Goal: Task Accomplishment & Management: Use online tool/utility

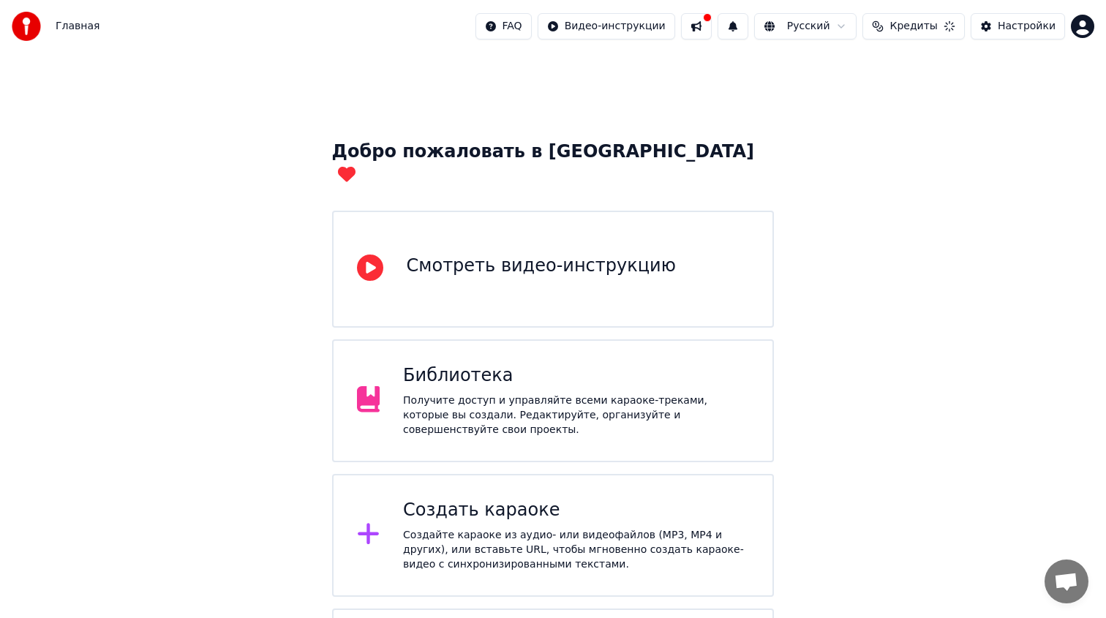
click at [495, 499] on div "Создать караоке" at bounding box center [576, 510] width 346 height 23
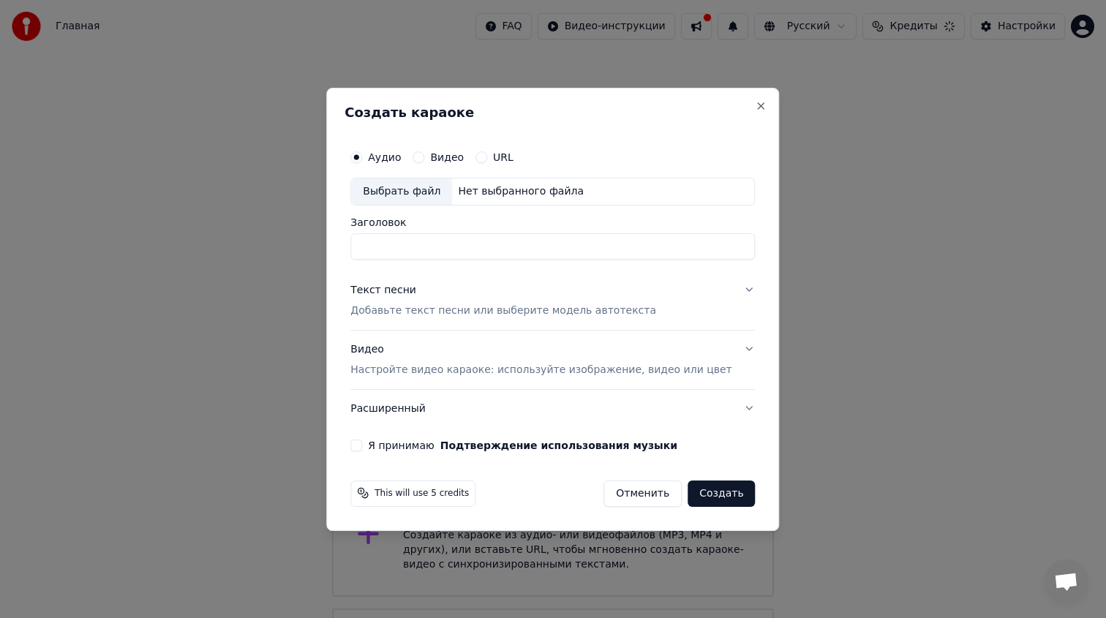
click at [437, 183] on div "Выбрать файл" at bounding box center [401, 191] width 101 height 26
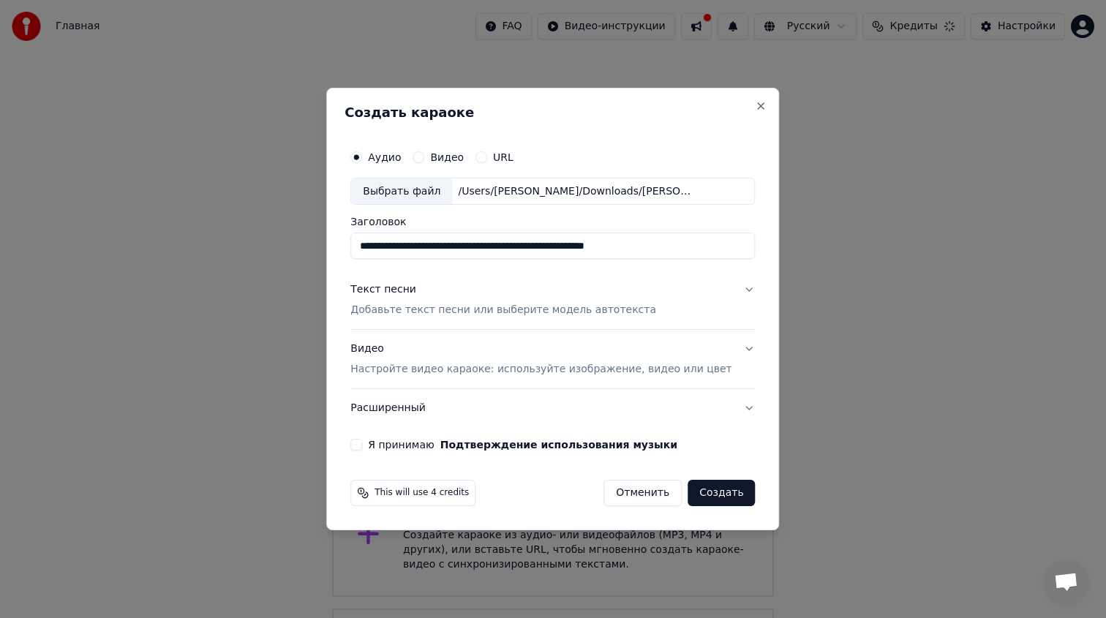
drag, startPoint x: 710, startPoint y: 250, endPoint x: 317, endPoint y: 242, distance: 392.7
click at [317, 242] on body "Главная FAQ Видео-инструкции Русский Кредиты Настройки Добро пожаловать в Youka…" at bounding box center [553, 370] width 1106 height 740
type input "*********"
click at [402, 309] on p "Добавьте текст песни или выберите модель автотекста" at bounding box center [503, 310] width 306 height 15
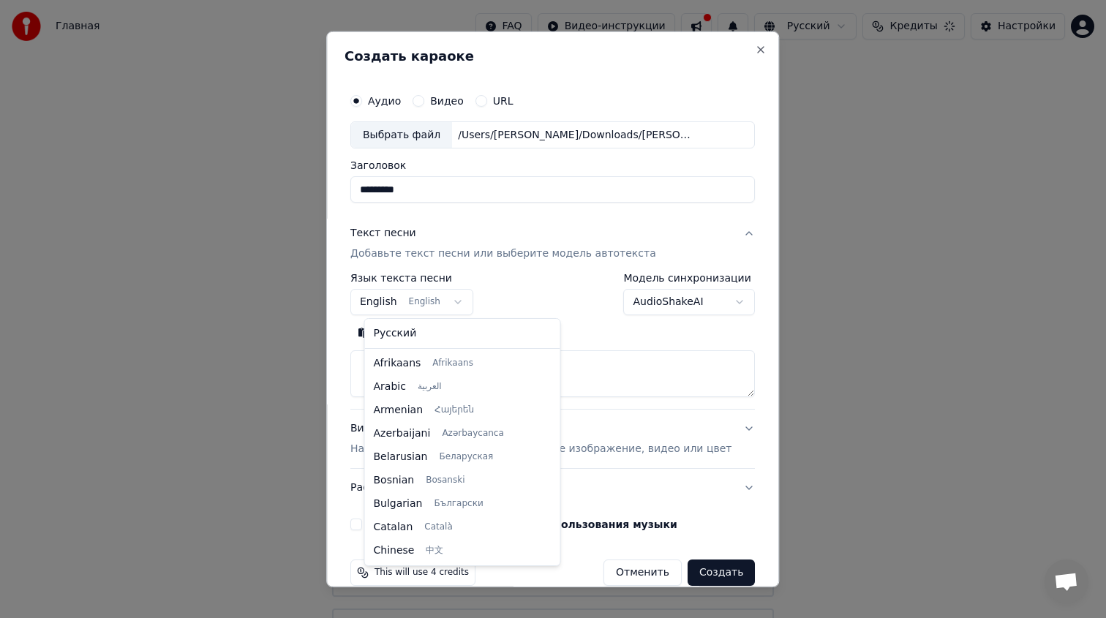
click at [427, 299] on body "Главная FAQ Видео-инструкции Русский Кредиты Настройки Добро пожаловать в Youka…" at bounding box center [553, 370] width 1106 height 740
select select "**"
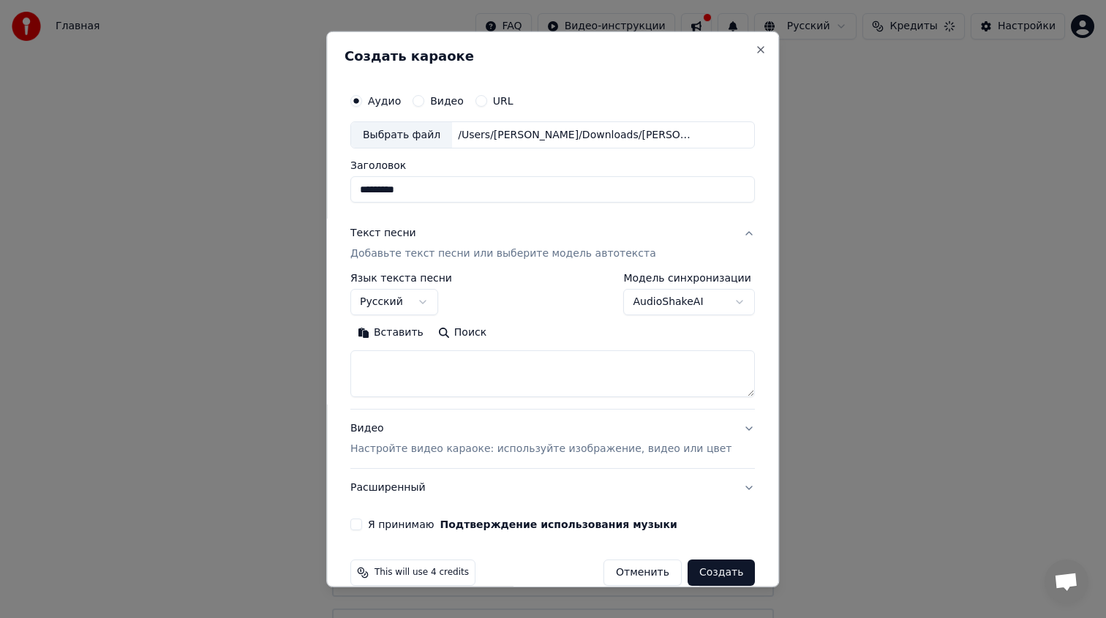
click at [425, 356] on textarea at bounding box center [552, 373] width 404 height 47
paste textarea "**********"
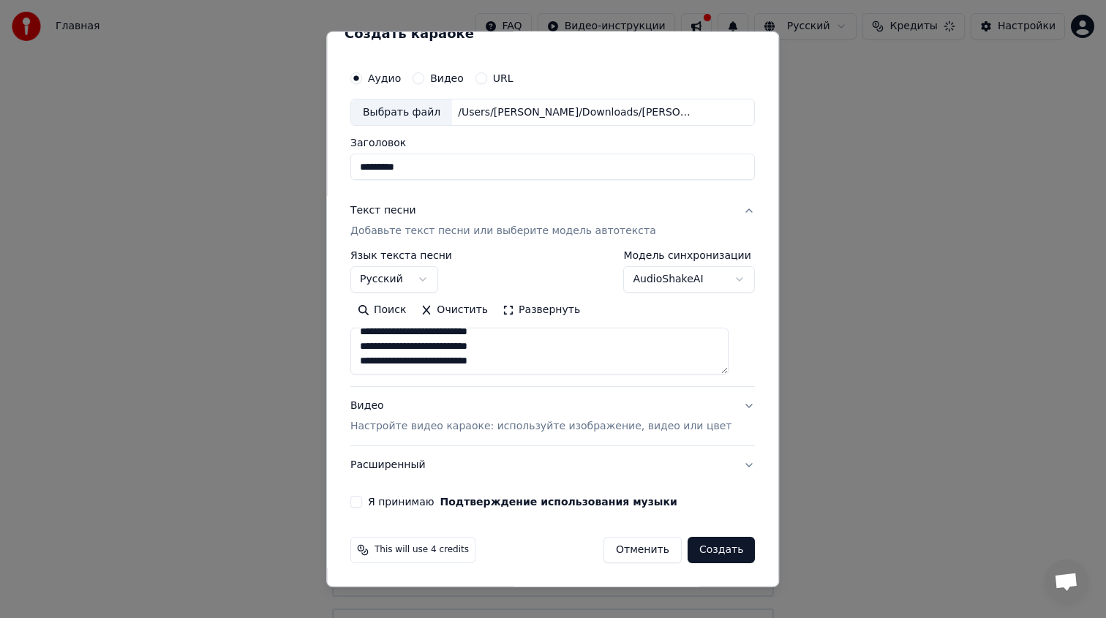
type textarea "**********"
click at [510, 426] on p "Настройте видео караоке: используйте изображение, видео или цвет" at bounding box center [540, 426] width 381 height 15
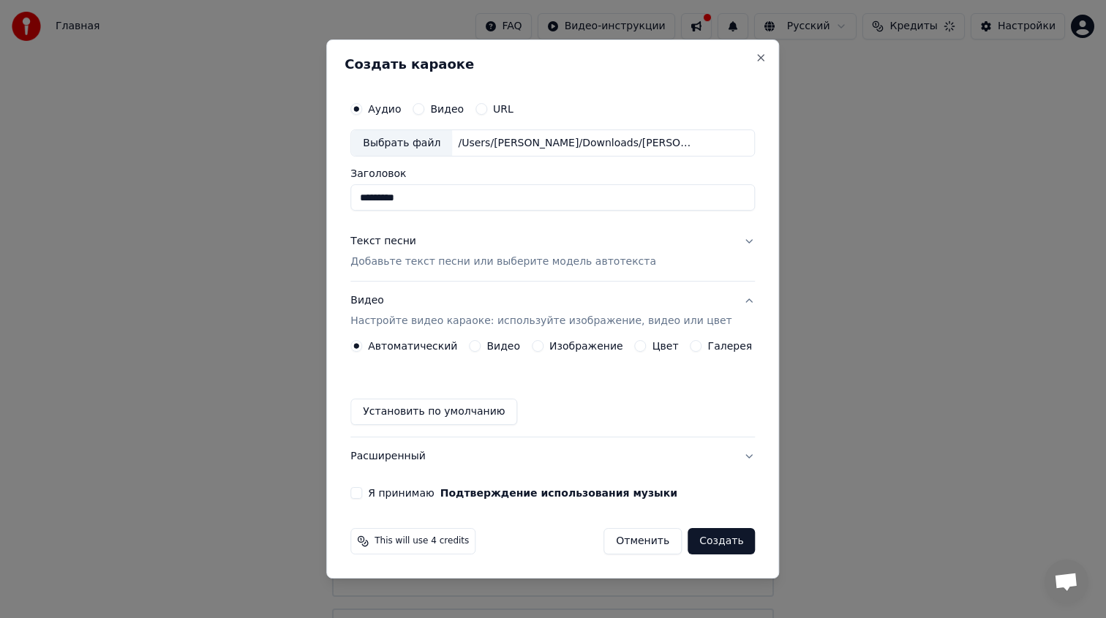
click at [480, 347] on button "Видео" at bounding box center [475, 346] width 12 height 12
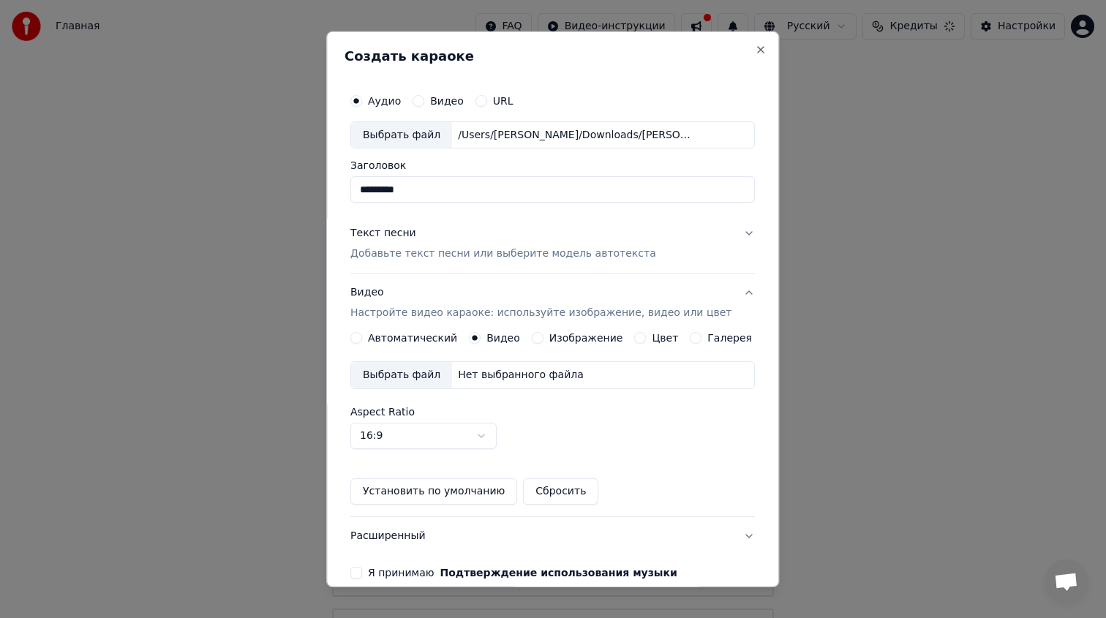
click at [426, 372] on div "Выбрать файл" at bounding box center [401, 375] width 101 height 26
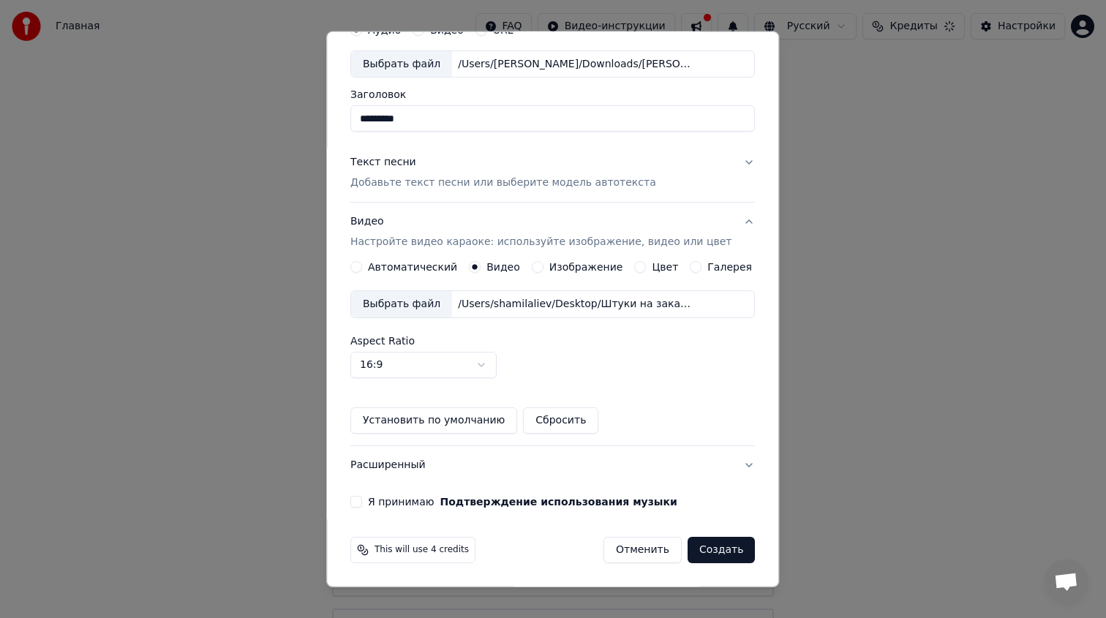
click at [362, 499] on button "Я принимаю Подтверждение использования музыки" at bounding box center [356, 502] width 12 height 12
click at [702, 541] on button "Создать" at bounding box center [720, 550] width 67 height 26
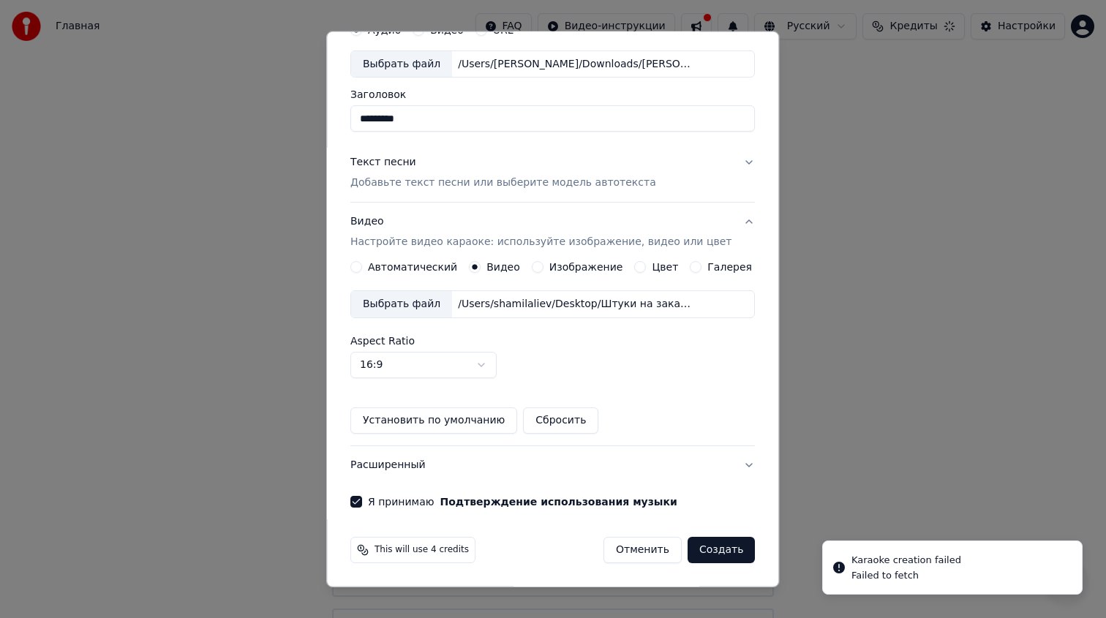
click at [705, 546] on button "Создать" at bounding box center [720, 550] width 67 height 26
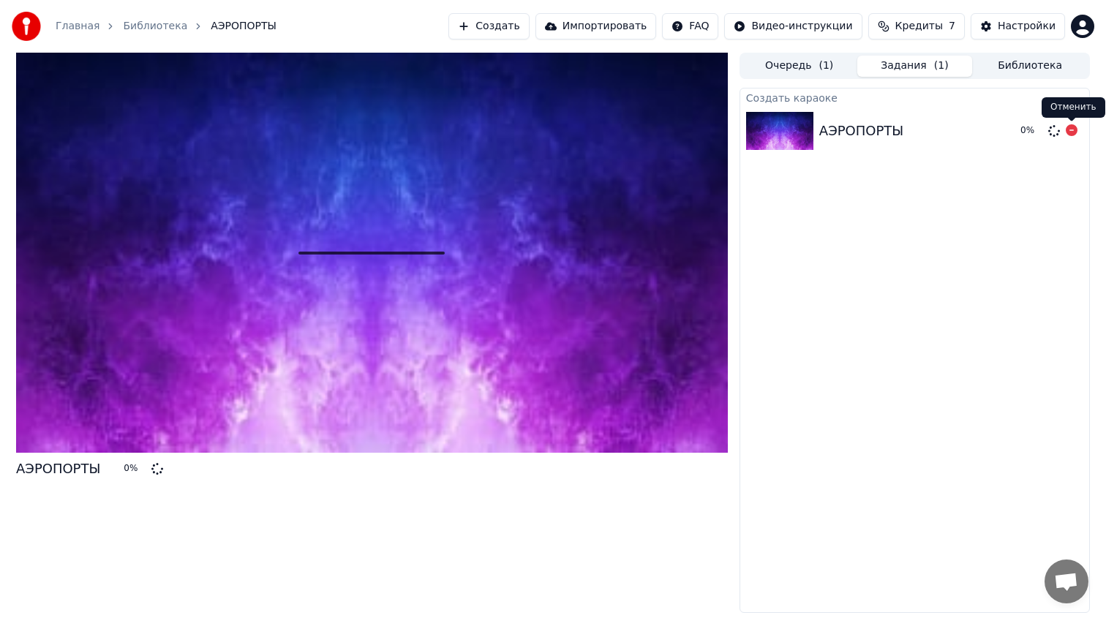
click at [1072, 129] on icon at bounding box center [1071, 130] width 12 height 12
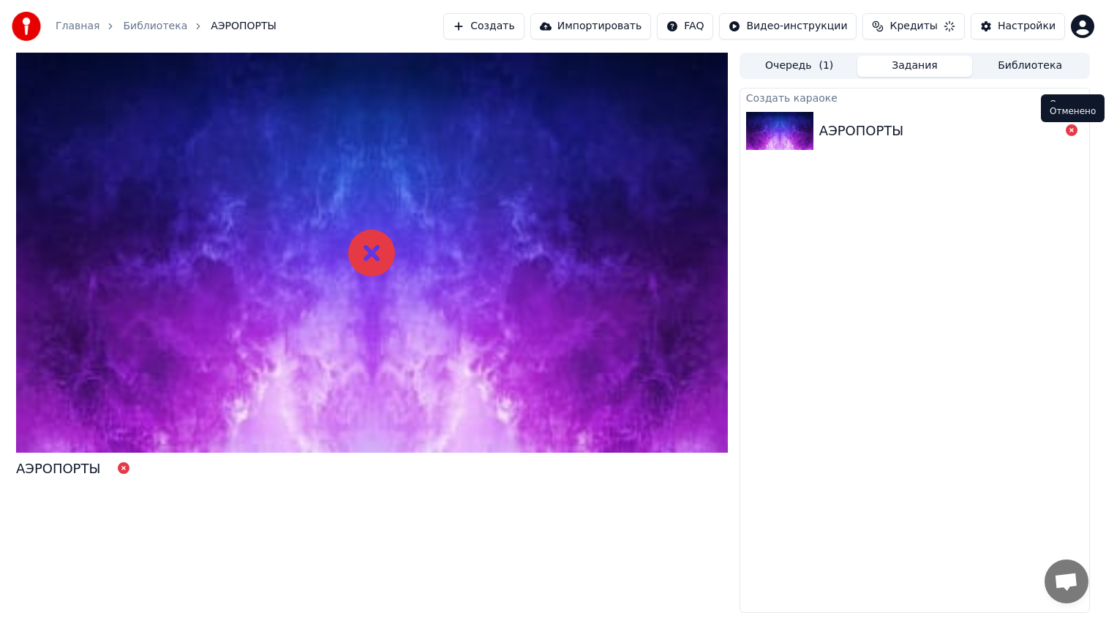
click at [1069, 132] on icon at bounding box center [1071, 130] width 12 height 12
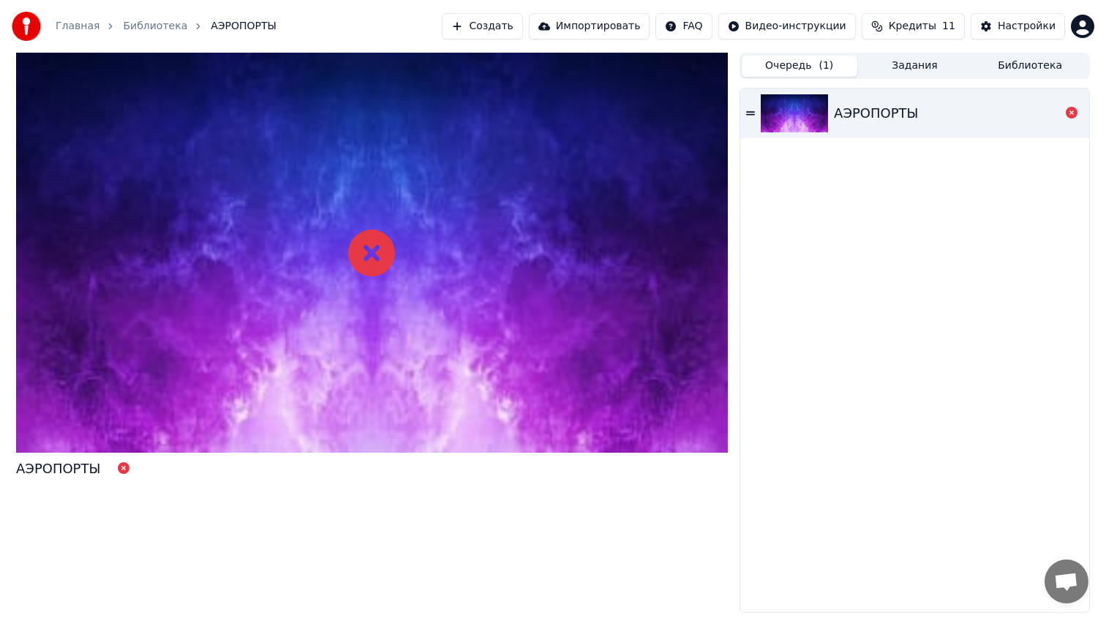
click at [820, 66] on span "( 1 )" at bounding box center [825, 65] width 15 height 15
click at [964, 114] on div "АЭРОПОРТЫ" at bounding box center [947, 113] width 226 height 20
click at [50, 25] on div "Главная Библиотека АЭРОПОРТЫ" at bounding box center [144, 26] width 265 height 29
click at [61, 25] on link "Главная" at bounding box center [78, 26] width 44 height 15
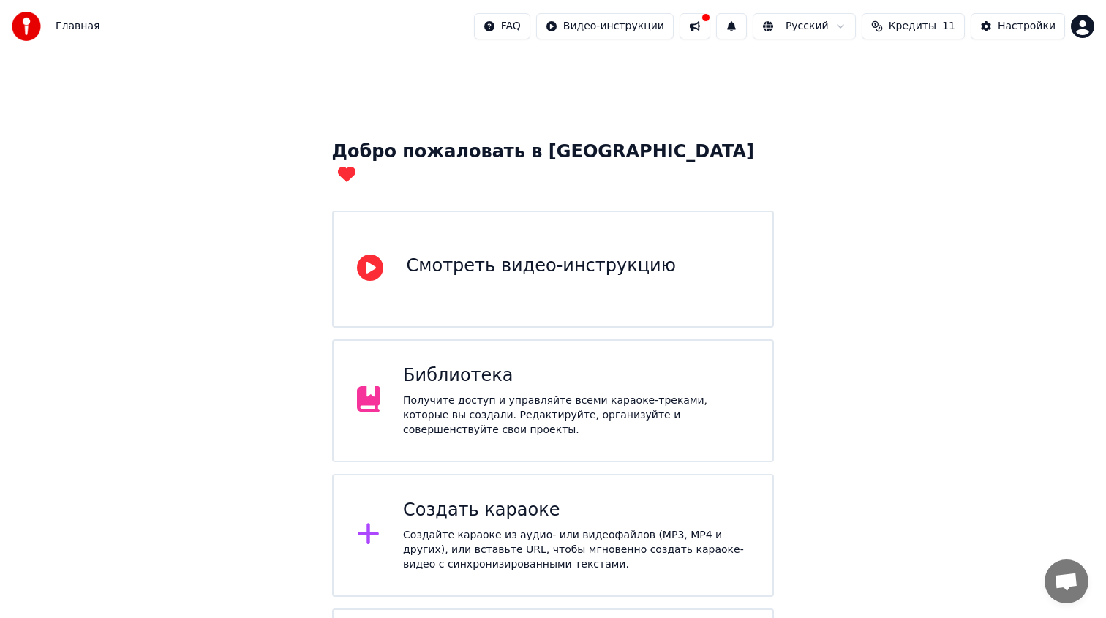
click at [480, 475] on div "Создать караоке Создайте караоке из аудио- или видеофайлов (MP3, MP4 и других),…" at bounding box center [553, 535] width 442 height 123
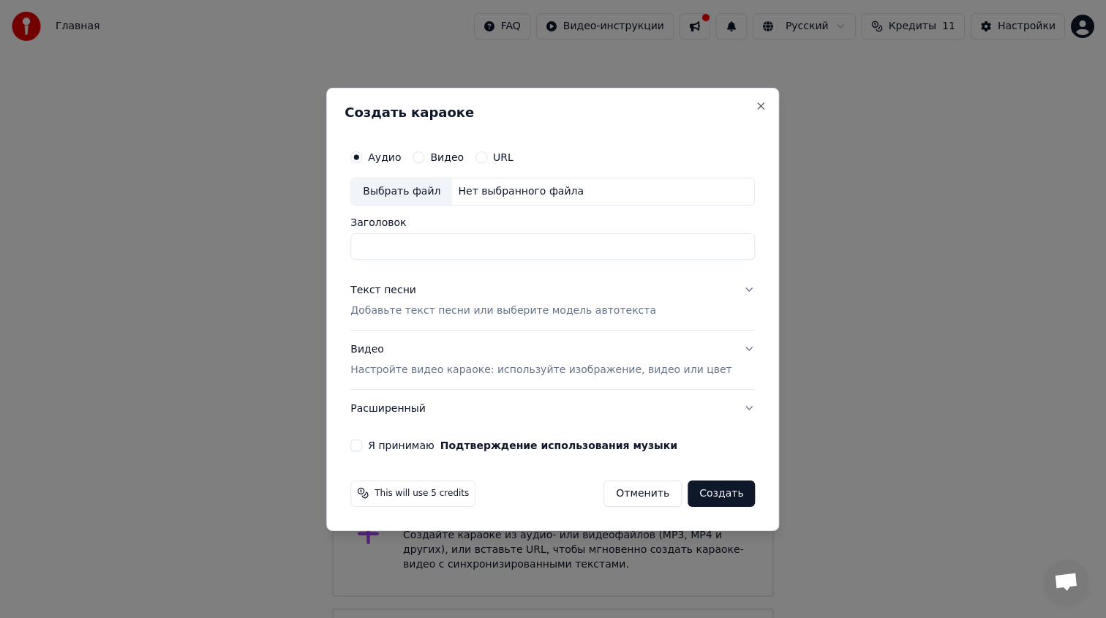
click at [432, 189] on div "Выбрать файл" at bounding box center [401, 191] width 101 height 26
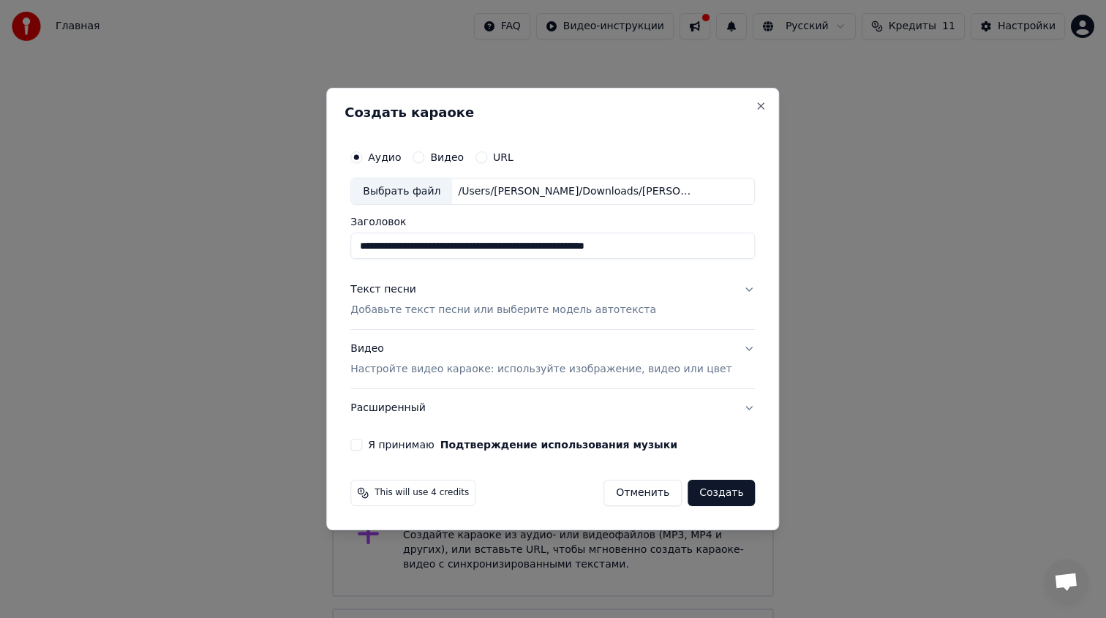
drag, startPoint x: 700, startPoint y: 248, endPoint x: 278, endPoint y: 234, distance: 422.9
click at [278, 234] on body "Главная FAQ Видео-инструкции Русский Кредиты 11 Настройки Добро пожаловать в Yo…" at bounding box center [553, 370] width 1106 height 740
type input "*********"
click at [390, 301] on div "Текст песни Добавьте текст песни или выберите модель автотекста" at bounding box center [503, 300] width 306 height 35
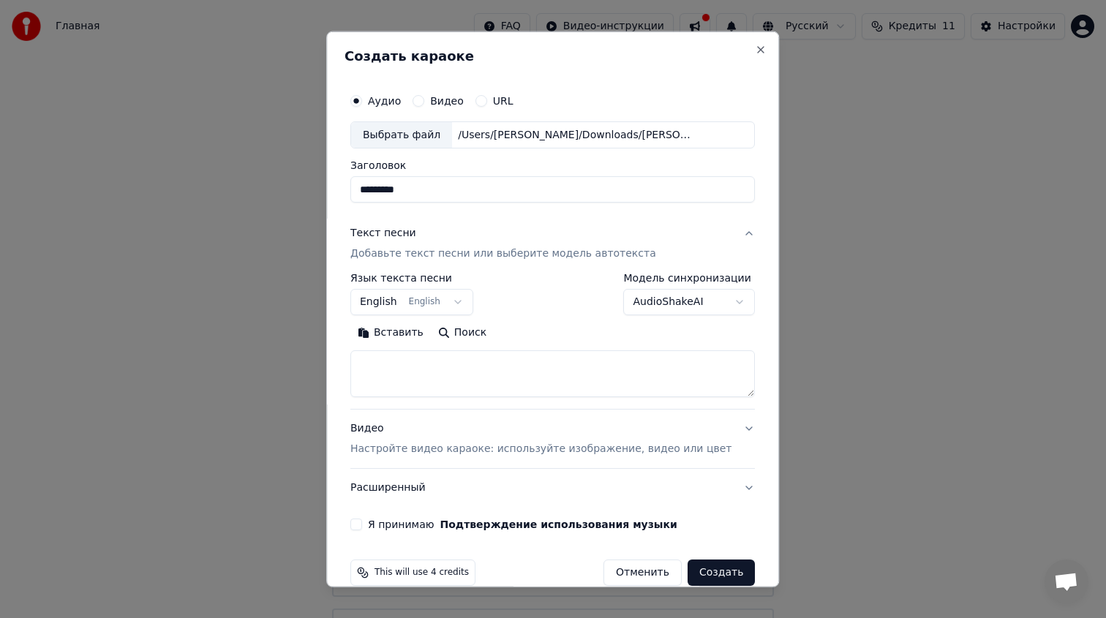
click at [429, 304] on body "Главная FAQ Видео-инструкции Русский Кредиты 11 Настройки Добро пожаловать в Yo…" at bounding box center [553, 370] width 1106 height 740
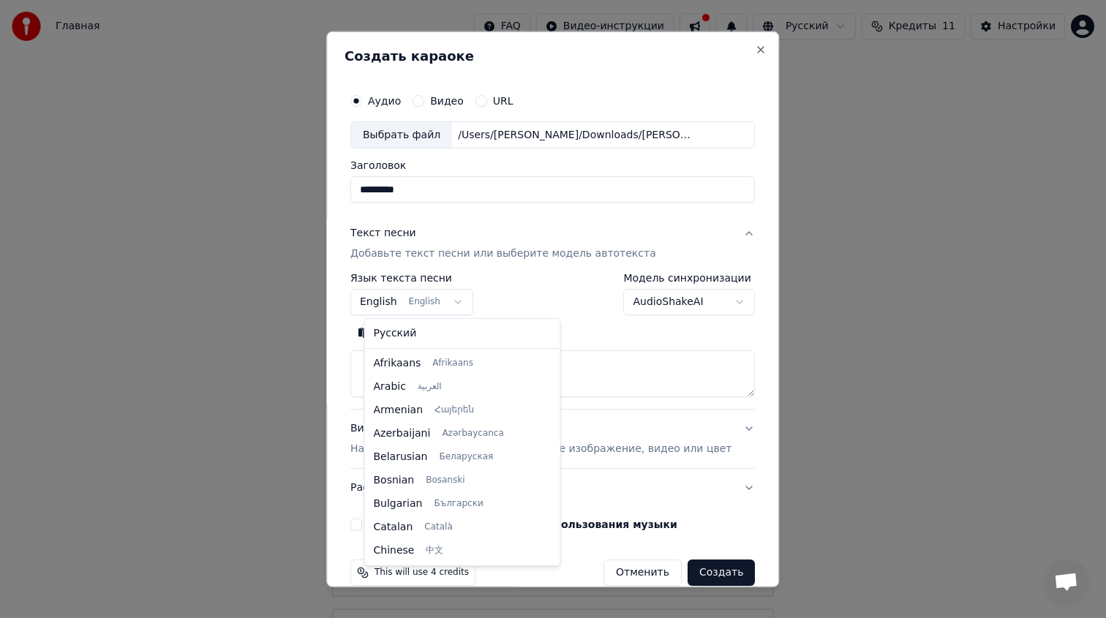
scroll to position [117, 0]
select select "**"
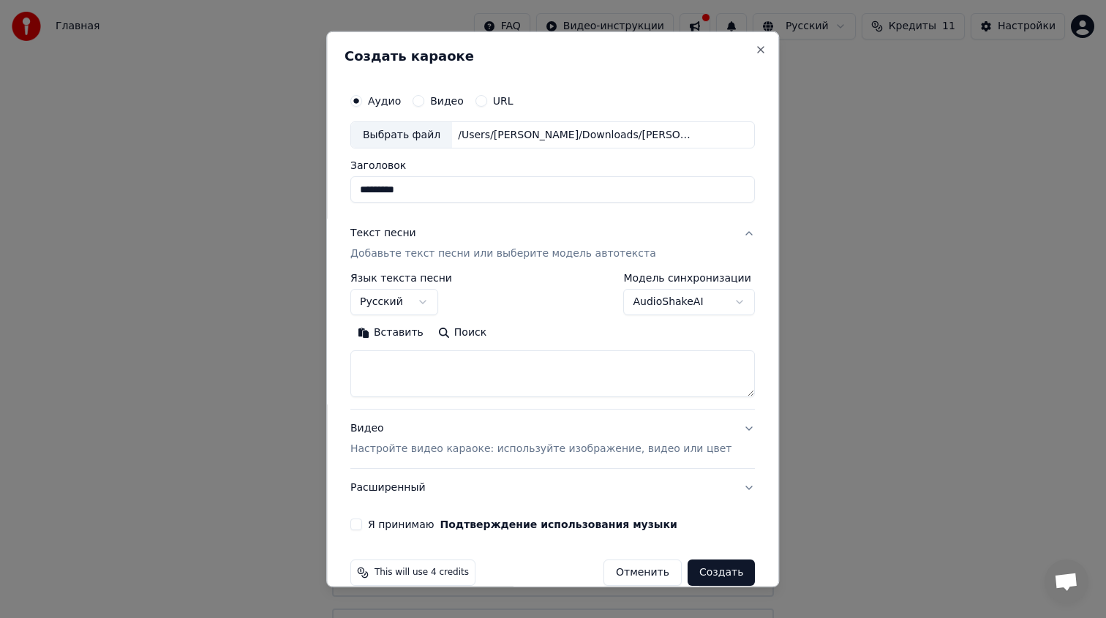
click at [418, 367] on textarea at bounding box center [552, 373] width 404 height 47
paste textarea "**********"
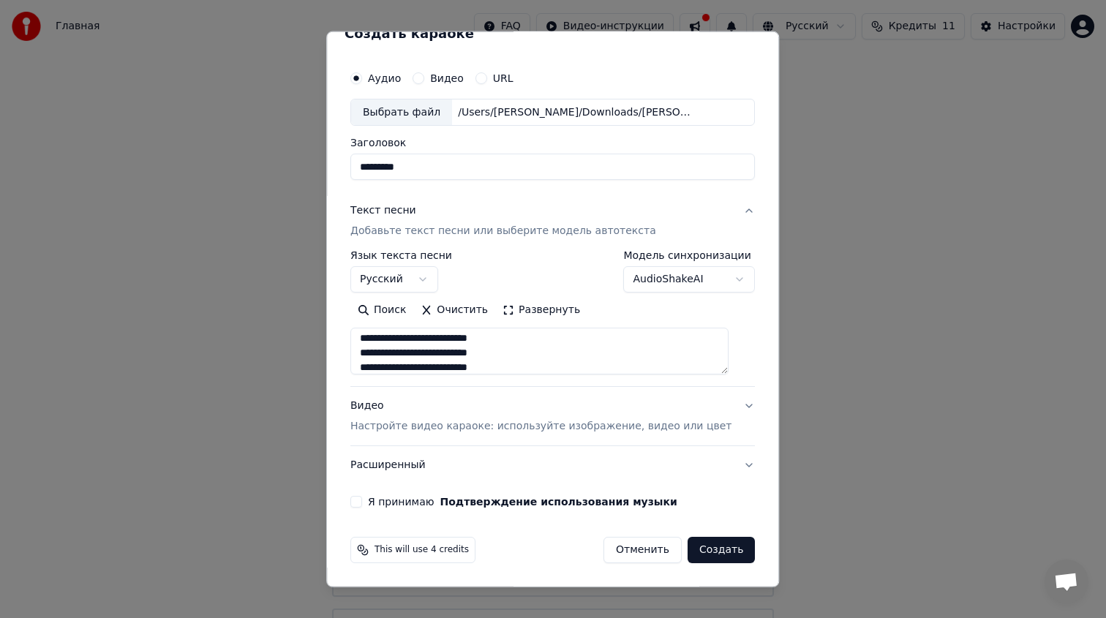
type textarea "**********"
click at [506, 427] on p "Настройте видео караоке: используйте изображение, видео или цвет" at bounding box center [540, 426] width 381 height 15
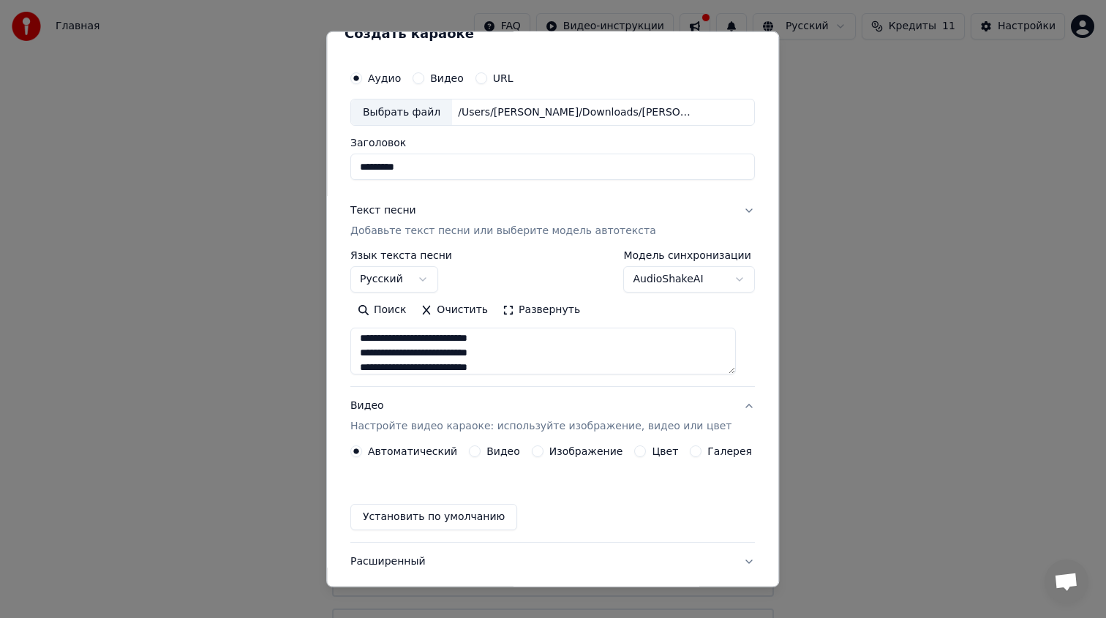
scroll to position [0, 0]
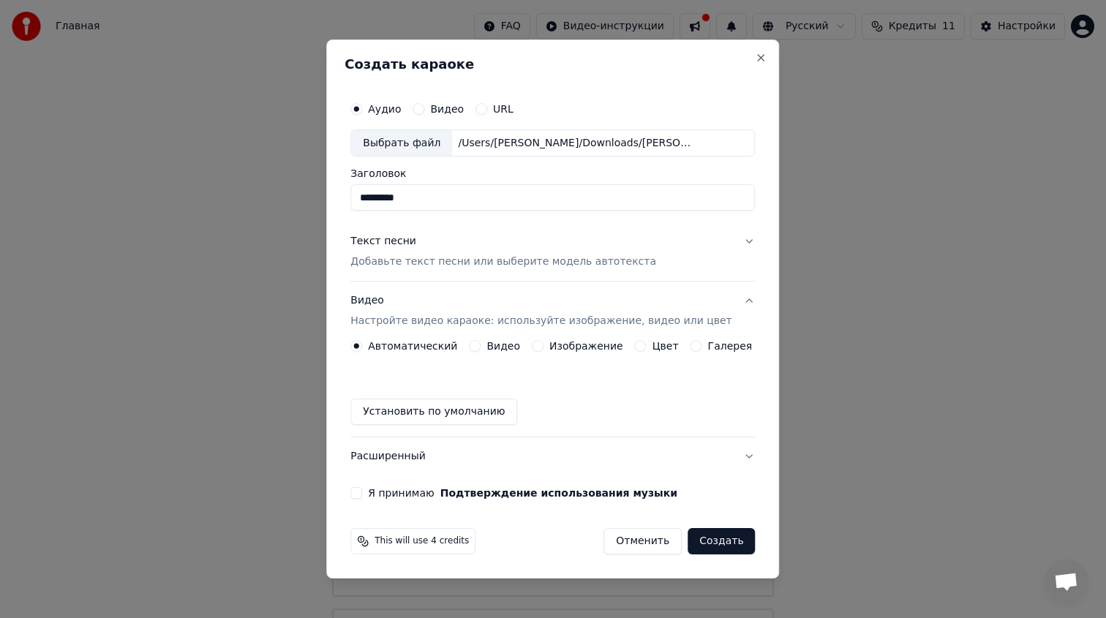
click at [484, 341] on div "Видео" at bounding box center [494, 346] width 51 height 12
click at [638, 345] on button "Цвет" at bounding box center [641, 346] width 12 height 12
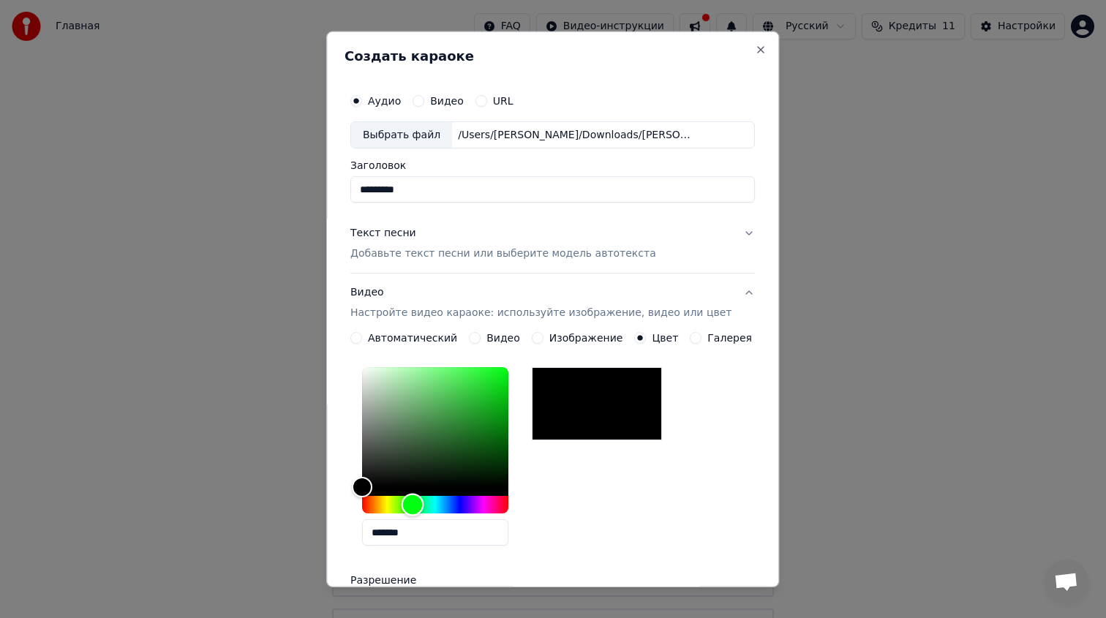
click at [422, 503] on div "Hue" at bounding box center [435, 505] width 146 height 18
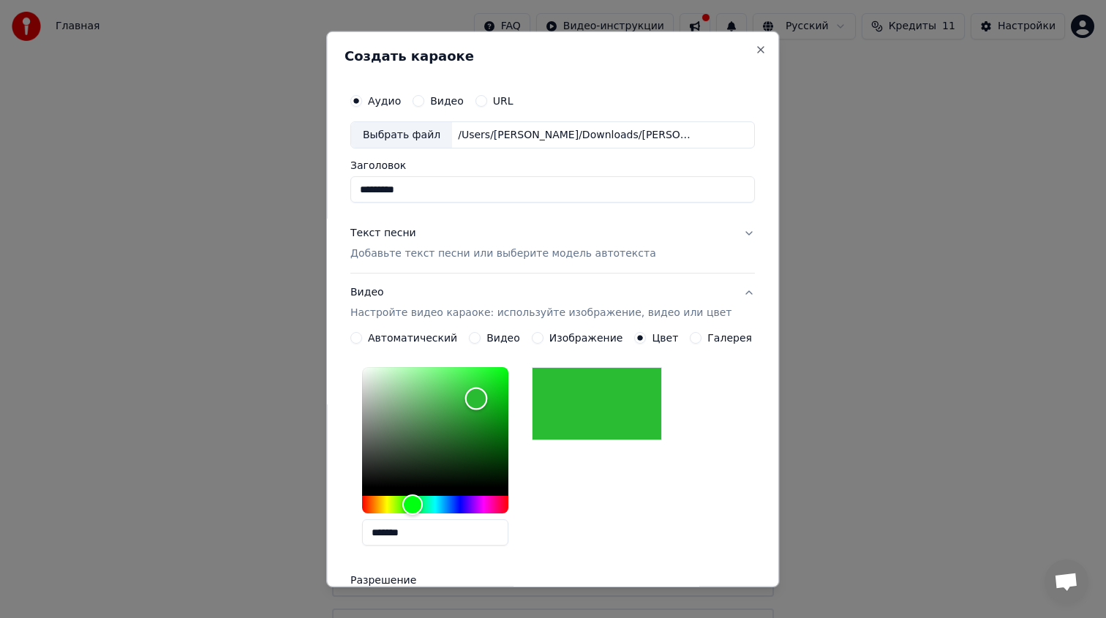
type input "*******"
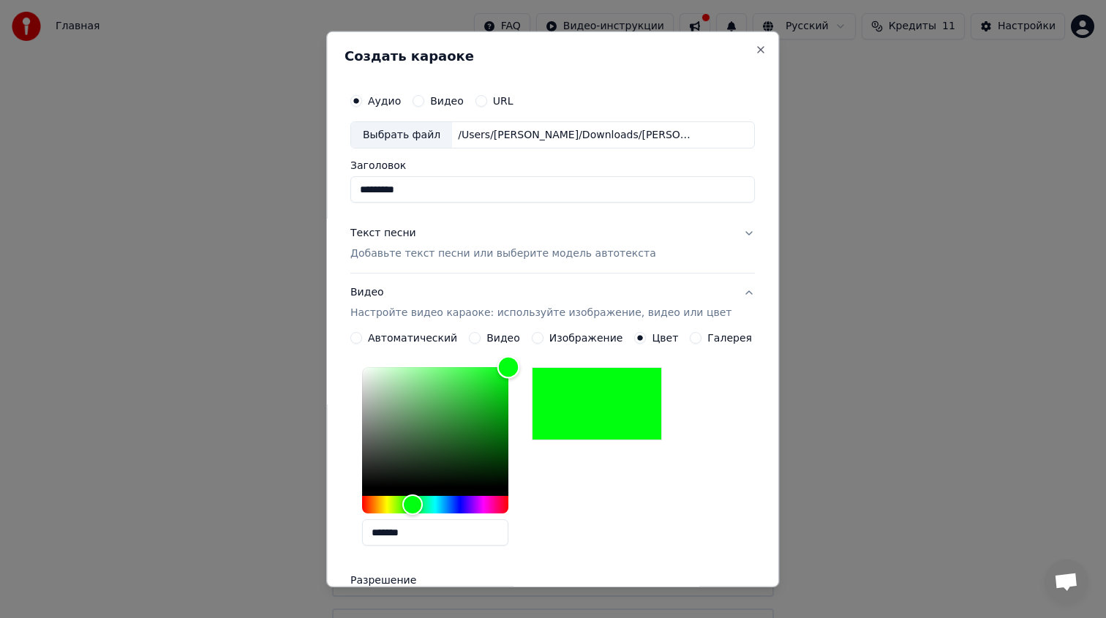
drag, startPoint x: 486, startPoint y: 398, endPoint x: 583, endPoint y: 318, distance: 126.2
click at [581, 319] on div "**********" at bounding box center [552, 479] width 404 height 412
click at [742, 365] on div "*******" at bounding box center [552, 459] width 404 height 196
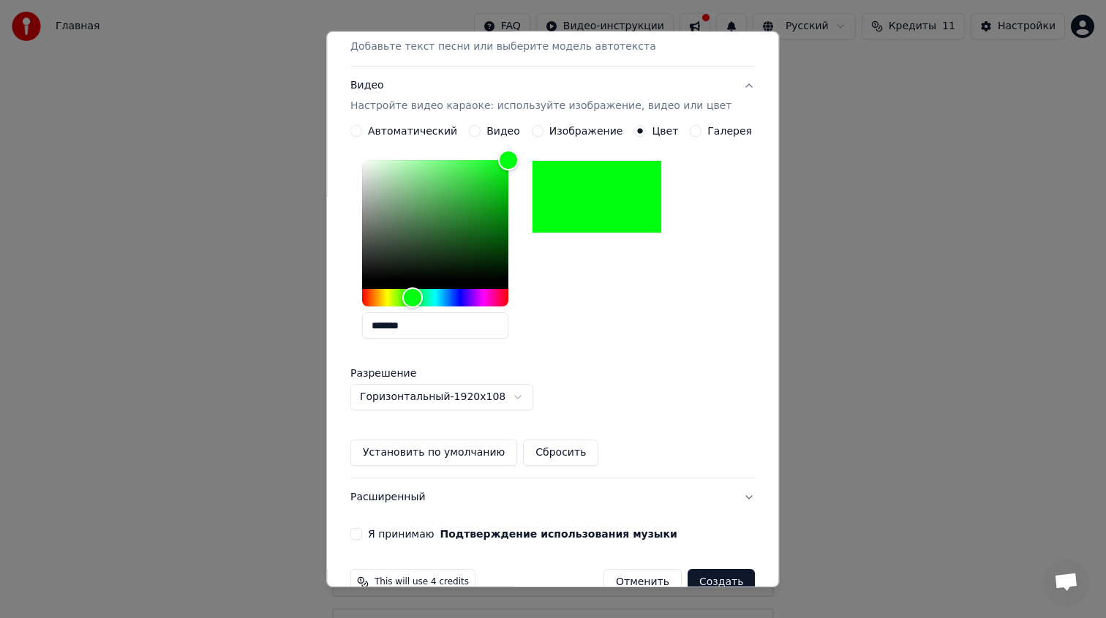
scroll to position [239, 0]
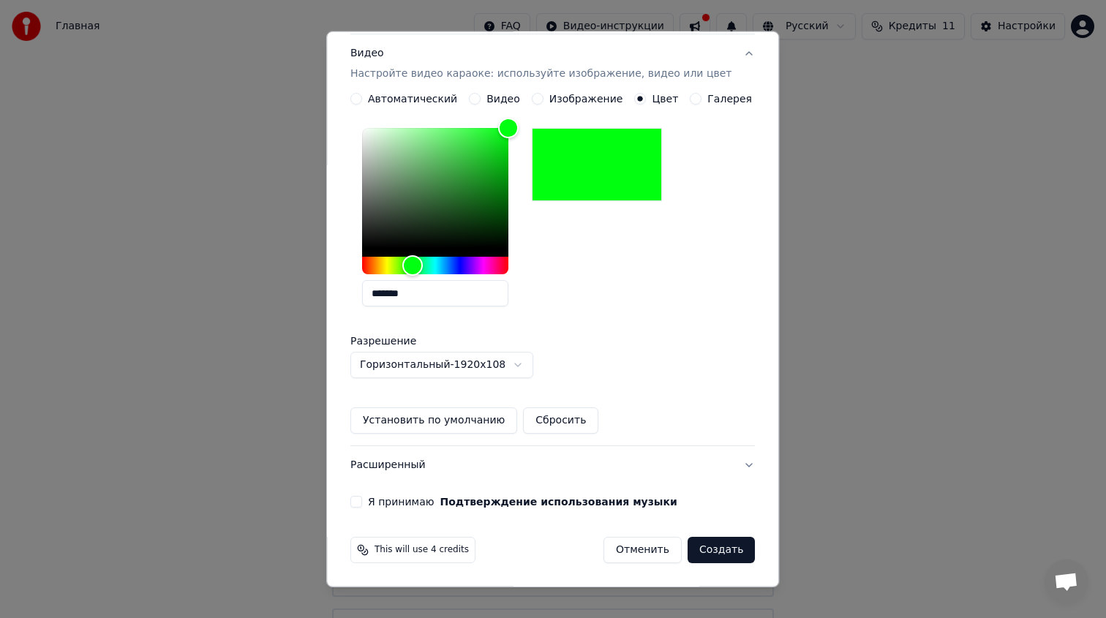
click at [362, 502] on button "Я принимаю Подтверждение использования музыки" at bounding box center [356, 502] width 12 height 12
click at [725, 554] on button "Создать" at bounding box center [720, 550] width 67 height 26
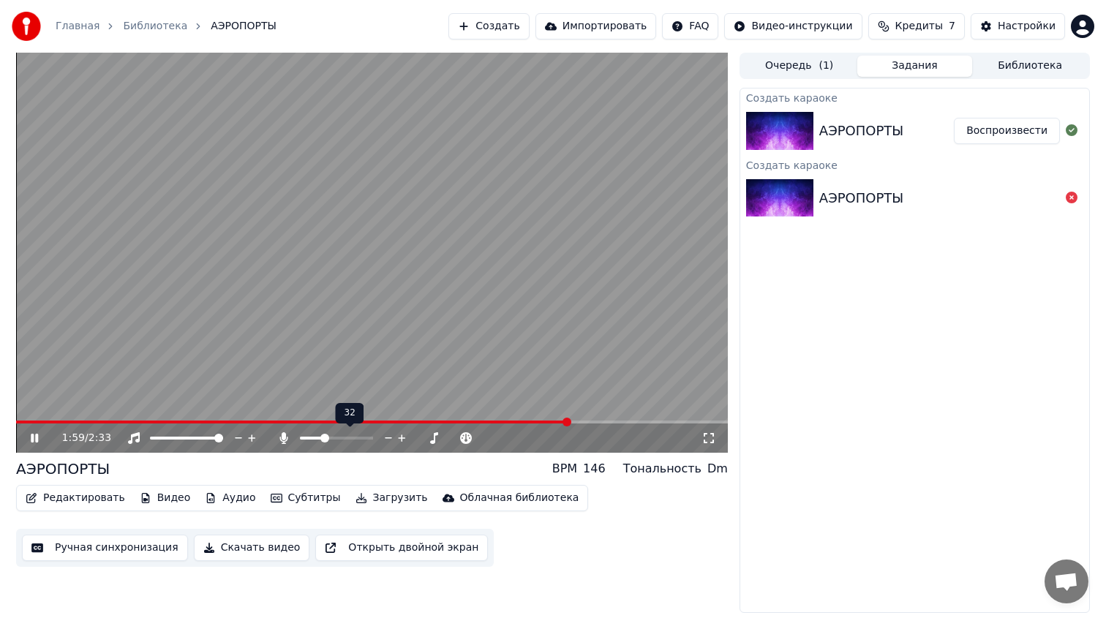
click at [322, 437] on span at bounding box center [336, 438] width 73 height 3
click at [346, 439] on span at bounding box center [341, 438] width 9 height 9
click at [20, 421] on span at bounding box center [301, 421] width 570 height 3
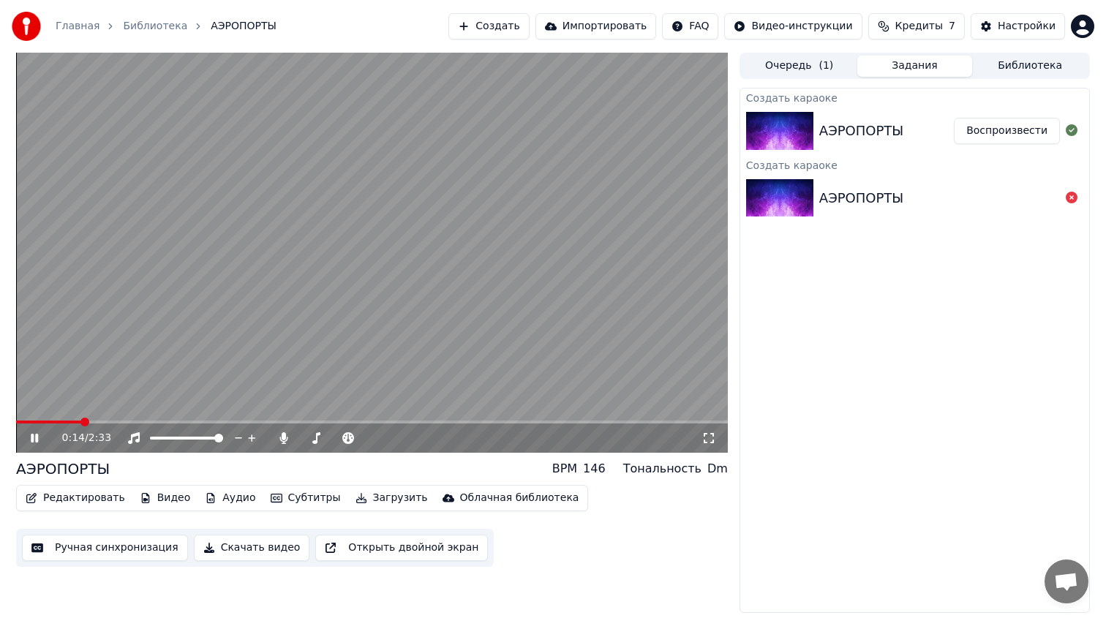
click at [81, 422] on span at bounding box center [371, 421] width 711 height 3
click at [398, 277] on video at bounding box center [371, 253] width 711 height 400
click at [431, 279] on video at bounding box center [371, 253] width 711 height 400
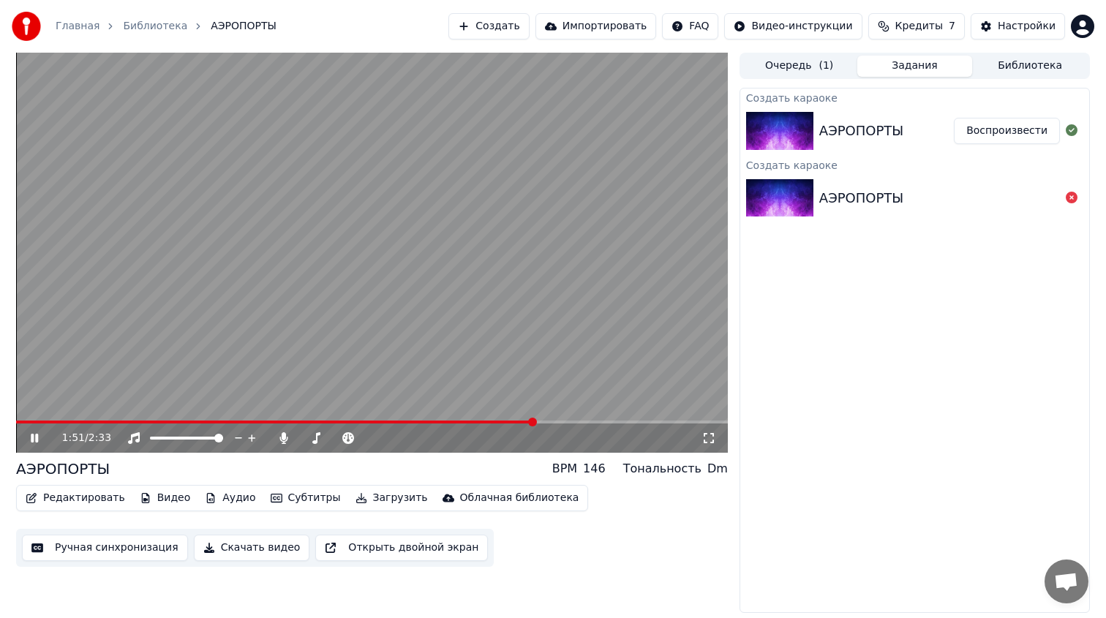
click at [453, 287] on video at bounding box center [371, 253] width 711 height 400
click at [72, 19] on link "Главная" at bounding box center [78, 26] width 44 height 15
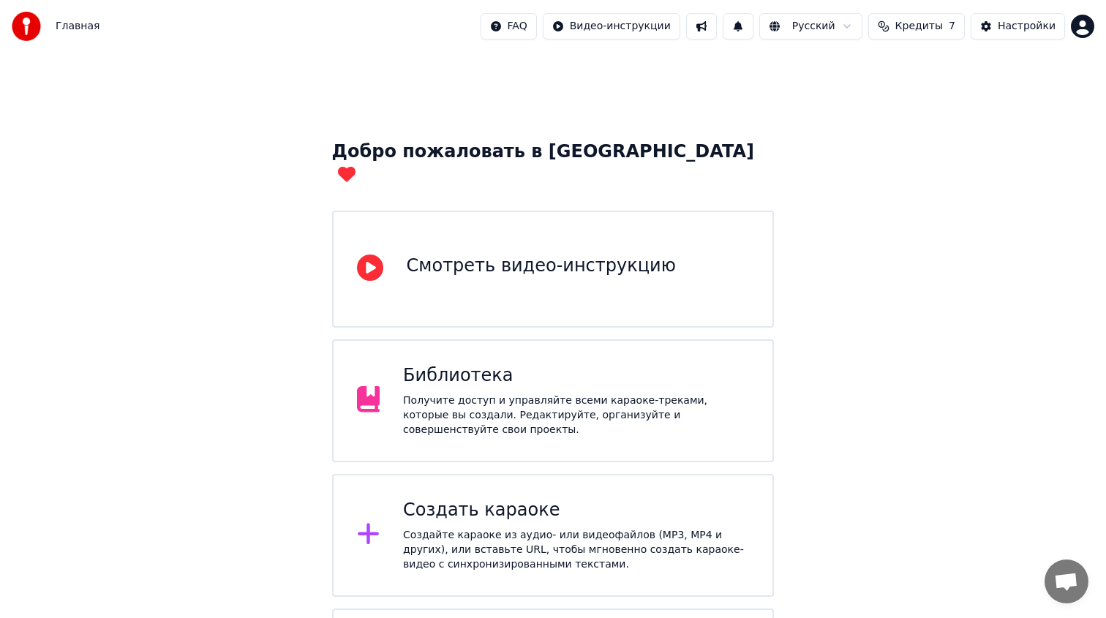
click at [445, 499] on div "Создать караоке" at bounding box center [576, 510] width 346 height 23
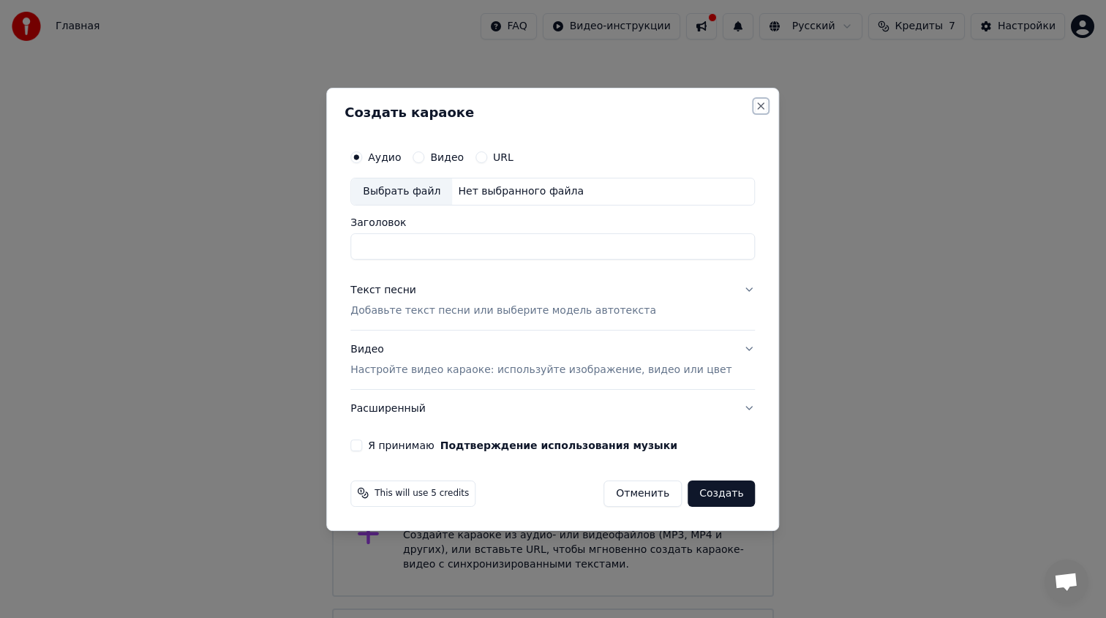
click at [755, 110] on button "Close" at bounding box center [761, 106] width 12 height 12
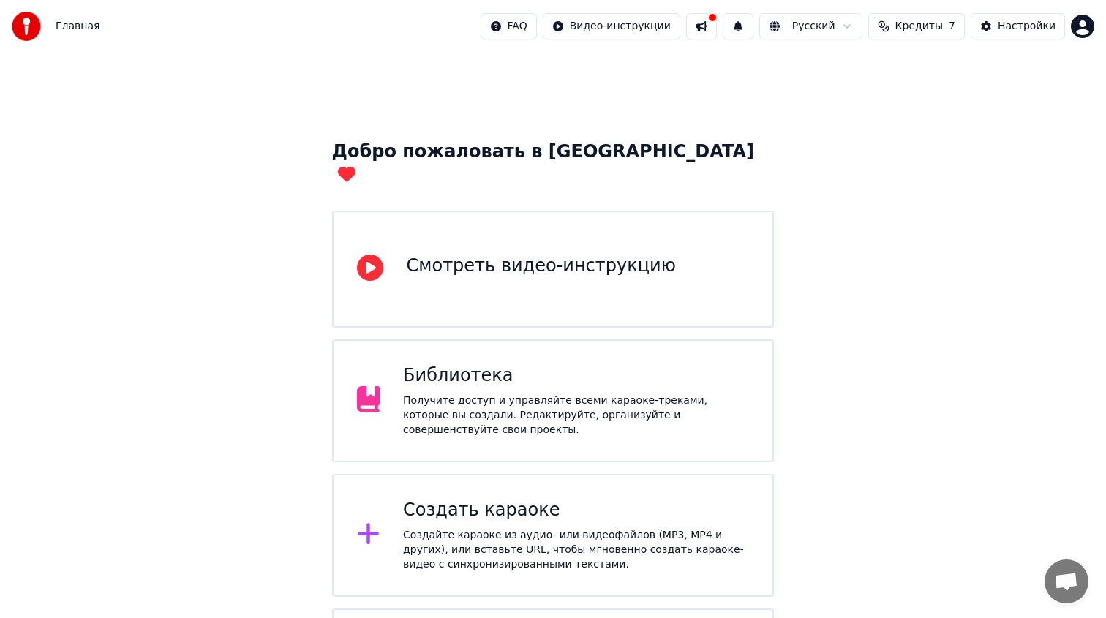
click at [450, 401] on div "Получите доступ и управляйте всеми караоке-треками, которые вы создали. Редакти…" at bounding box center [576, 415] width 346 height 44
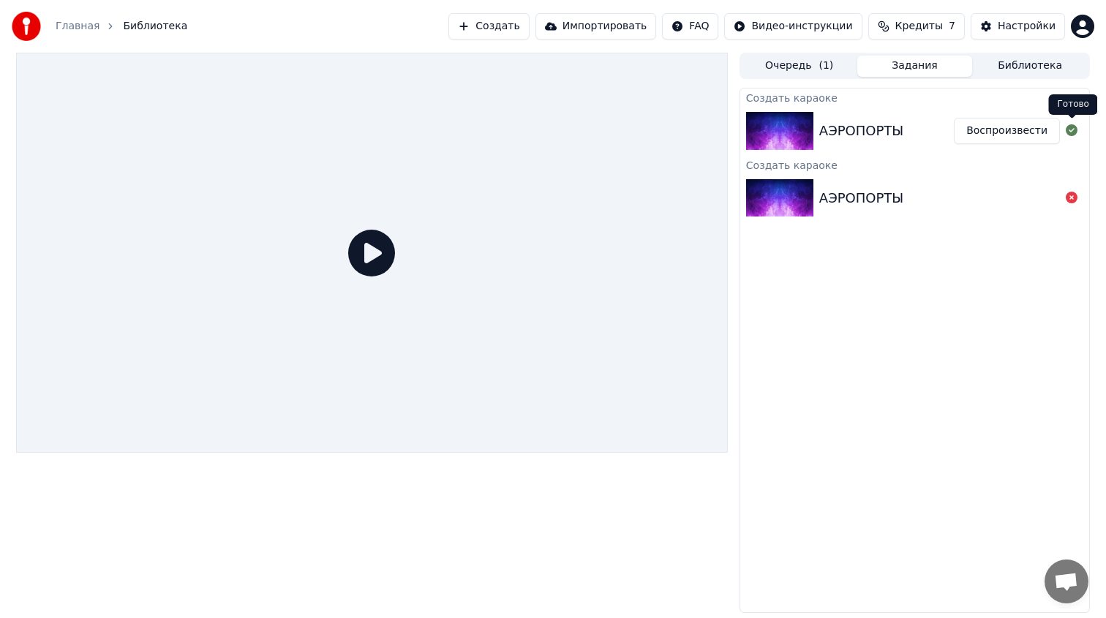
click at [1079, 133] on div at bounding box center [1070, 131] width 23 height 18
click at [1069, 131] on icon at bounding box center [1071, 130] width 12 height 12
click at [991, 31] on button "Настройки" at bounding box center [1017, 26] width 94 height 26
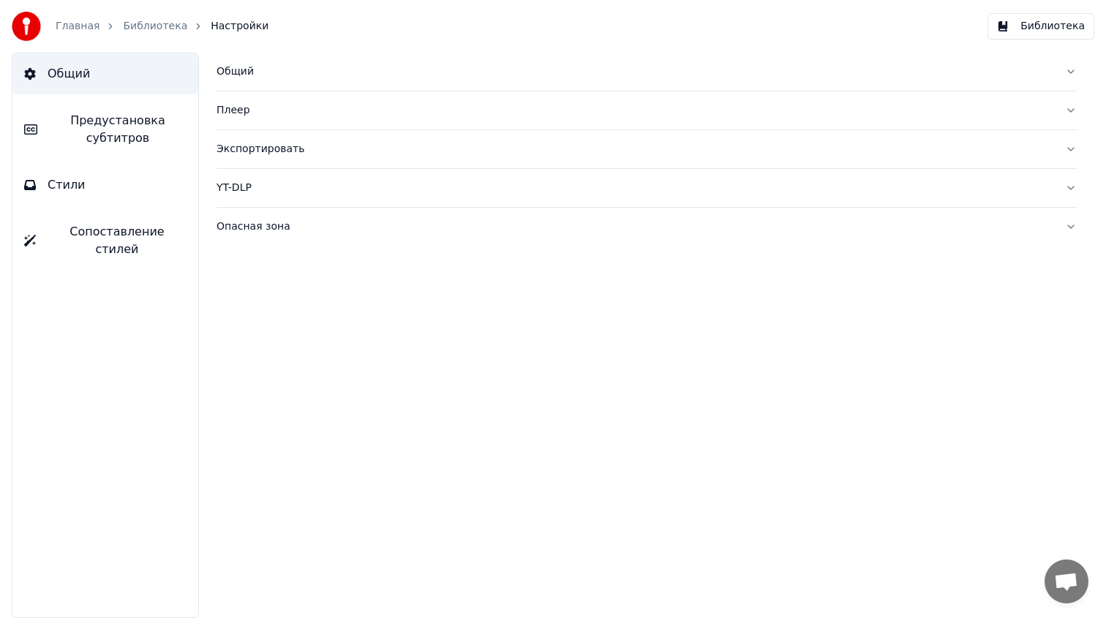
click at [116, 181] on button "Стили" at bounding box center [105, 185] width 186 height 41
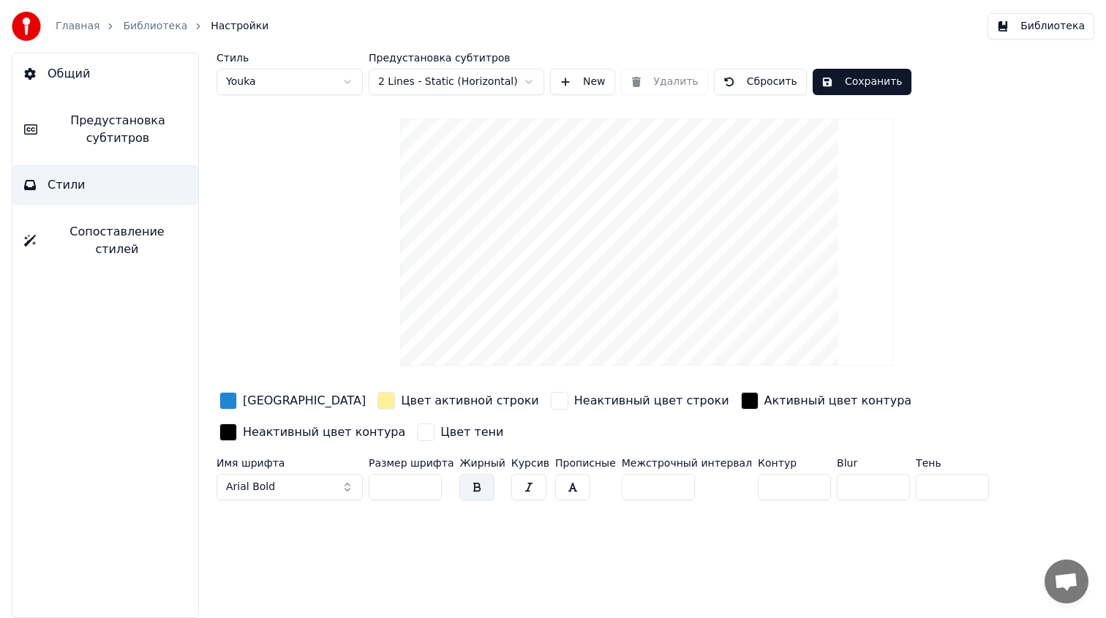
click at [230, 397] on div "button" at bounding box center [228, 401] width 18 height 18
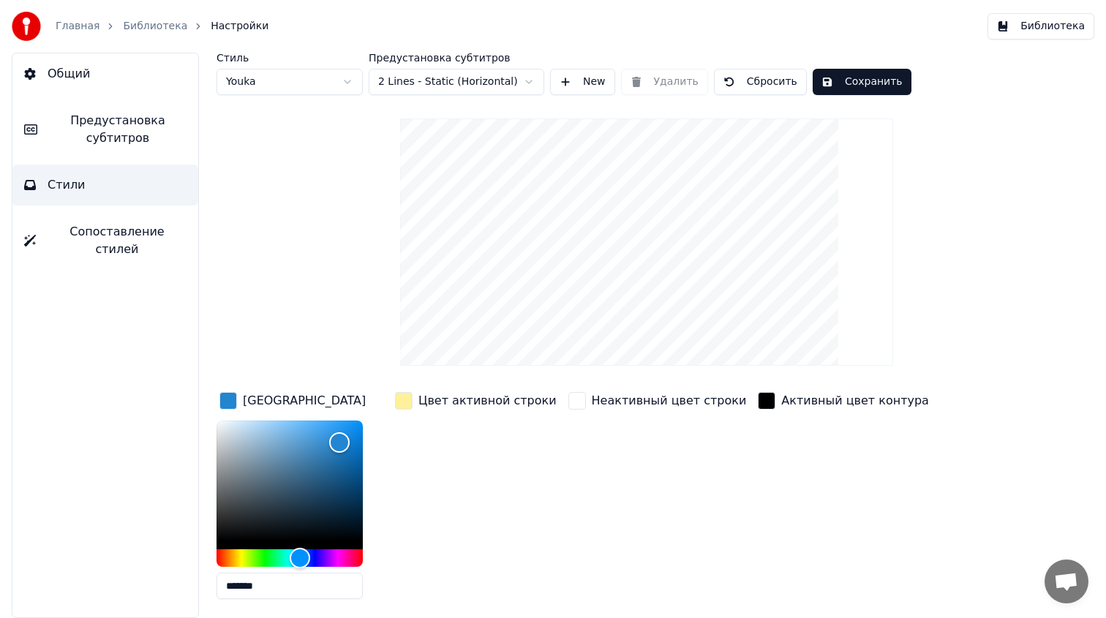
click at [464, 502] on div "Цвет активной строки" at bounding box center [475, 500] width 167 height 222
click at [401, 403] on div "button" at bounding box center [404, 401] width 18 height 18
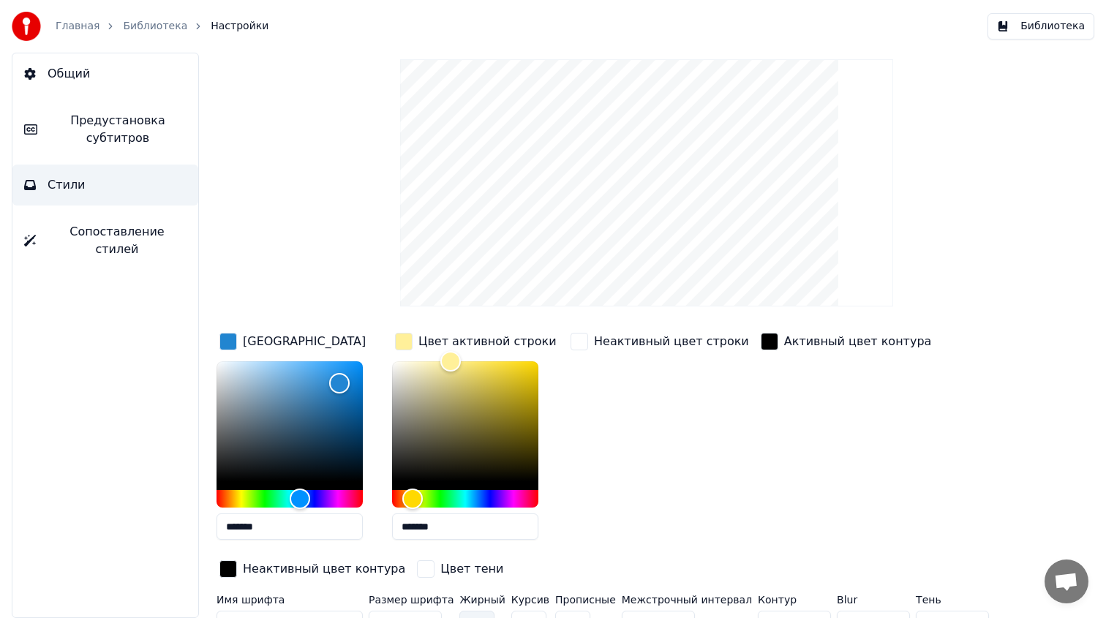
scroll to position [83, 0]
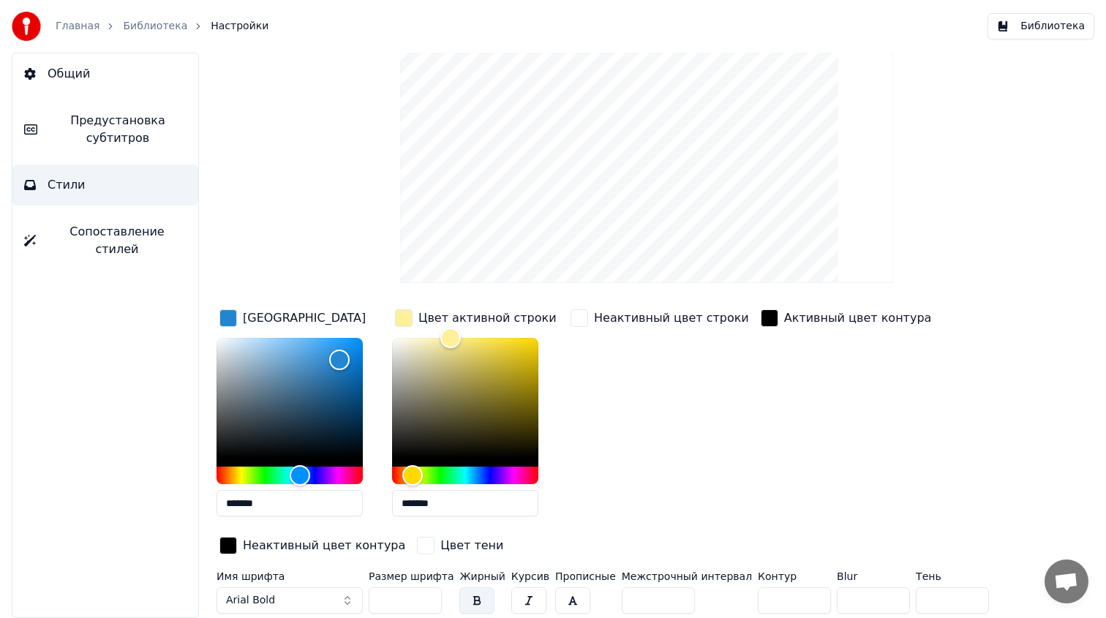
click at [760, 320] on div "button" at bounding box center [769, 318] width 18 height 18
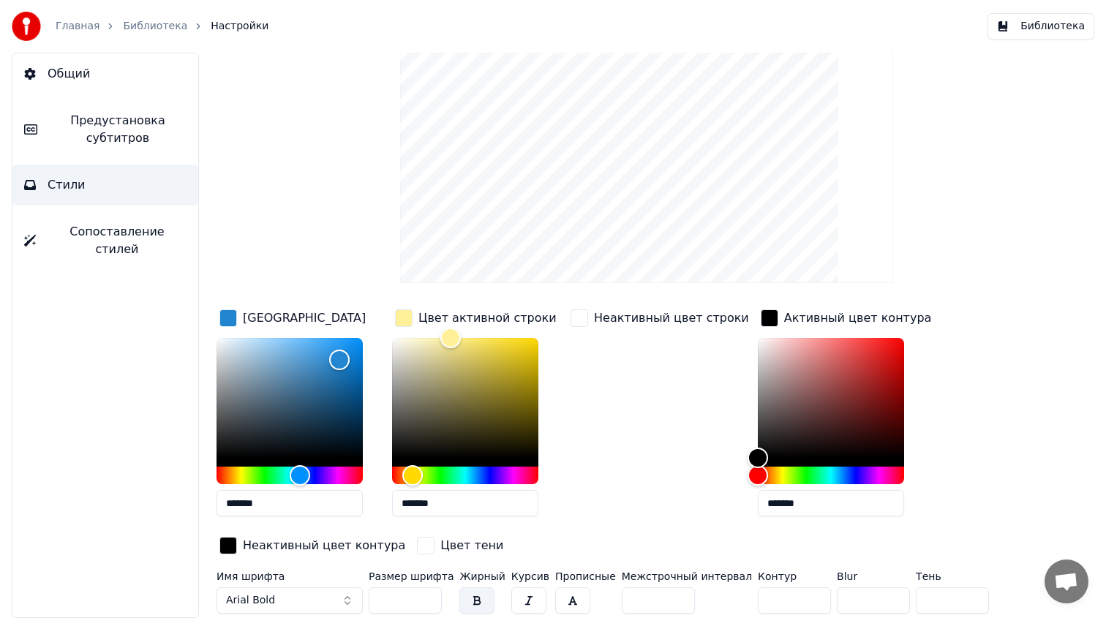
click at [332, 602] on button "Arial Bold" at bounding box center [289, 600] width 146 height 26
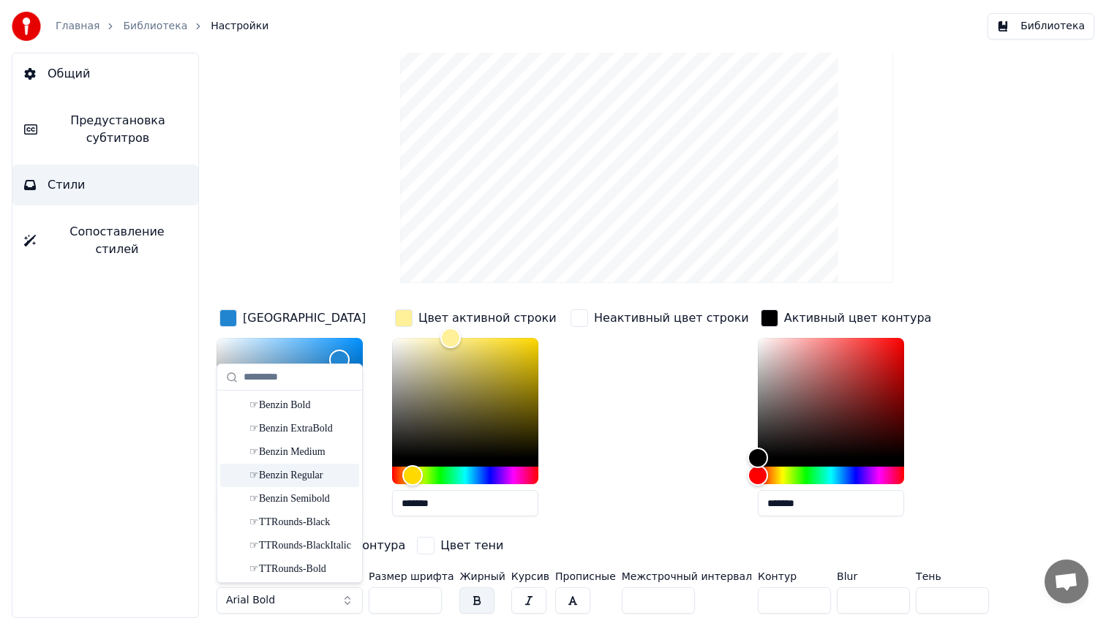
click at [282, 480] on div "☞Benzin Regular" at bounding box center [301, 475] width 104 height 15
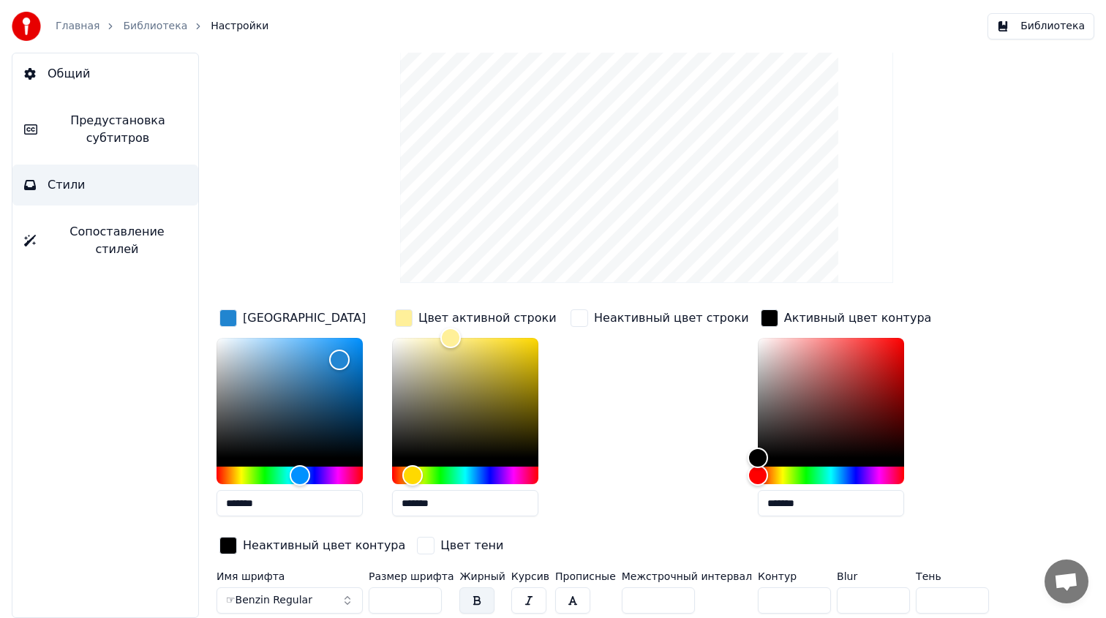
click at [294, 597] on span "☞Benzin Regular" at bounding box center [269, 600] width 86 height 15
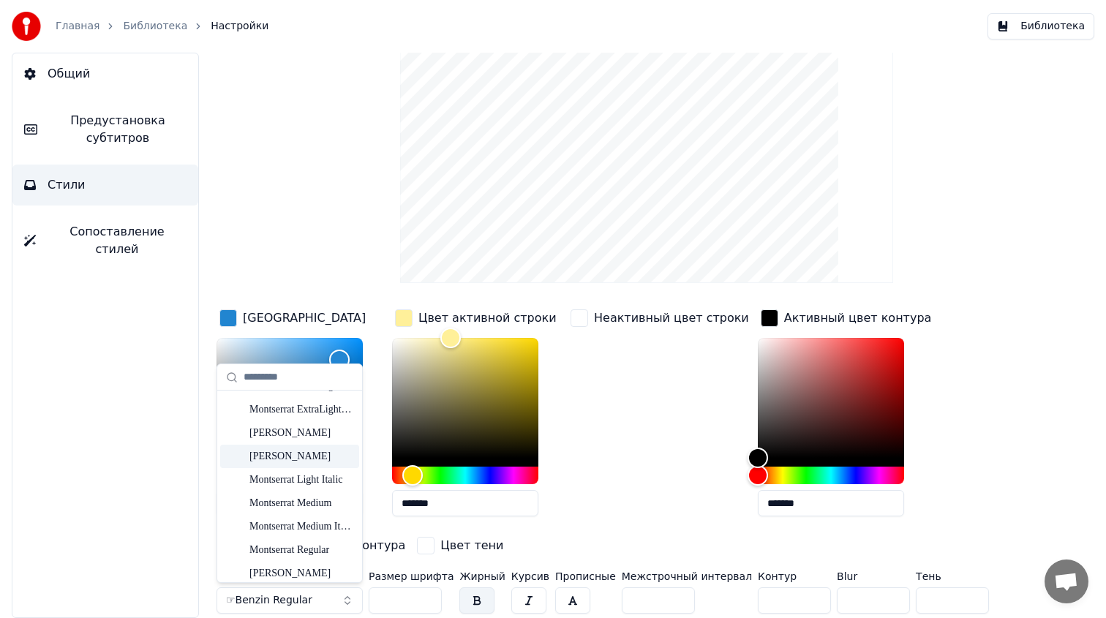
scroll to position [10408, 0]
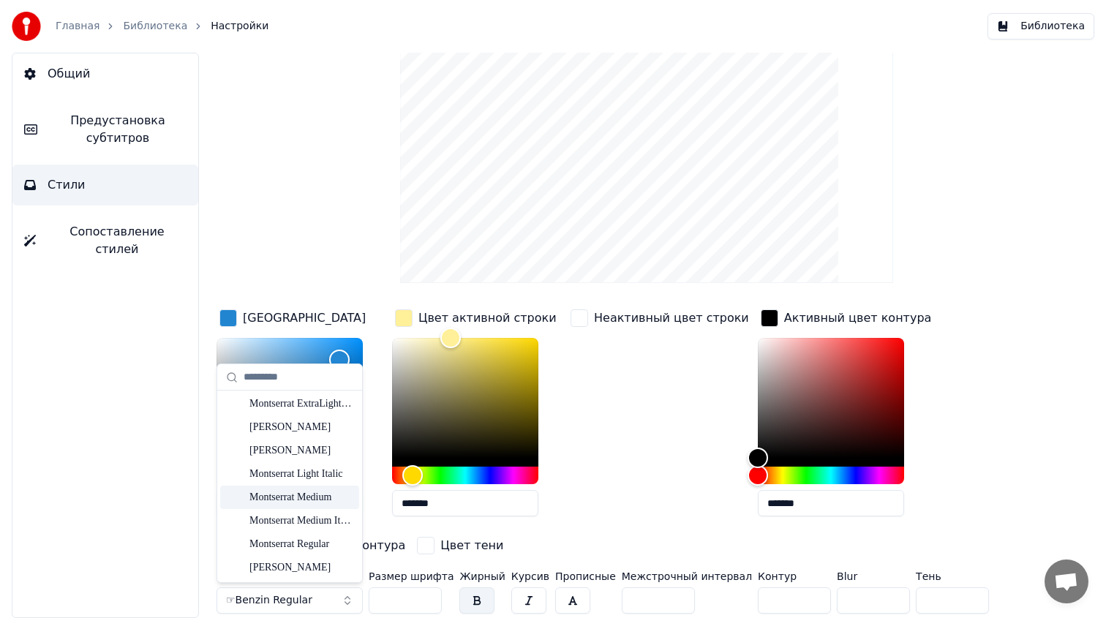
click at [300, 500] on div "Montserrat Medium" at bounding box center [301, 497] width 104 height 15
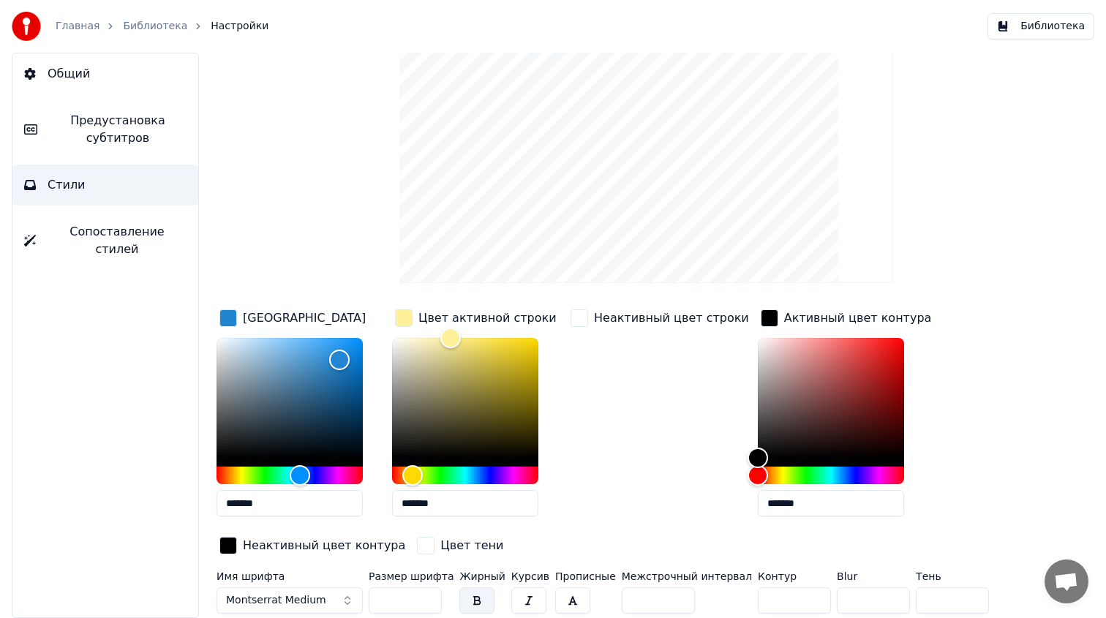
click at [471, 596] on button "button" at bounding box center [476, 600] width 35 height 26
click at [325, 597] on button "Montserrat Medium" at bounding box center [289, 600] width 146 height 26
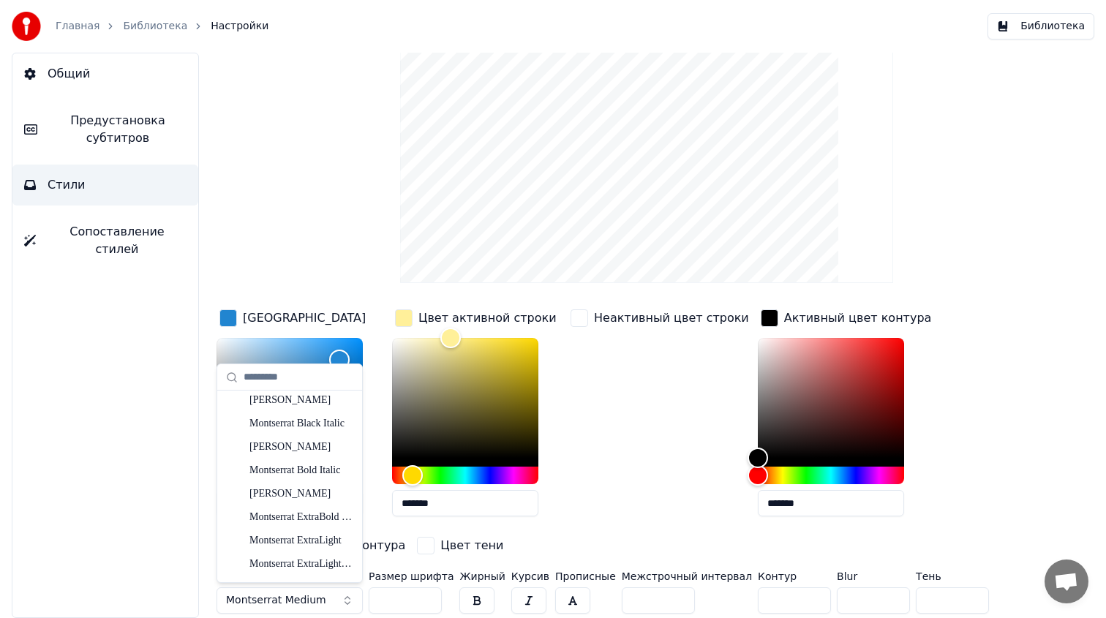
scroll to position [10267, 0]
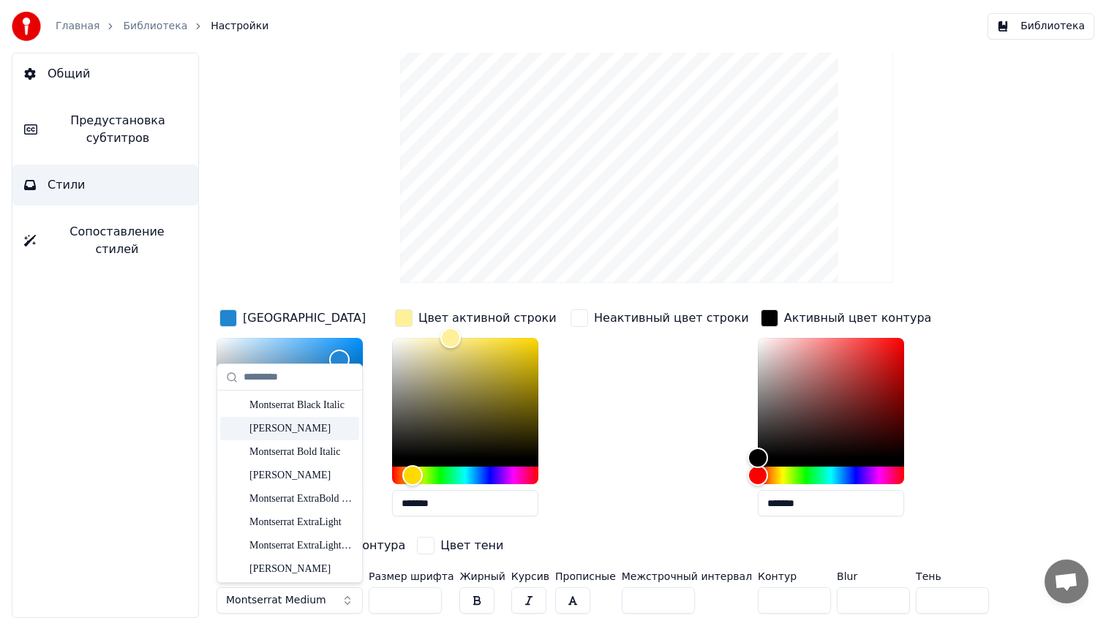
click at [315, 431] on div "[PERSON_NAME]" at bounding box center [301, 428] width 104 height 15
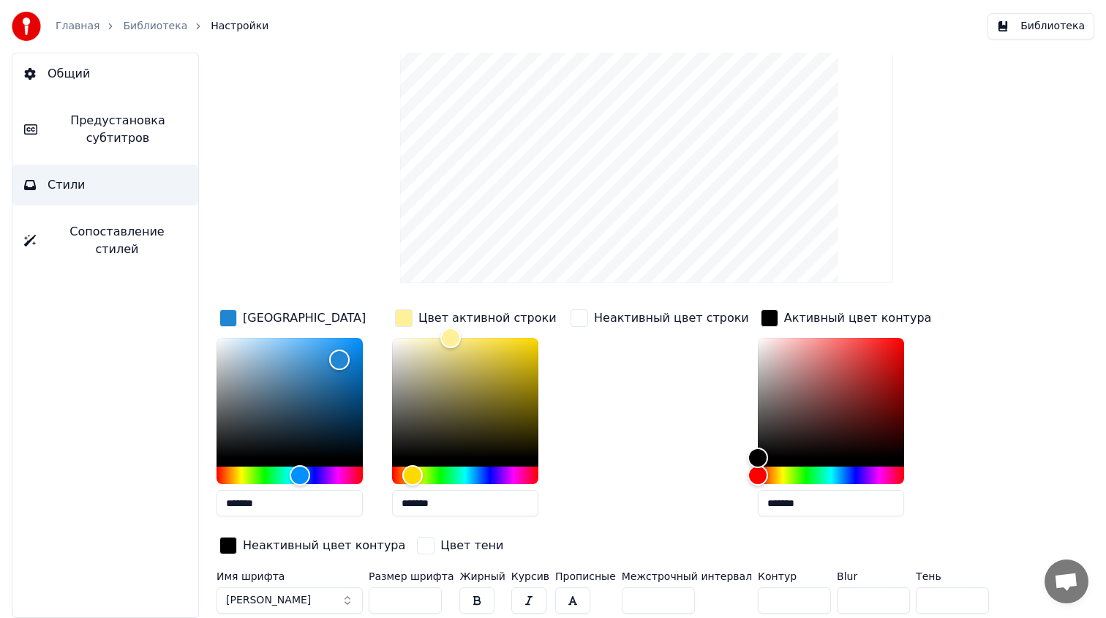
click at [647, 594] on input "*" at bounding box center [658, 600] width 73 height 26
click at [665, 595] on input "*" at bounding box center [658, 600] width 73 height 26
type input "*"
click at [668, 601] on input "*" at bounding box center [658, 600] width 73 height 26
click at [798, 602] on input "*" at bounding box center [794, 600] width 73 height 26
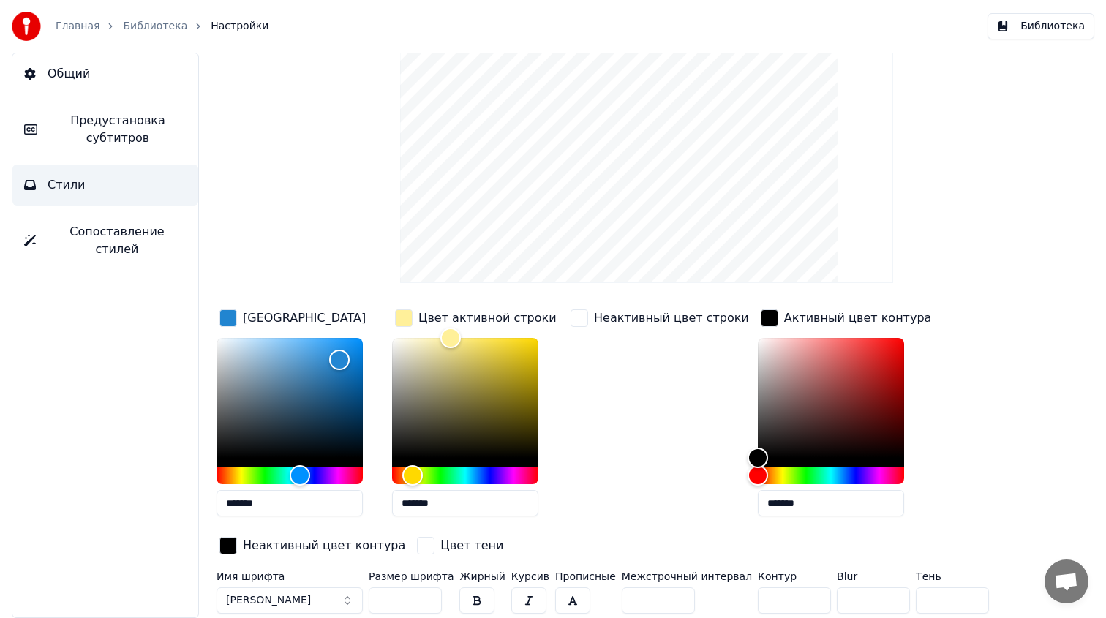
click at [798, 602] on input "*" at bounding box center [794, 600] width 73 height 26
type input "*"
click at [798, 602] on input "*" at bounding box center [794, 600] width 73 height 26
click at [427, 594] on input "**" at bounding box center [405, 600] width 73 height 26
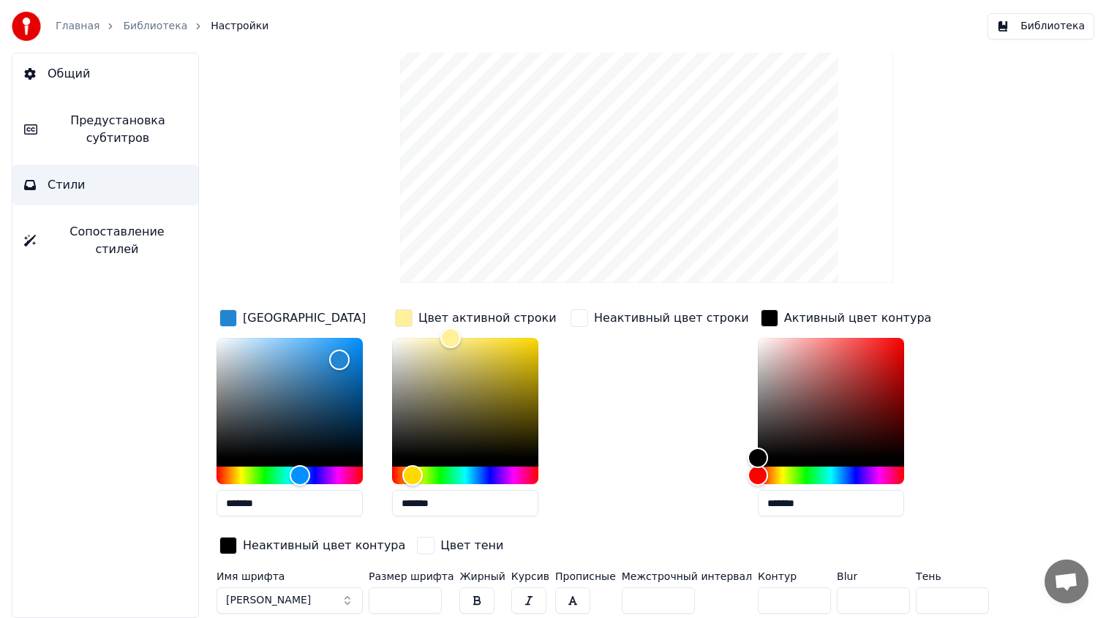
click at [427, 594] on input "**" at bounding box center [405, 600] width 73 height 26
click at [427, 594] on input "***" at bounding box center [405, 600] width 73 height 26
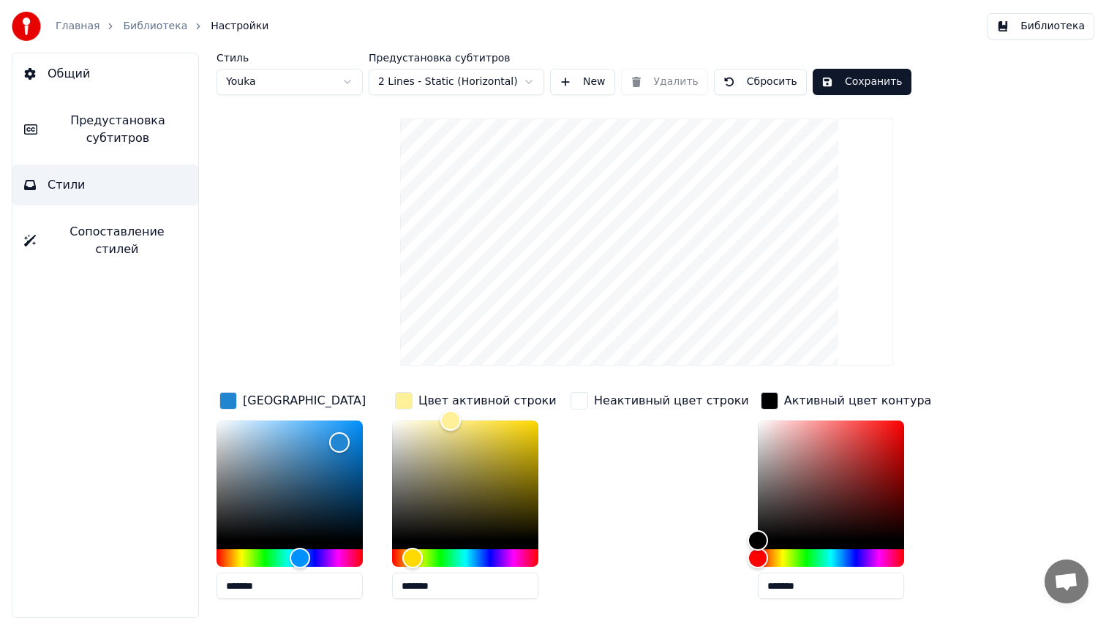
click at [872, 75] on button "Сохранить" at bounding box center [861, 82] width 99 height 26
click at [475, 86] on html "Главная Библиотека Настройки Библиотека Общий Предустановка субтитров Стили Соп…" at bounding box center [553, 309] width 1106 height 618
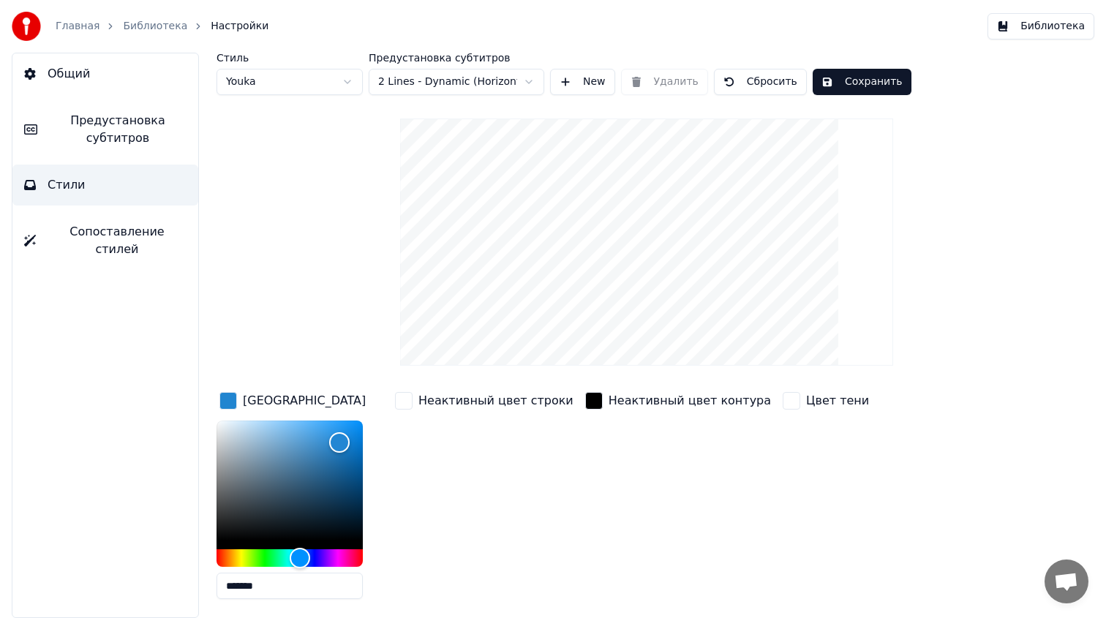
click at [475, 85] on html "Главная Библиотека Настройки Библиотека Общий Предустановка субтитров Стили Соп…" at bounding box center [553, 309] width 1106 height 618
click at [310, 88] on html "Главная Библиотека Настройки Библиотека Общий Предустановка субтитров Стили Соп…" at bounding box center [553, 309] width 1106 height 618
type input "**"
type input "*"
type input "*******"
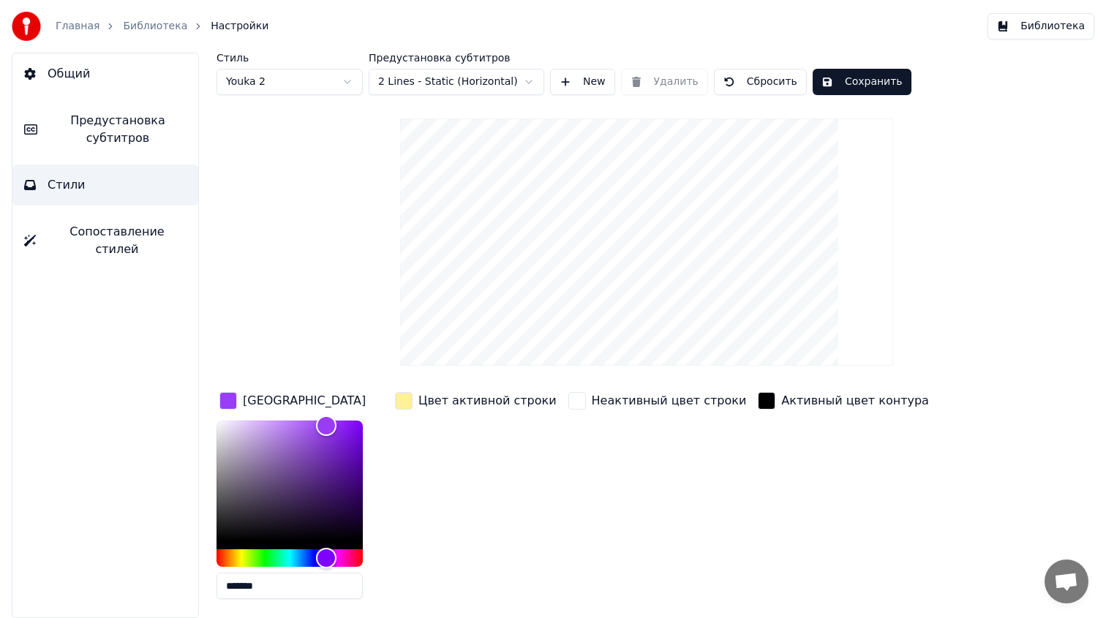
click at [306, 67] on div "Стиль Youka 2" at bounding box center [289, 74] width 146 height 42
click at [302, 78] on html "Главная Библиотека Настройки Библиотека Общий Предустановка субтитров Стили Соп…" at bounding box center [553, 309] width 1106 height 618
type input "***"
type input "*"
type input "*******"
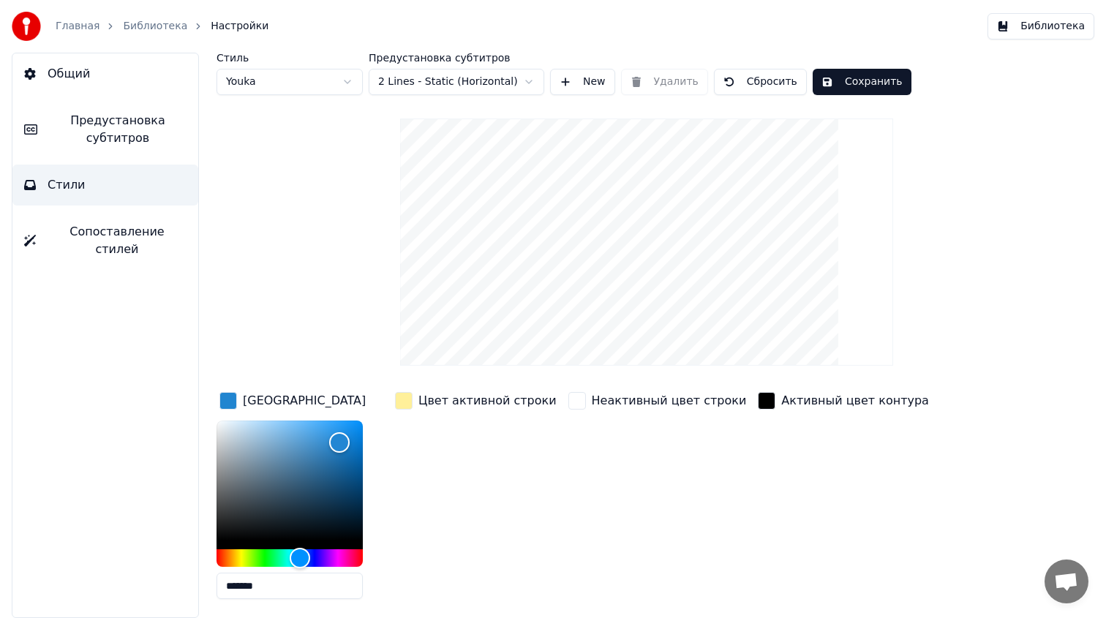
click at [838, 77] on button "Сохранить" at bounding box center [861, 82] width 99 height 26
click at [83, 29] on link "Главная" at bounding box center [78, 26] width 44 height 15
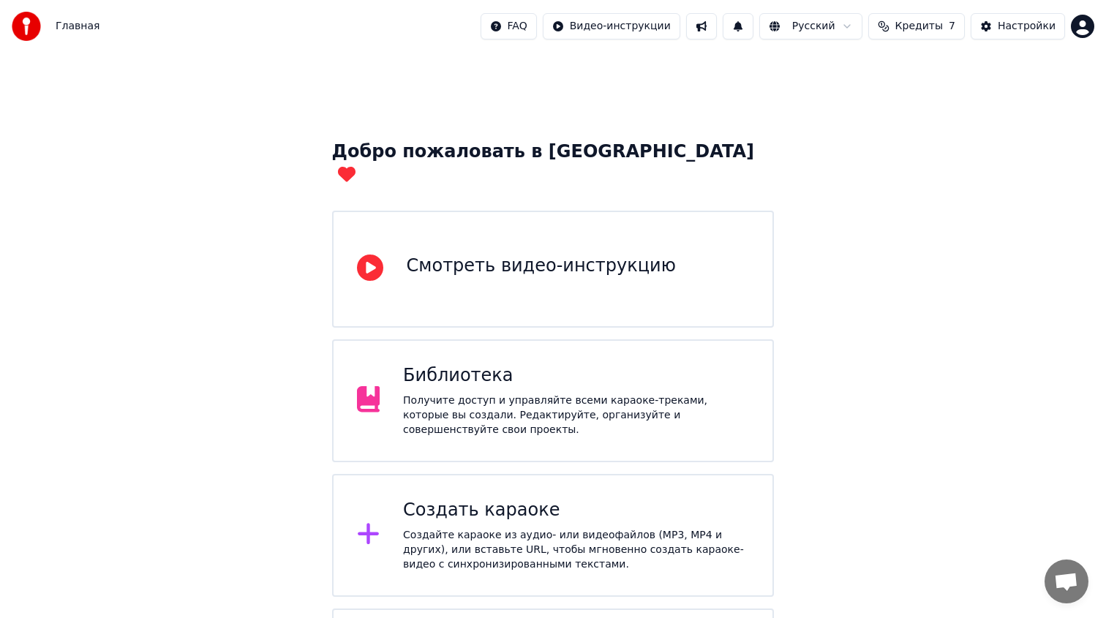
click at [437, 499] on div "Создать караоке" at bounding box center [576, 510] width 346 height 23
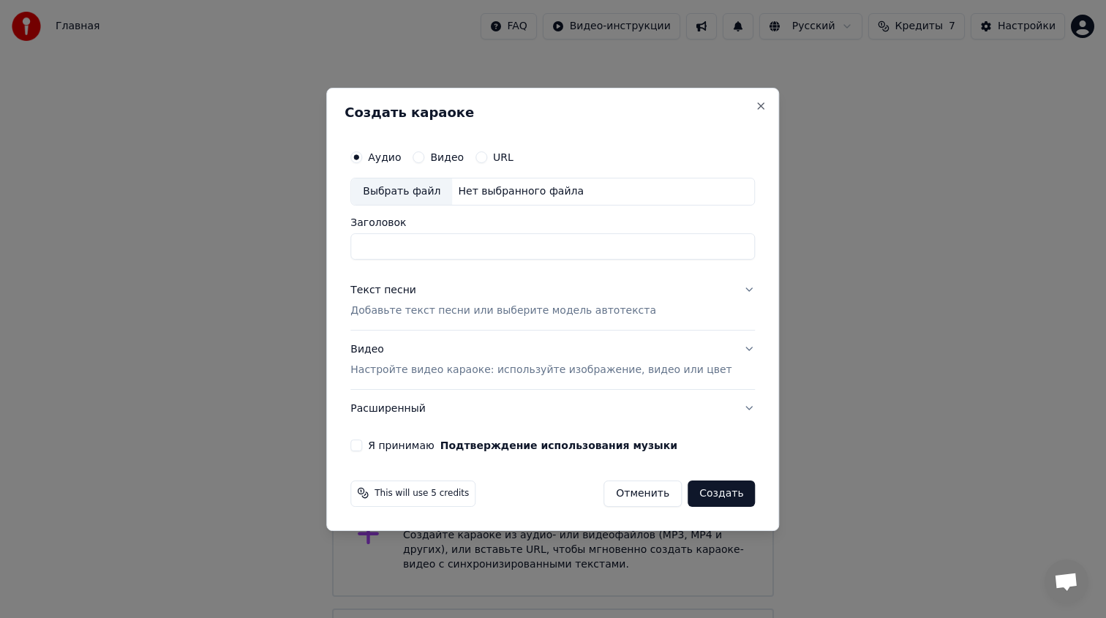
click at [437, 186] on div "Выбрать файл" at bounding box center [401, 191] width 101 height 26
click at [426, 245] on input "**********" at bounding box center [552, 246] width 404 height 26
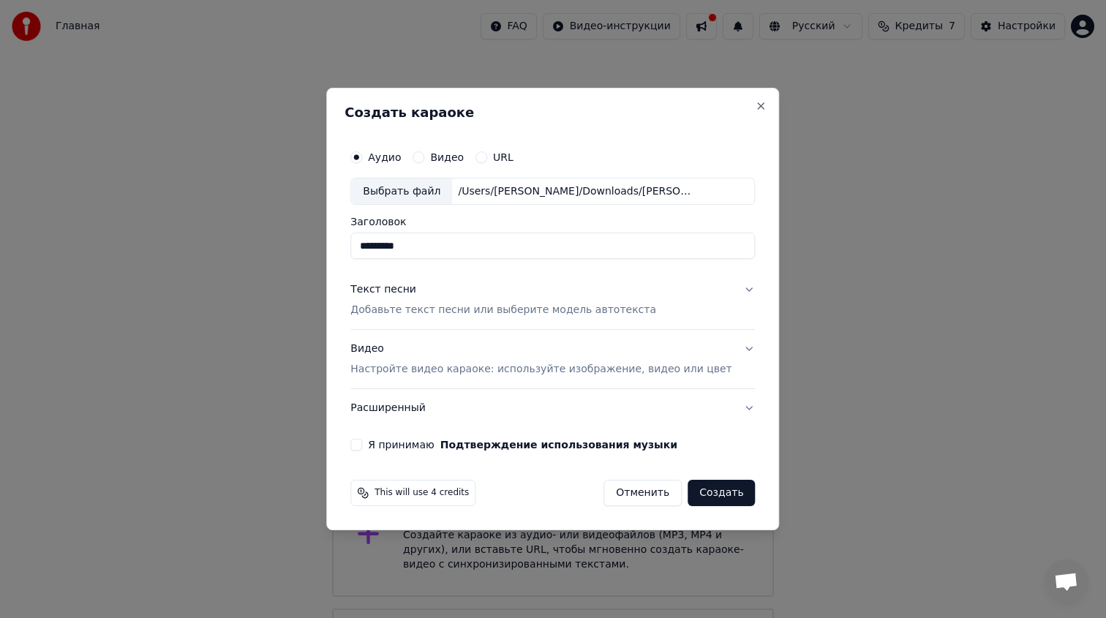
type input "*********"
click at [493, 308] on p "Добавьте текст песни или выберите модель автотекста" at bounding box center [503, 310] width 306 height 15
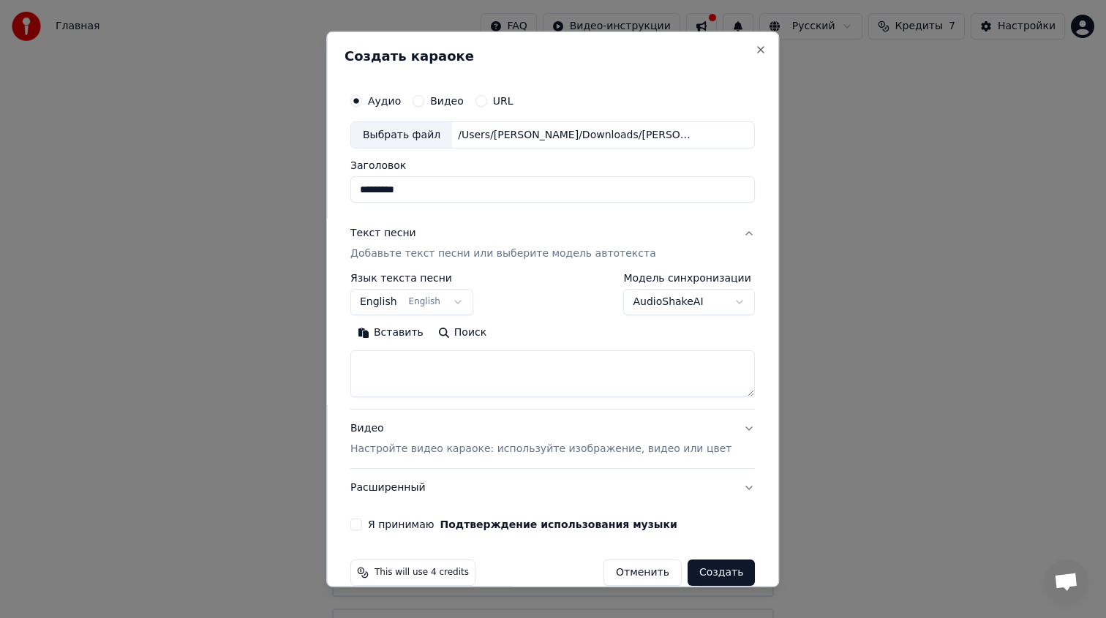
click at [439, 364] on textarea at bounding box center [552, 373] width 404 height 47
paste textarea "**********"
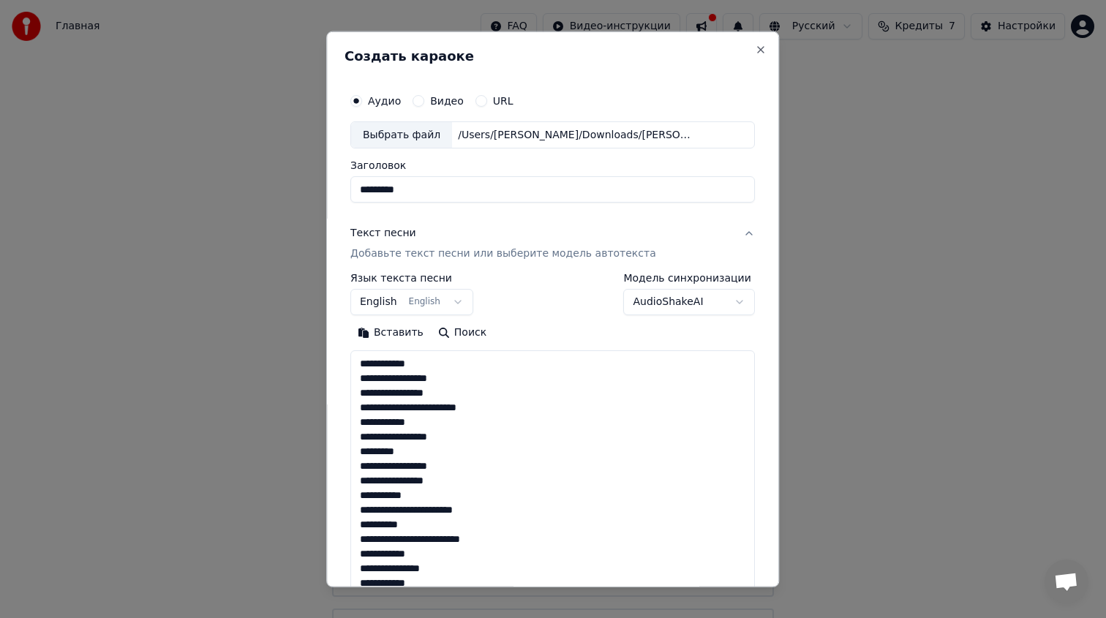
scroll to position [851, 0]
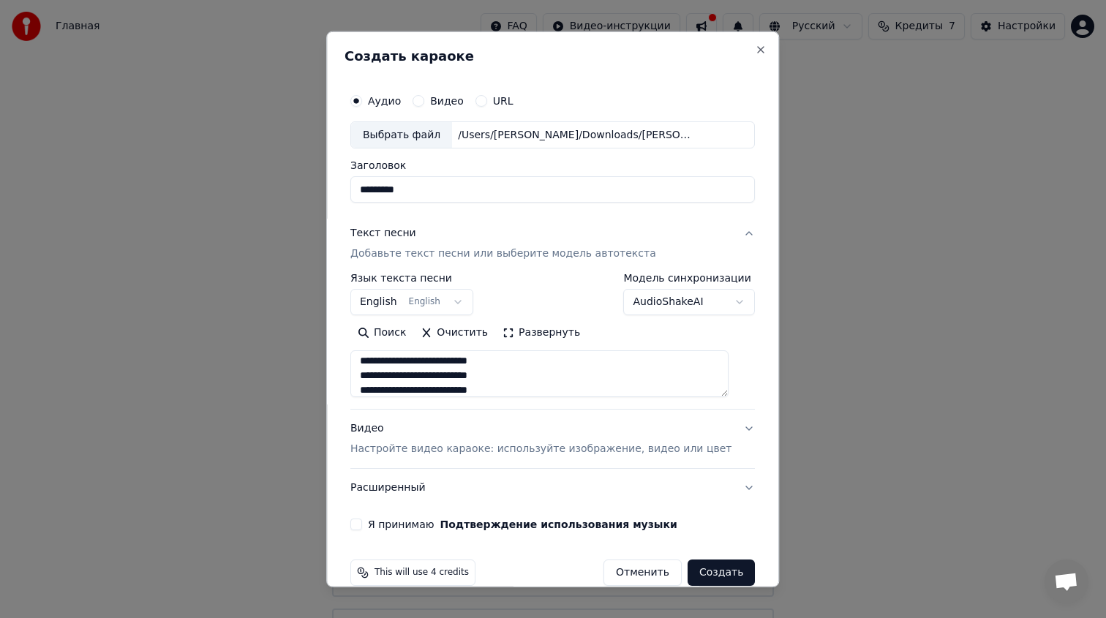
type textarea "**********"
click at [409, 306] on body "Главная FAQ Видео-инструкции Русский Кредиты 7 Настройки Добро пожаловать в You…" at bounding box center [553, 370] width 1106 height 740
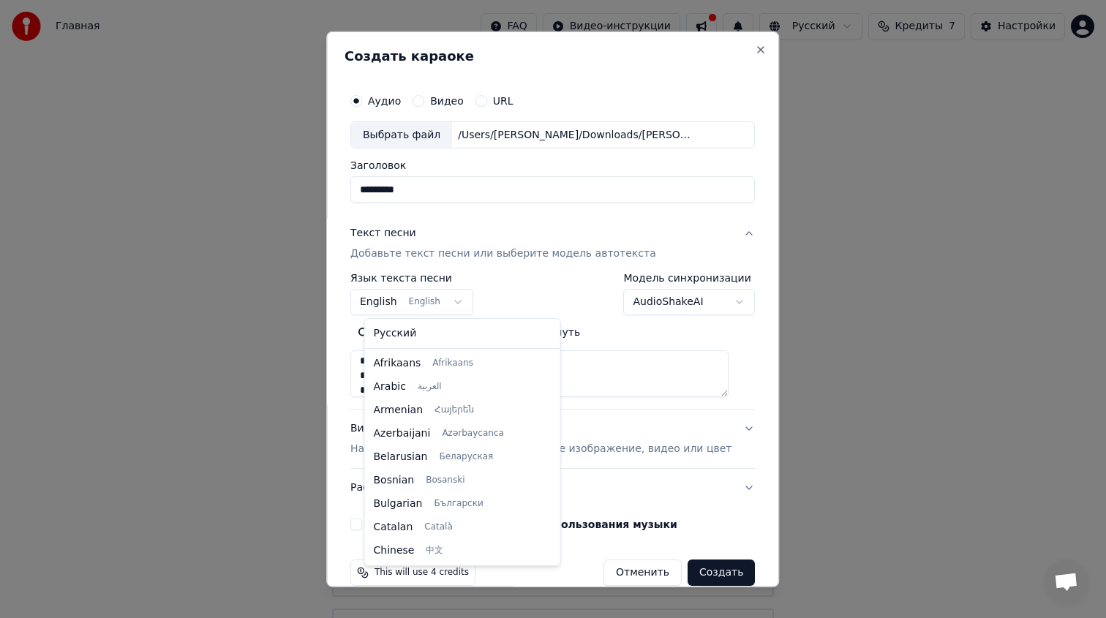
scroll to position [117, 0]
select select "**"
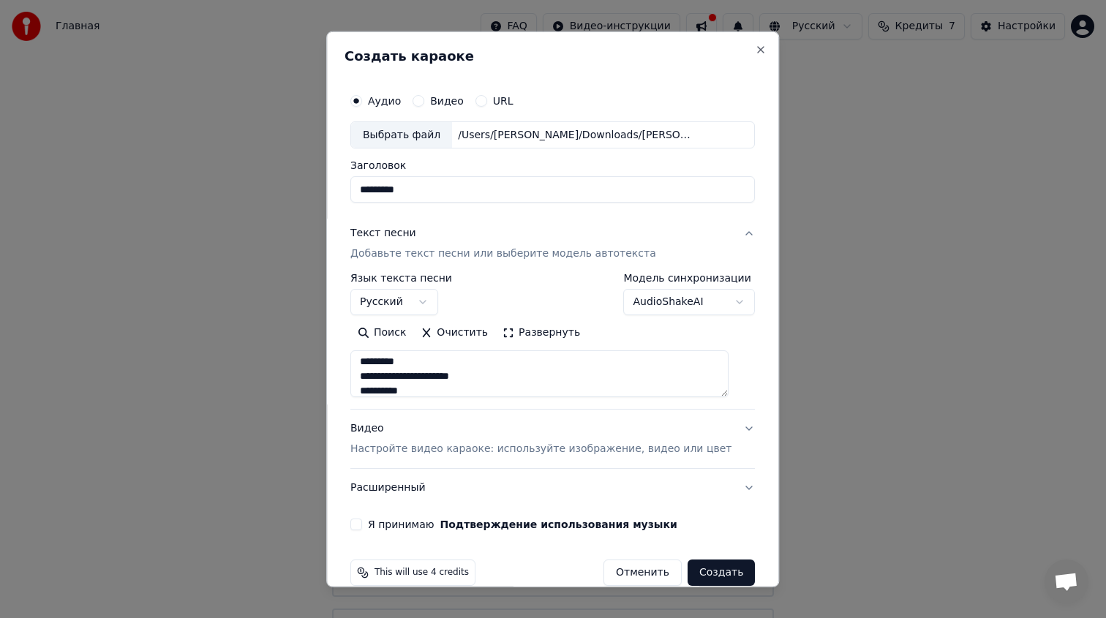
scroll to position [528, 0]
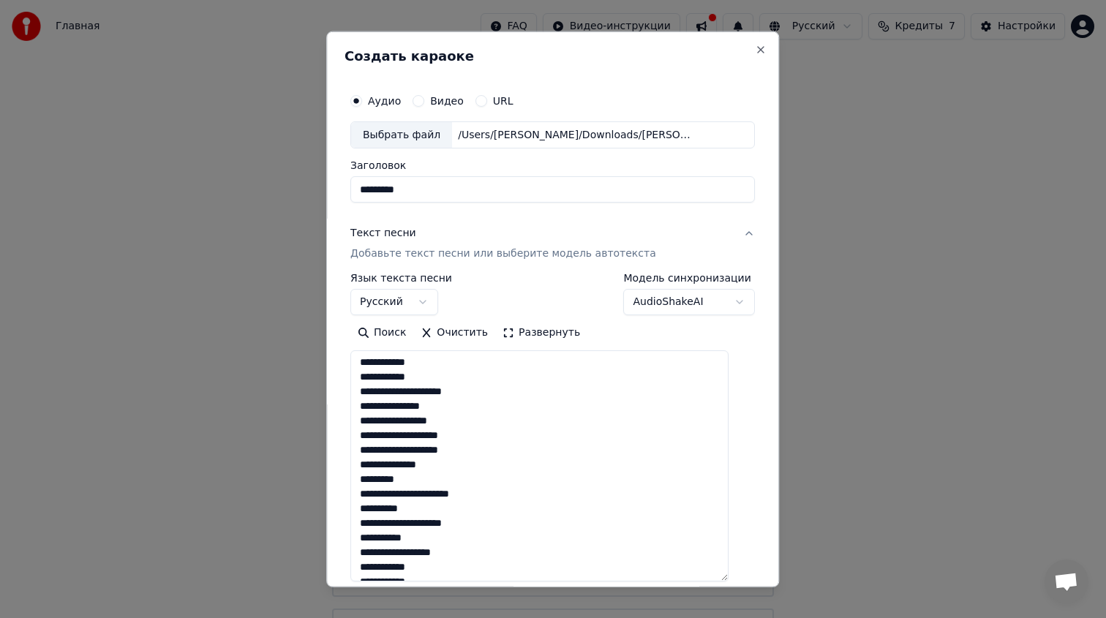
drag, startPoint x: 738, startPoint y: 394, endPoint x: 711, endPoint y: 584, distance: 192.1
click at [711, 581] on textarea at bounding box center [539, 465] width 378 height 231
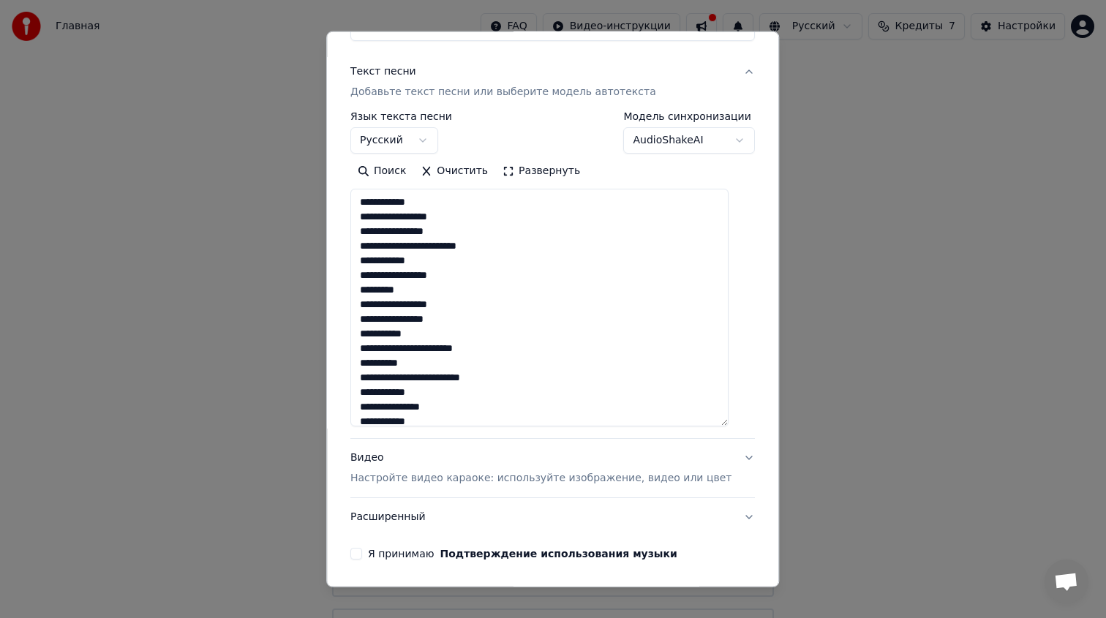
scroll to position [180, 0]
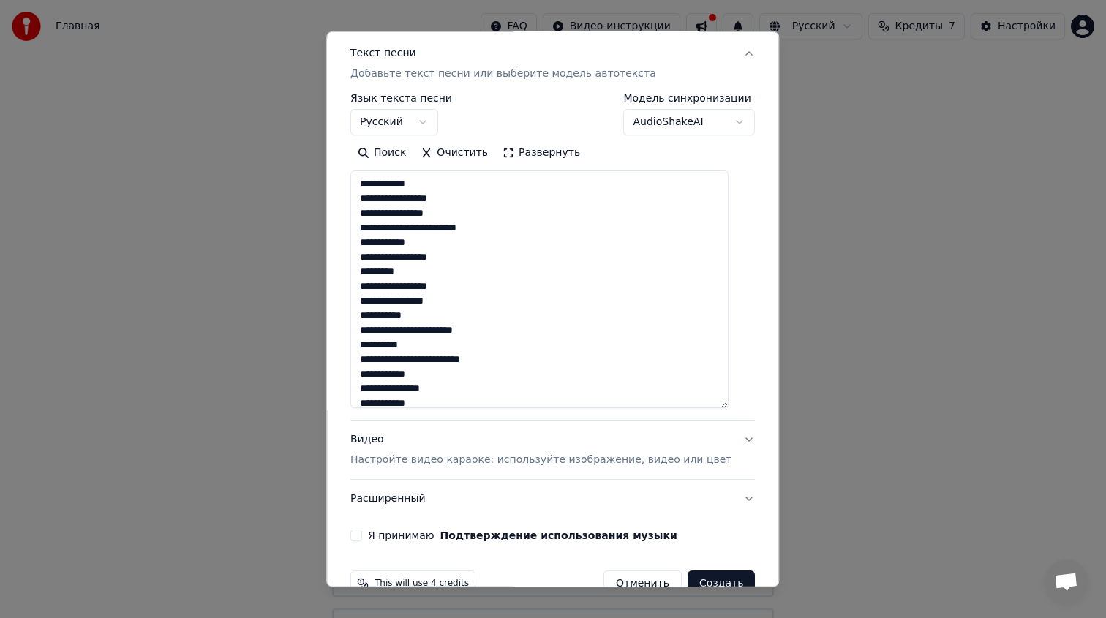
click at [389, 203] on textarea at bounding box center [539, 289] width 378 height 238
click at [467, 301] on textarea at bounding box center [539, 289] width 378 height 238
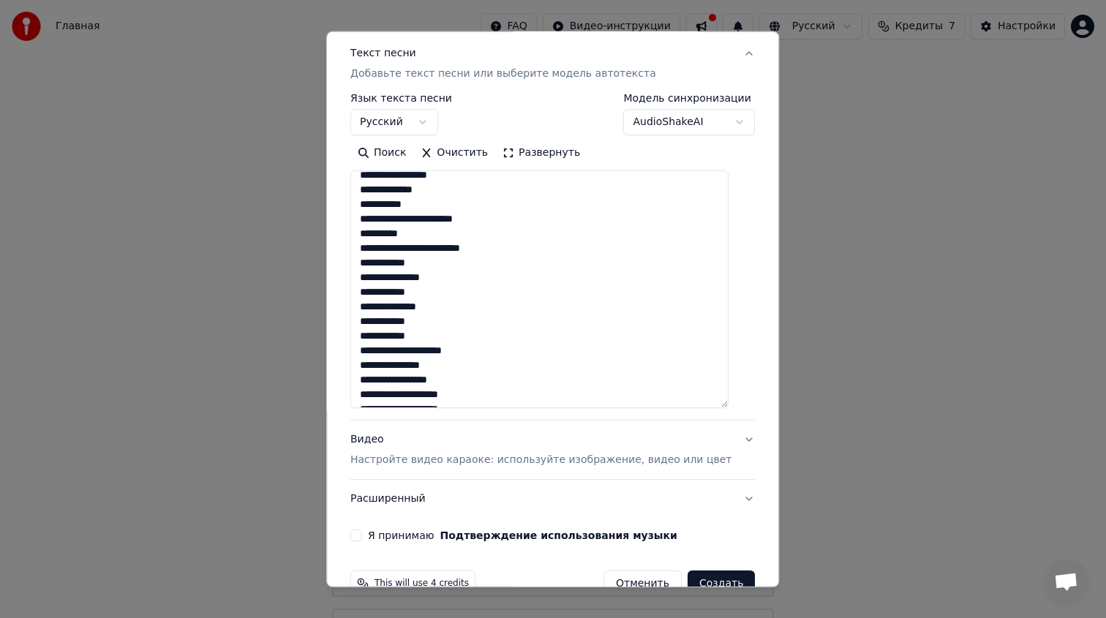
scroll to position [116, 0]
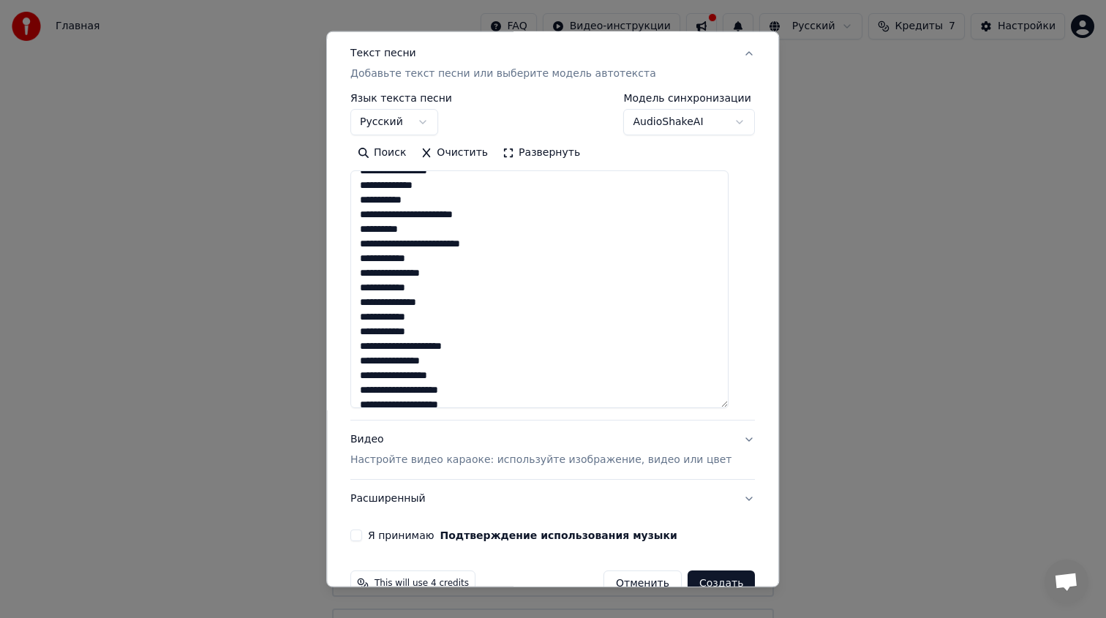
click at [415, 255] on textarea at bounding box center [539, 289] width 378 height 238
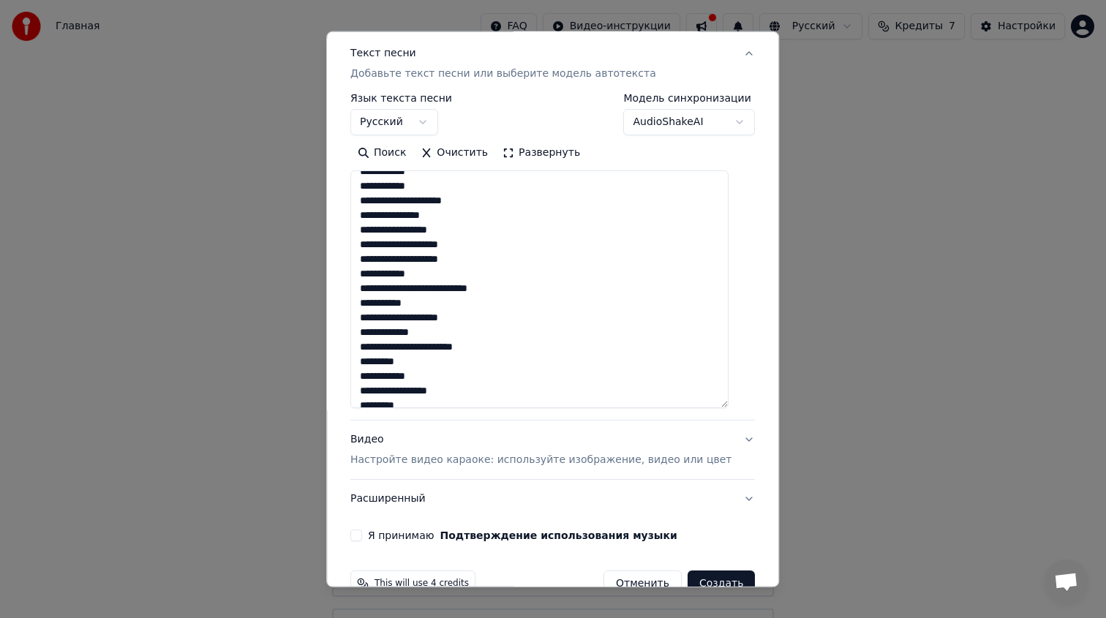
scroll to position [260, 0]
click at [445, 249] on textarea at bounding box center [539, 289] width 378 height 238
click at [469, 274] on textarea at bounding box center [539, 289] width 378 height 238
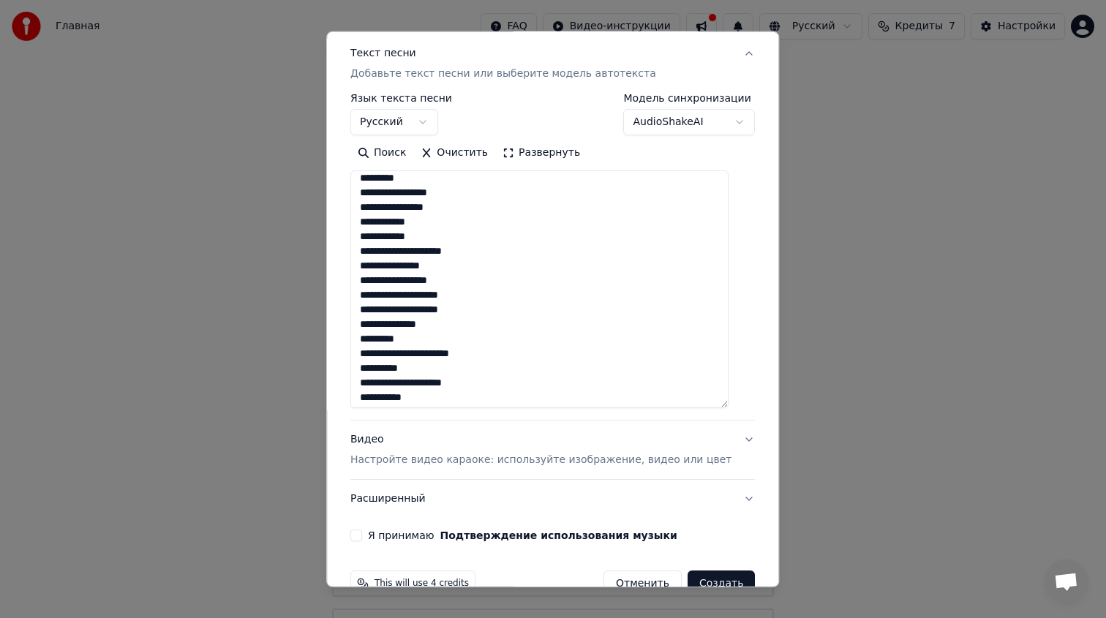
scroll to position [519, 0]
click at [442, 348] on textarea at bounding box center [539, 289] width 378 height 238
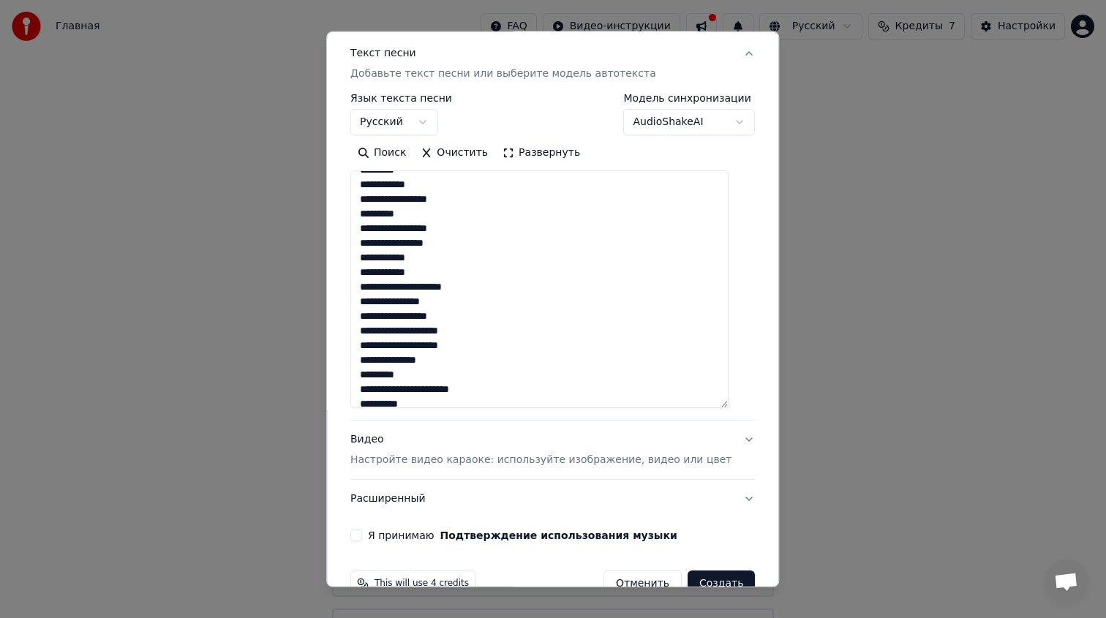
scroll to position [218, 0]
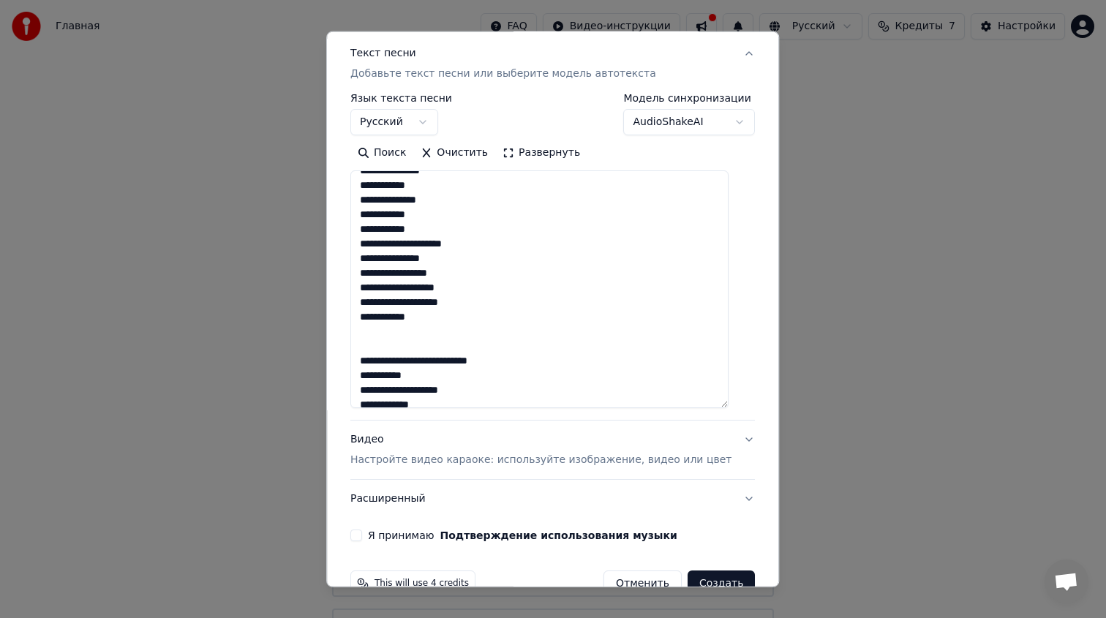
drag, startPoint x: 449, startPoint y: 325, endPoint x: 370, endPoint y: 330, distance: 79.1
click at [370, 330] on textarea at bounding box center [539, 289] width 378 height 238
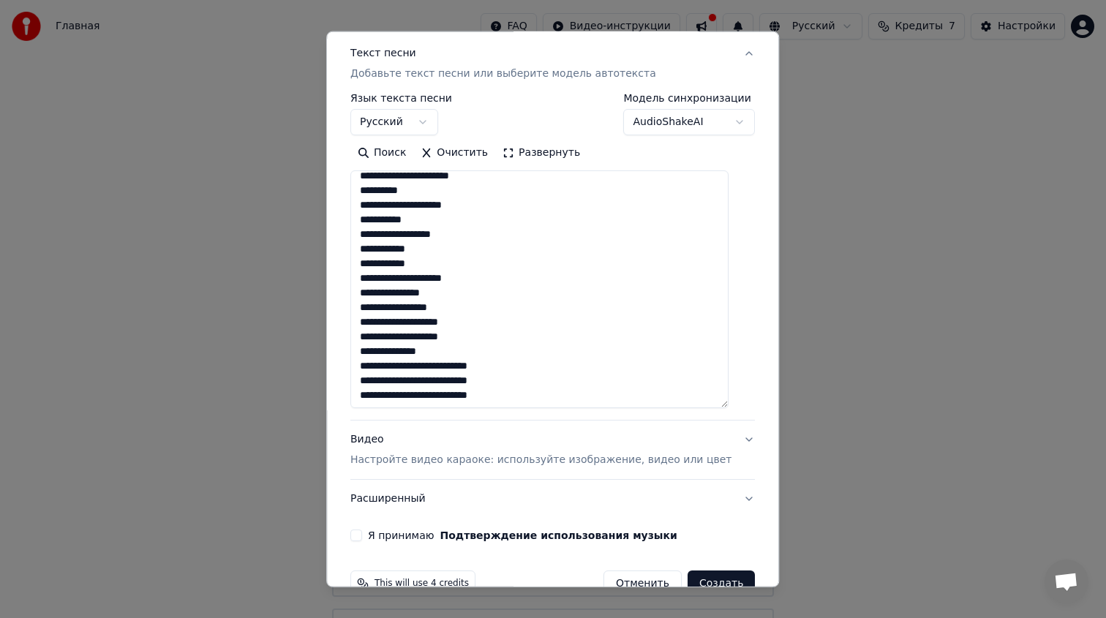
scroll to position [389, 0]
drag, startPoint x: 410, startPoint y: 233, endPoint x: 374, endPoint y: 234, distance: 35.8
click at [374, 234] on textarea "**********" at bounding box center [539, 289] width 378 height 238
click at [494, 267] on textarea "**********" at bounding box center [539, 289] width 378 height 238
click at [411, 233] on textarea "**********" at bounding box center [539, 289] width 378 height 238
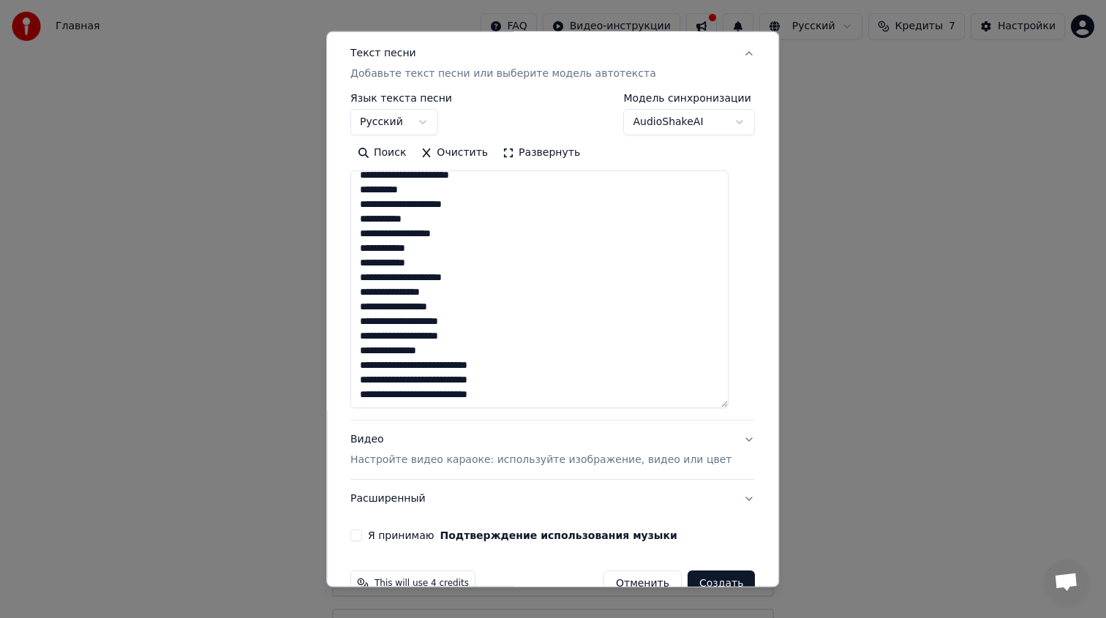
drag, startPoint x: 537, startPoint y: 394, endPoint x: 366, endPoint y: 249, distance: 224.1
click at [366, 249] on textarea "**********" at bounding box center [539, 289] width 378 height 238
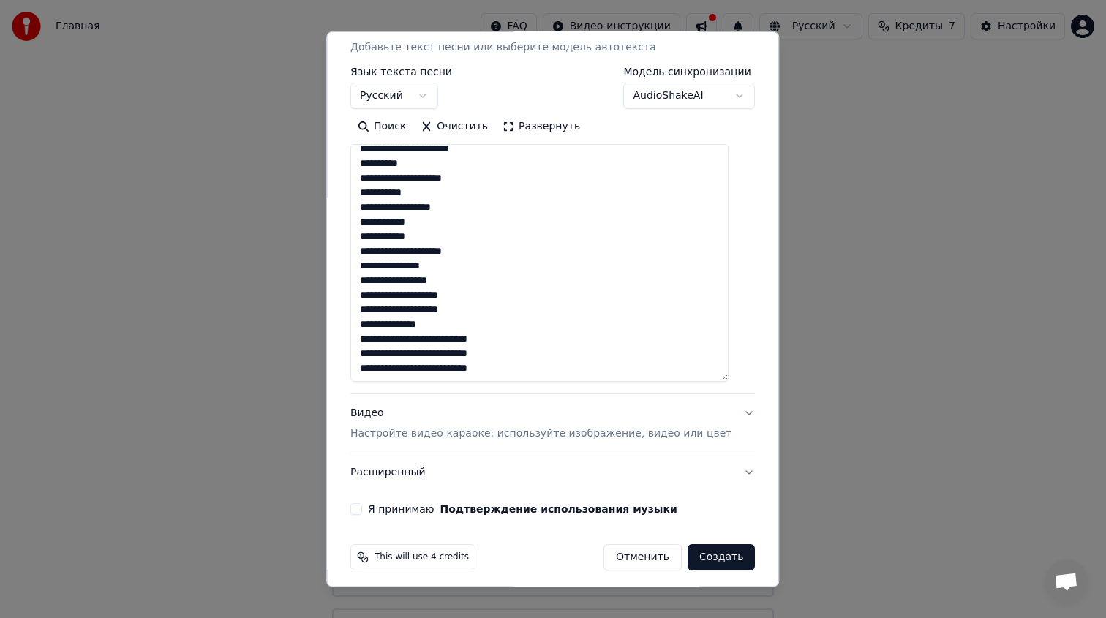
scroll to position [214, 0]
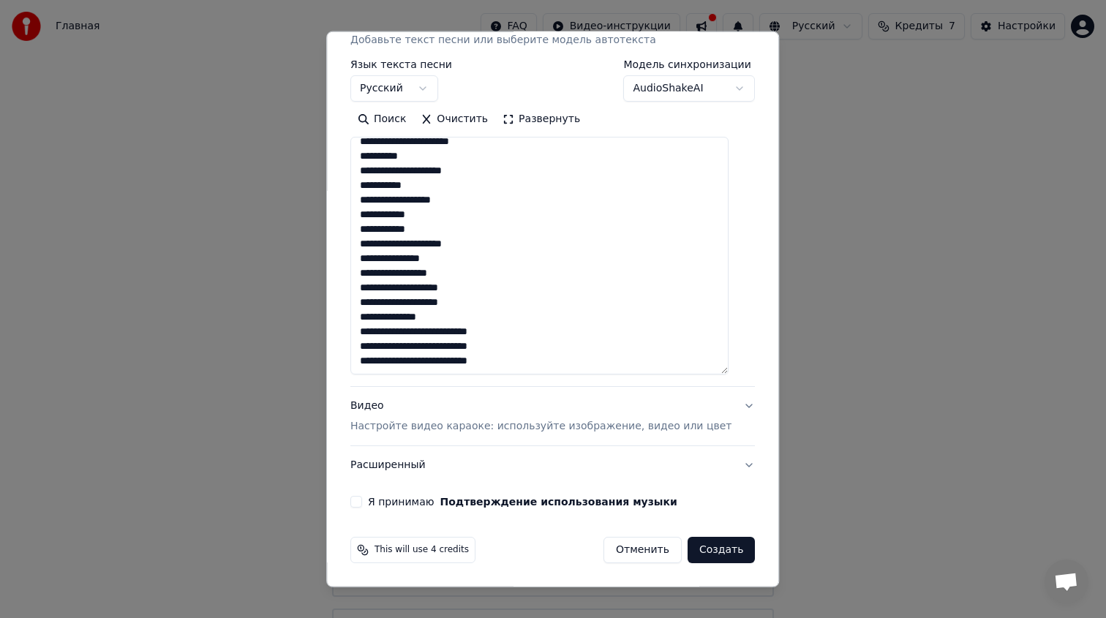
click at [469, 210] on textarea "**********" at bounding box center [539, 256] width 378 height 238
click at [489, 202] on textarea "**********" at bounding box center [539, 256] width 378 height 238
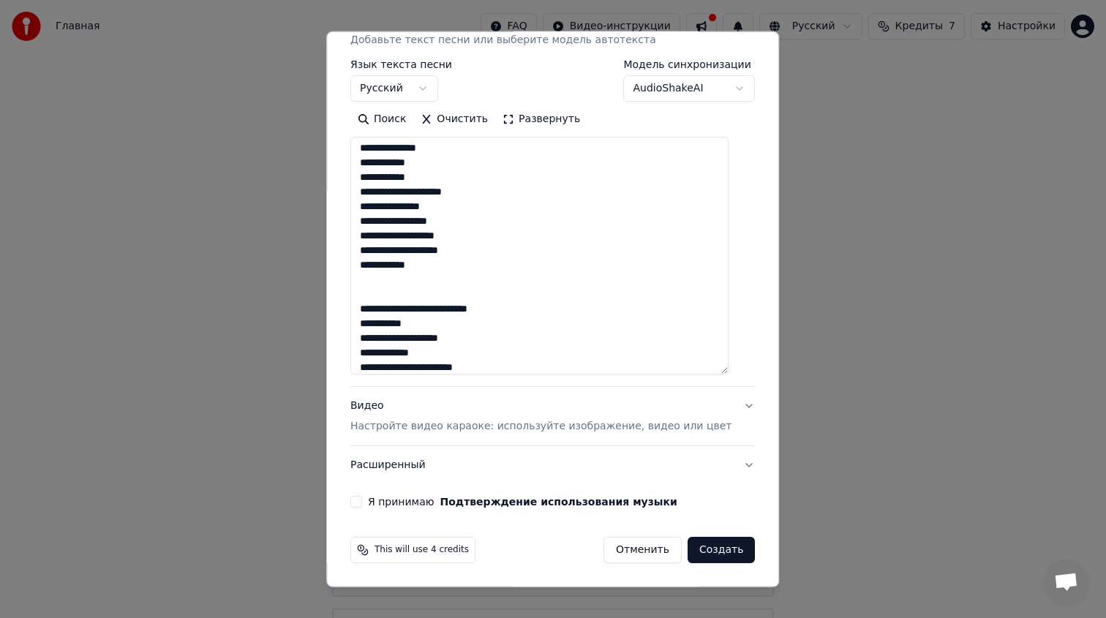
scroll to position [235, 0]
click at [518, 298] on textarea at bounding box center [539, 256] width 378 height 238
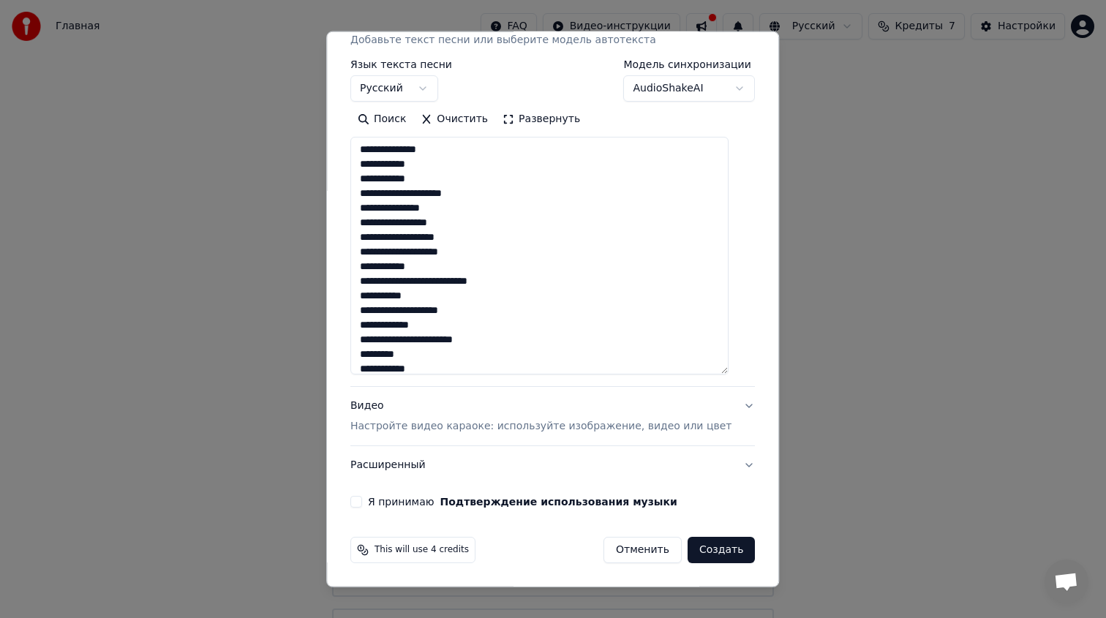
drag, startPoint x: 530, startPoint y: 286, endPoint x: 514, endPoint y: 286, distance: 16.1
click at [514, 286] on textarea at bounding box center [539, 256] width 378 height 238
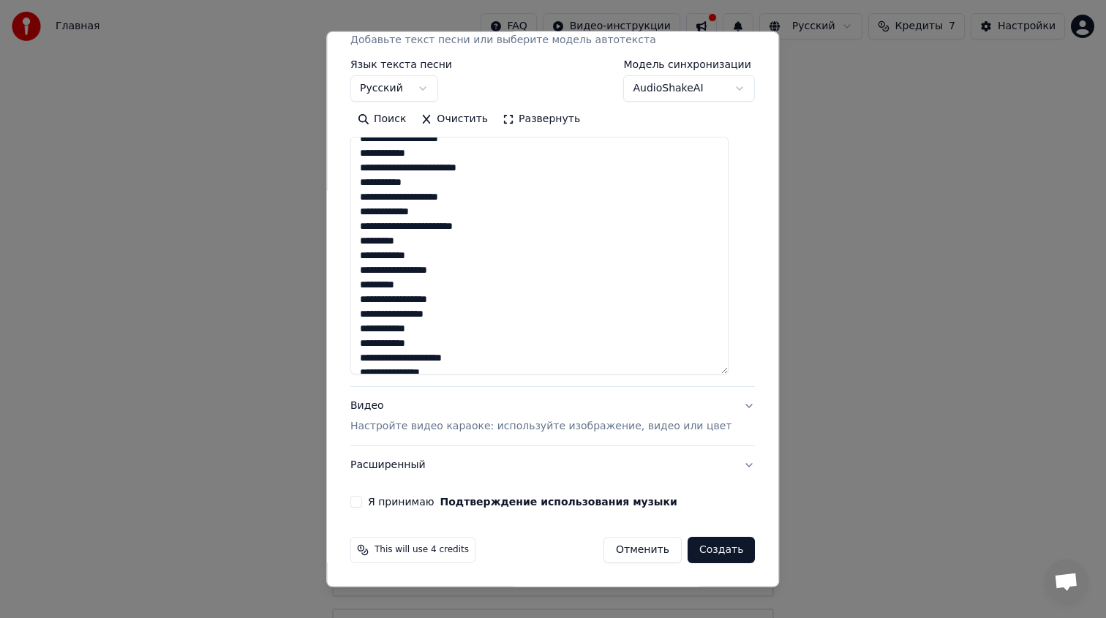
scroll to position [352, 0]
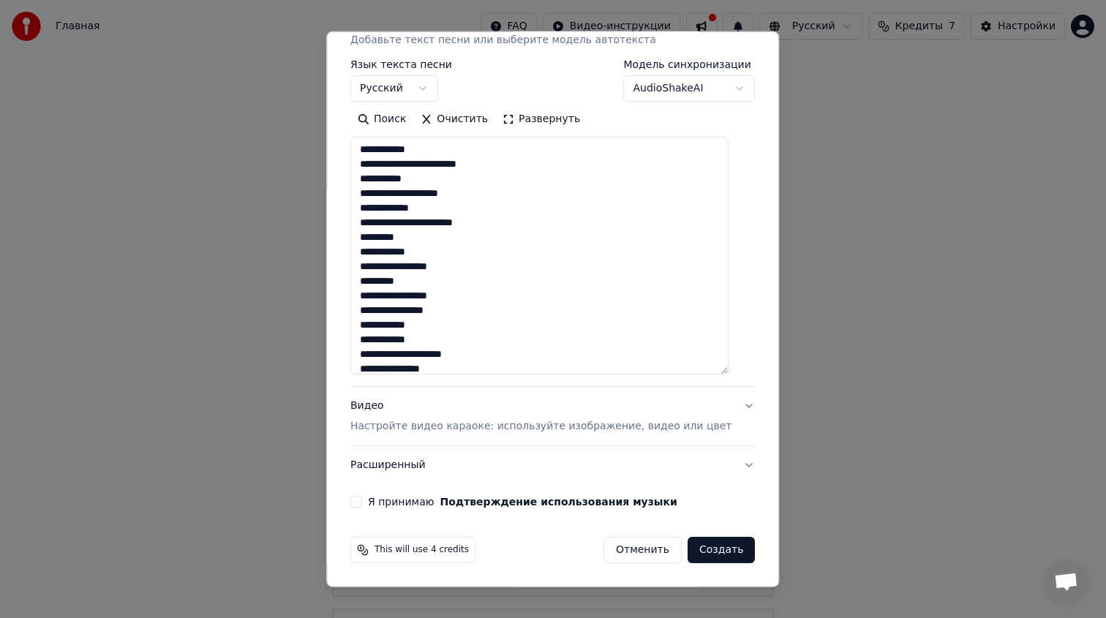
click at [390, 196] on textarea at bounding box center [539, 256] width 378 height 238
click at [462, 310] on textarea at bounding box center [539, 256] width 378 height 238
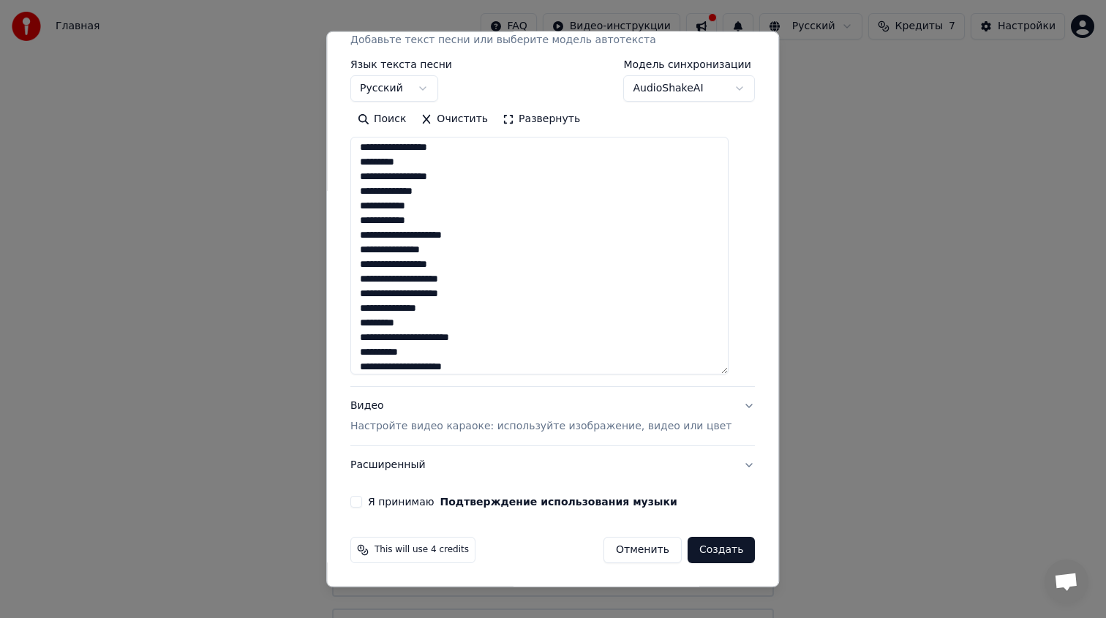
scroll to position [475, 0]
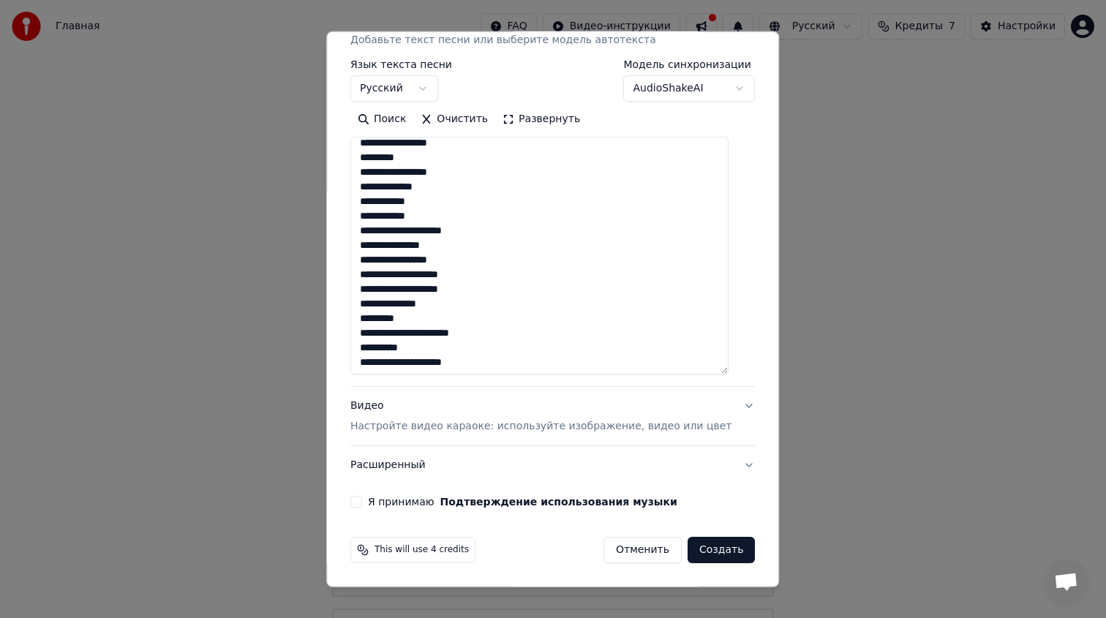
click at [445, 277] on textarea at bounding box center [539, 256] width 378 height 238
click at [447, 303] on textarea at bounding box center [539, 256] width 378 height 238
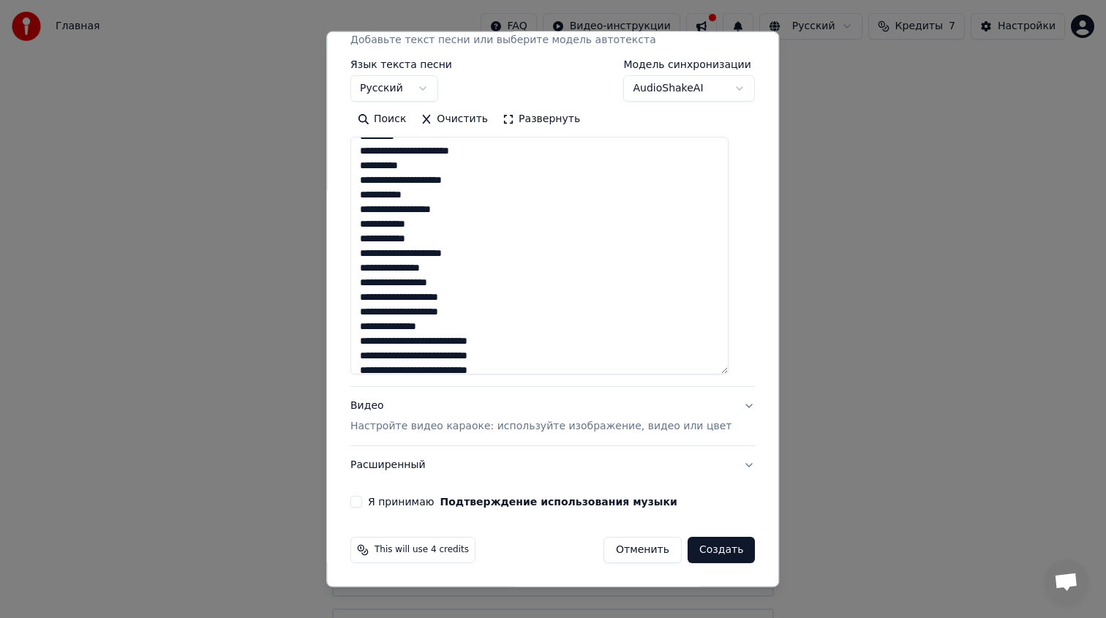
scroll to position [667, 0]
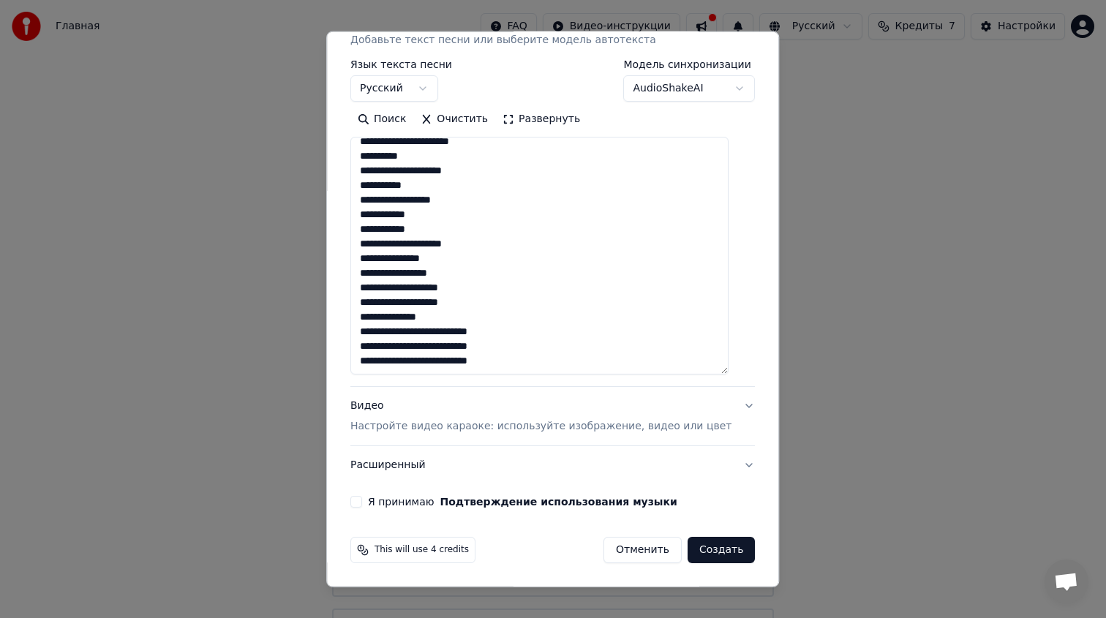
click at [472, 325] on textarea at bounding box center [539, 256] width 378 height 238
click at [471, 314] on textarea at bounding box center [539, 256] width 378 height 238
click at [534, 333] on textarea at bounding box center [539, 256] width 378 height 238
click at [566, 352] on textarea at bounding box center [539, 256] width 378 height 238
click at [559, 359] on textarea at bounding box center [539, 256] width 378 height 238
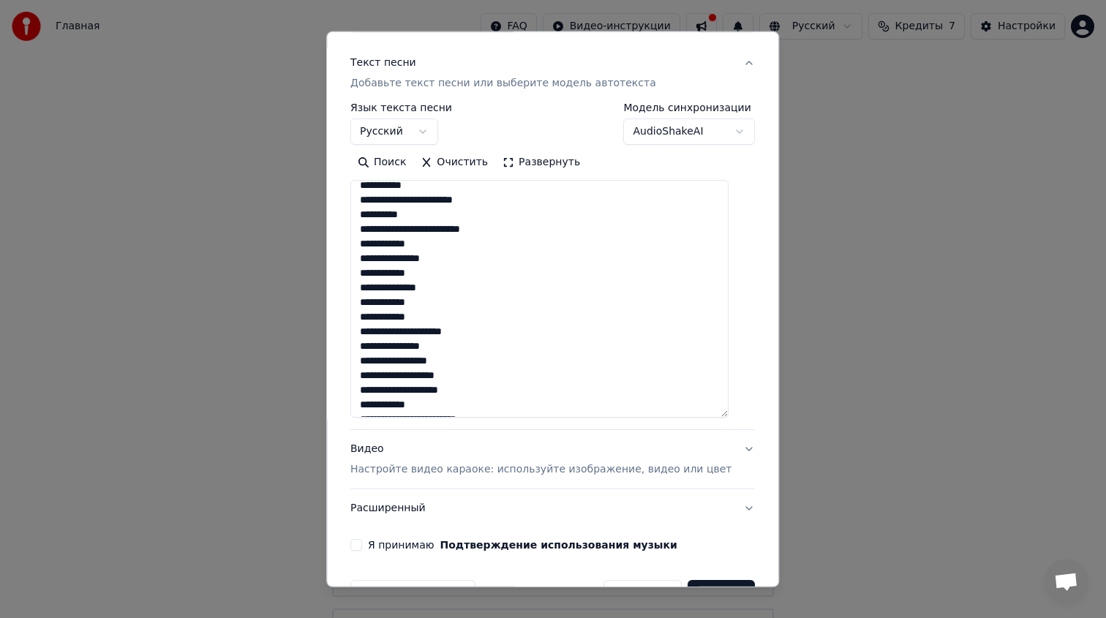
scroll to position [141, 0]
click at [409, 243] on textarea at bounding box center [539, 299] width 378 height 238
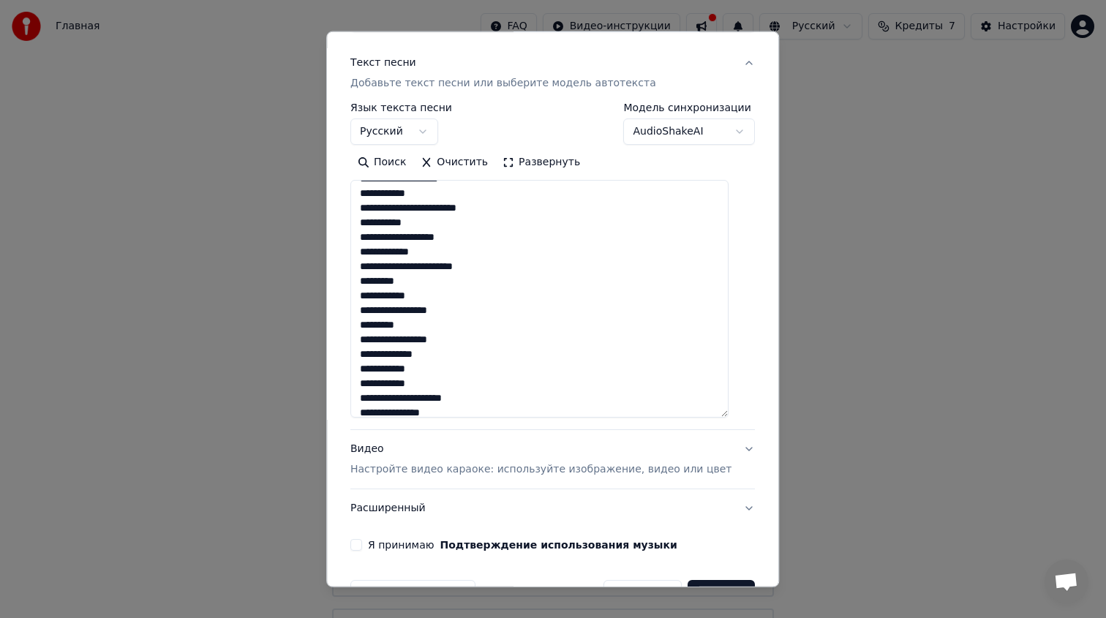
drag, startPoint x: 452, startPoint y: 349, endPoint x: 359, endPoint y: 210, distance: 167.1
click at [359, 210] on div "**********" at bounding box center [552, 232] width 416 height 647
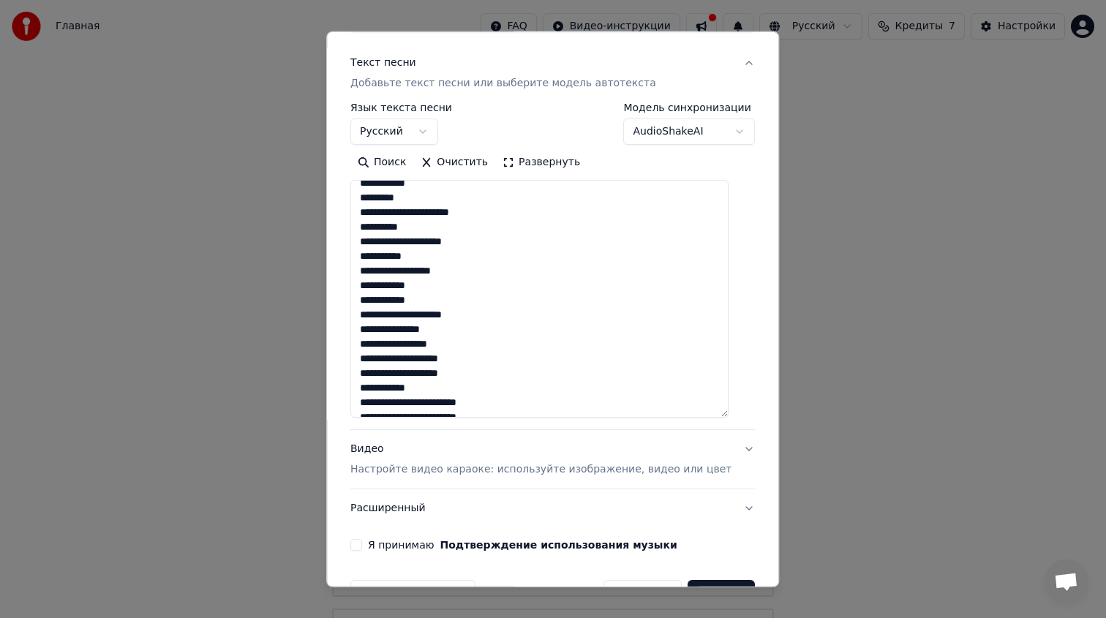
scroll to position [360, 0]
click at [504, 274] on textarea "**********" at bounding box center [539, 299] width 378 height 238
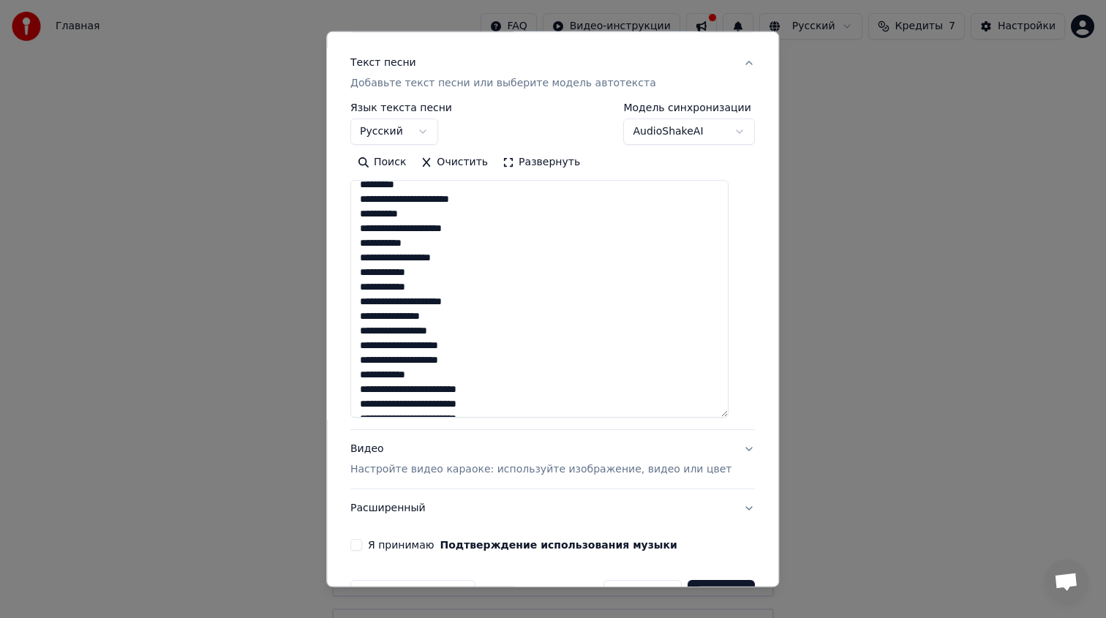
scroll to position [389, 0]
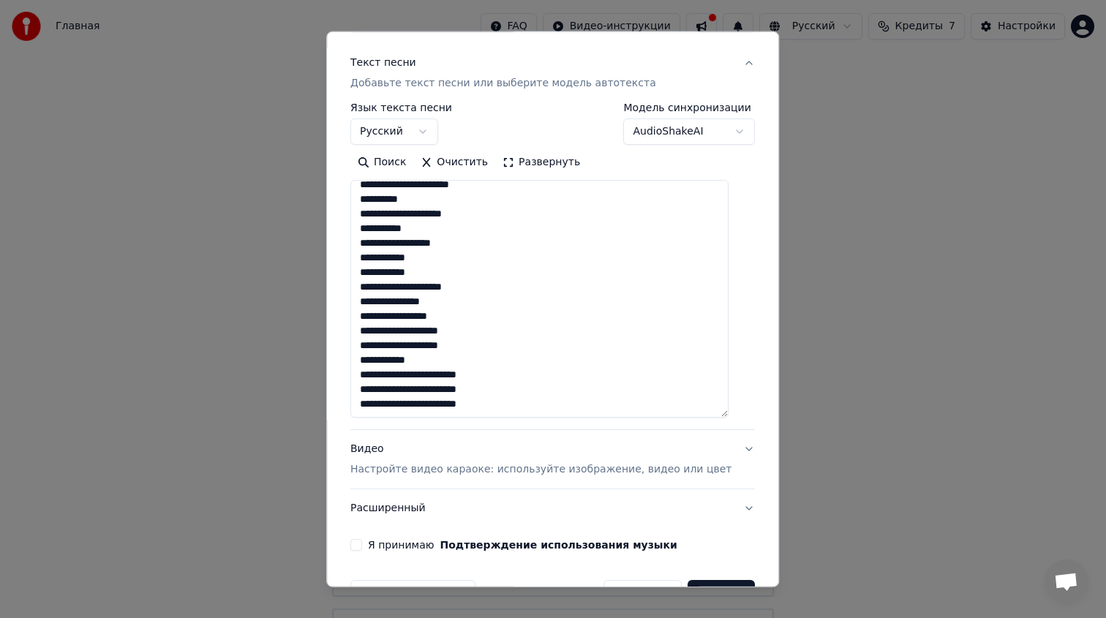
click at [447, 334] on textarea "**********" at bounding box center [539, 299] width 378 height 238
drag, startPoint x: 524, startPoint y: 405, endPoint x: 354, endPoint y: 402, distance: 170.4
click at [353, 402] on div "**********" at bounding box center [552, 309] width 453 height 556
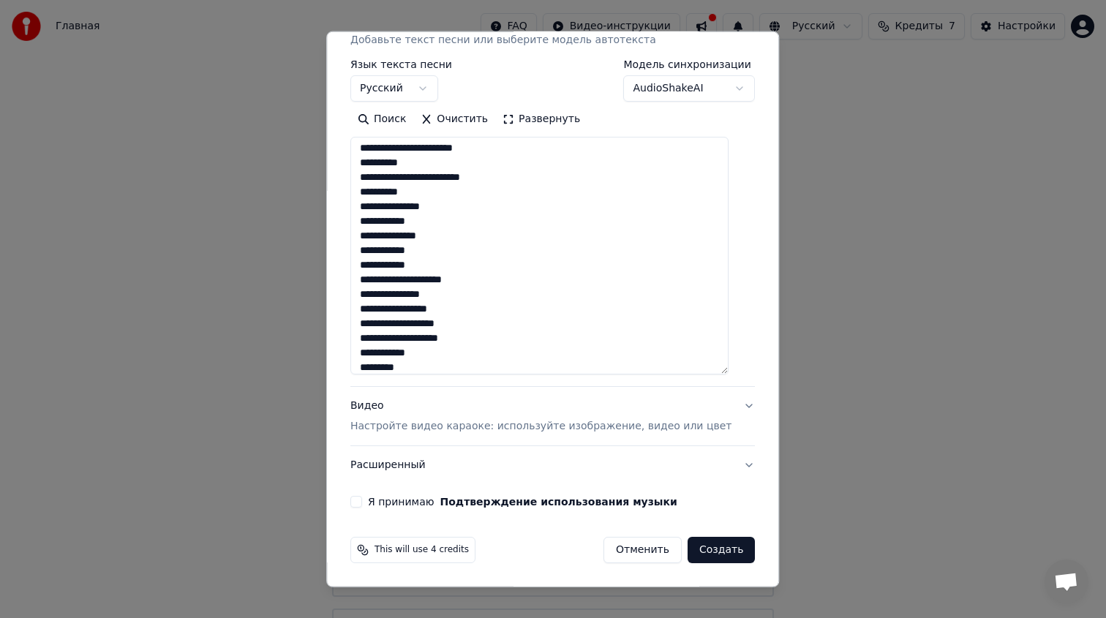
scroll to position [374, 0]
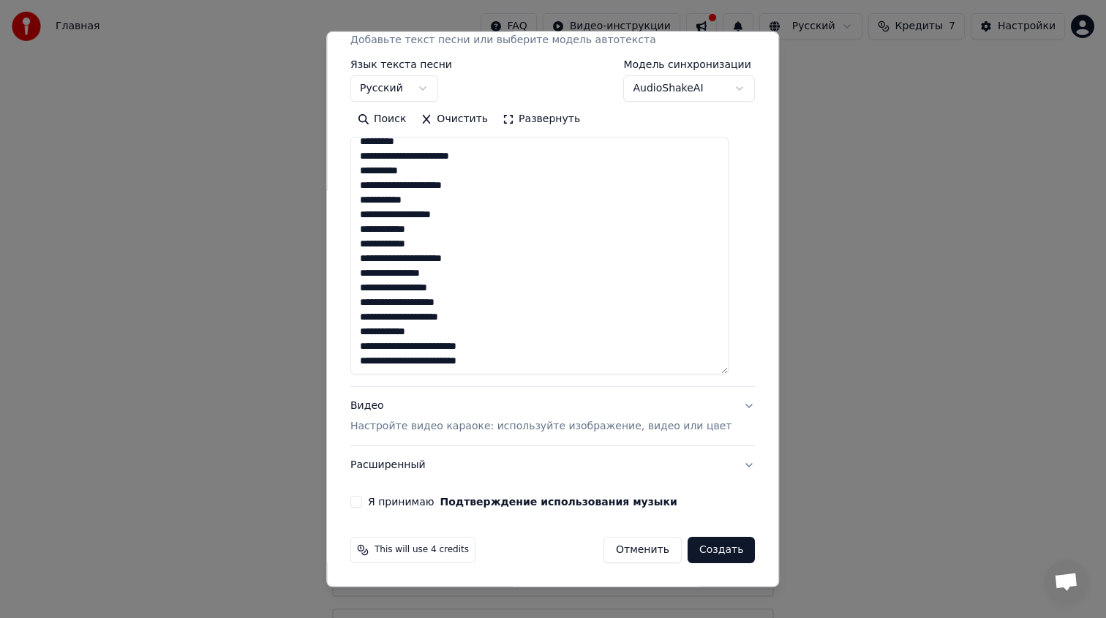
drag, startPoint x: 544, startPoint y: 359, endPoint x: 366, endPoint y: 359, distance: 177.7
click at [366, 359] on textarea "**********" at bounding box center [539, 256] width 378 height 238
click at [528, 361] on textarea "**********" at bounding box center [539, 256] width 378 height 238
paste textarea "**********"
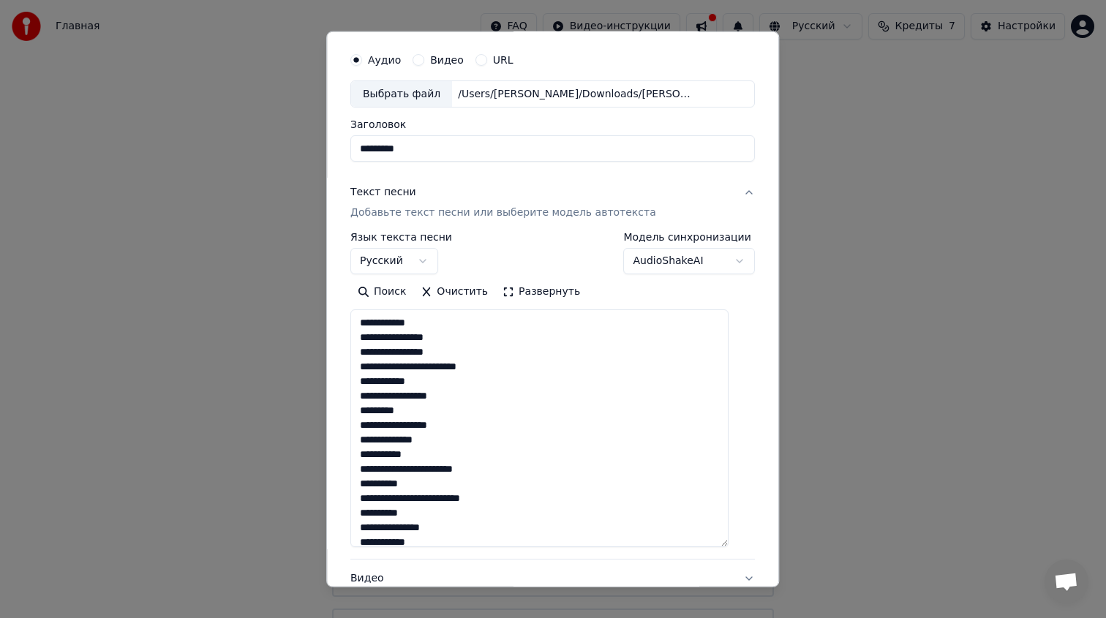
scroll to position [0, 0]
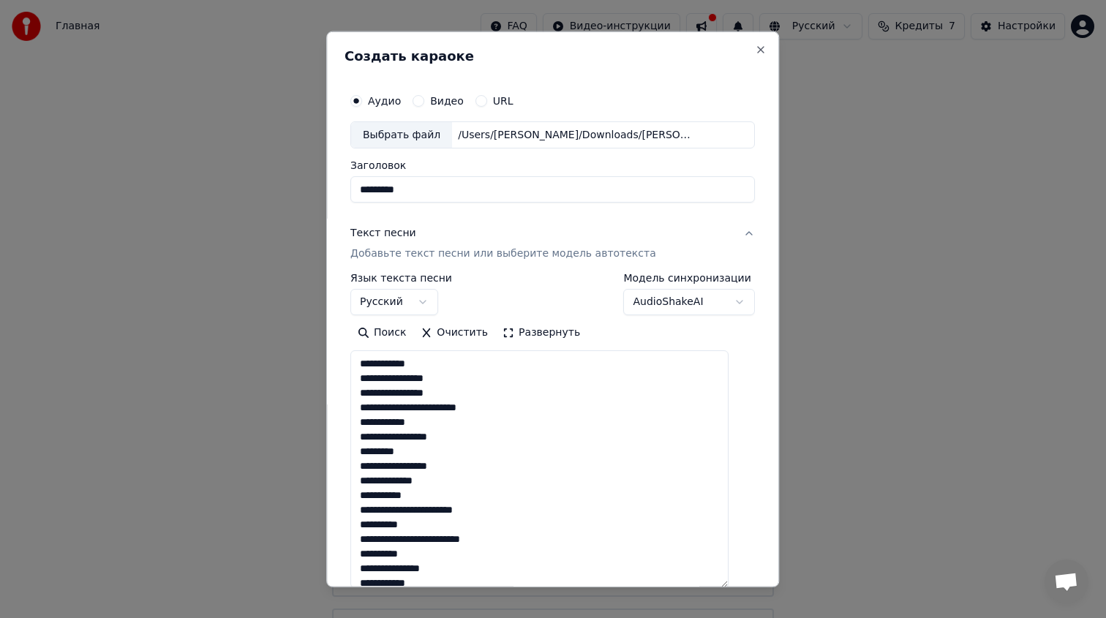
type textarea "**********"
click at [437, 129] on div "Выбрать файл" at bounding box center [401, 134] width 101 height 26
drag, startPoint x: 537, startPoint y: 194, endPoint x: 282, endPoint y: 169, distance: 256.4
click at [282, 169] on body "Главная FAQ Видео-инструкции Русский Кредиты 7 Настройки Добро пожаловать в You…" at bounding box center [553, 370] width 1106 height 740
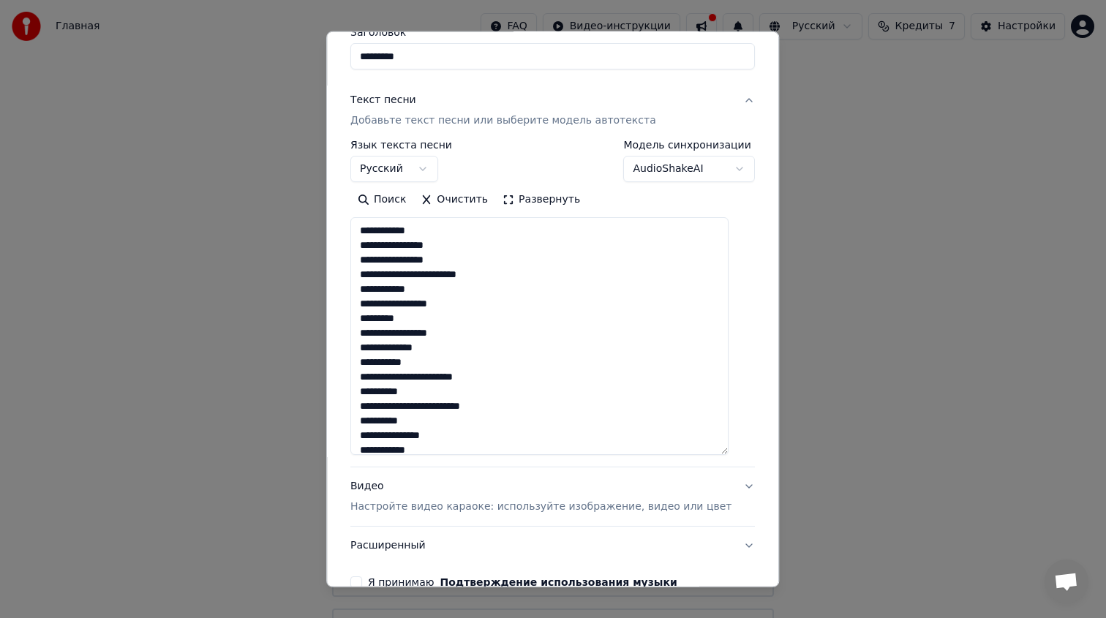
scroll to position [214, 0]
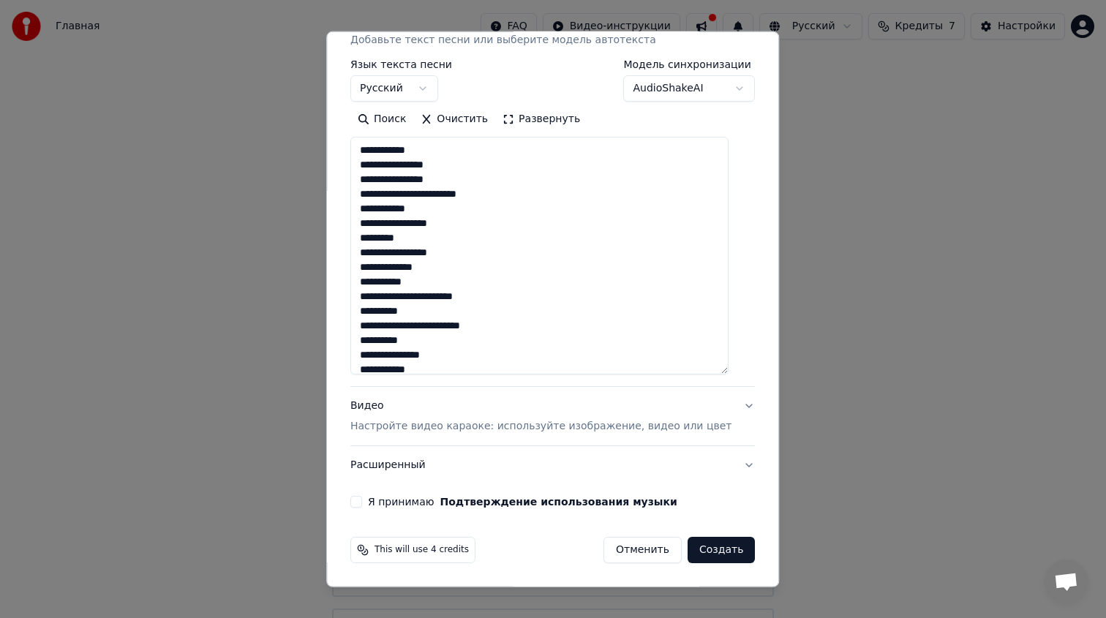
type input "*********"
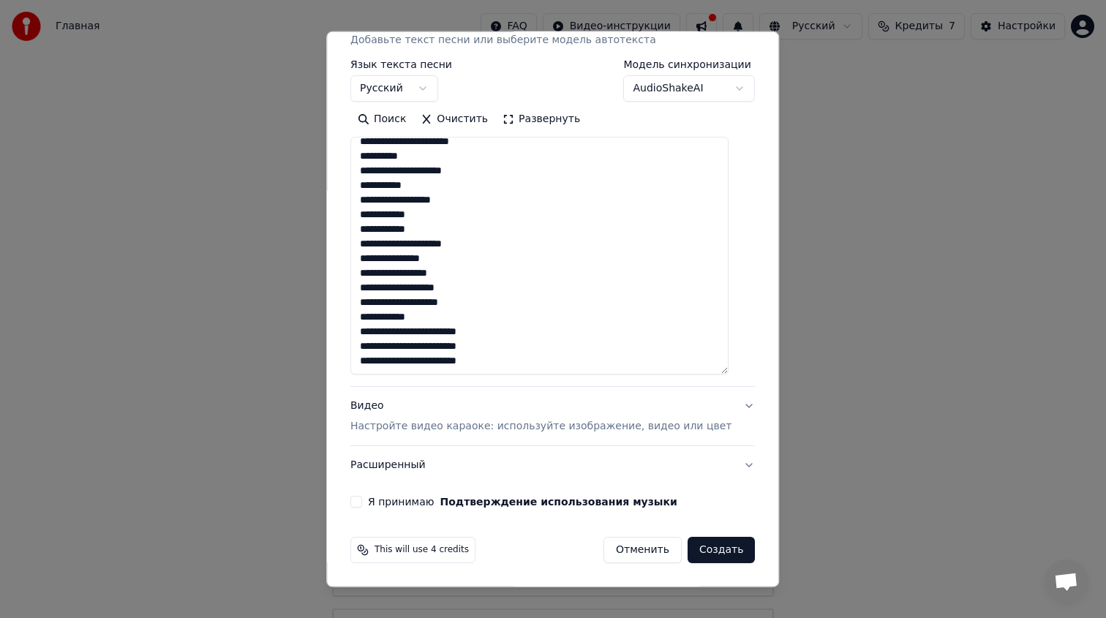
click at [433, 425] on p "Настройте видео караоке: используйте изображение, видео или цвет" at bounding box center [540, 426] width 381 height 15
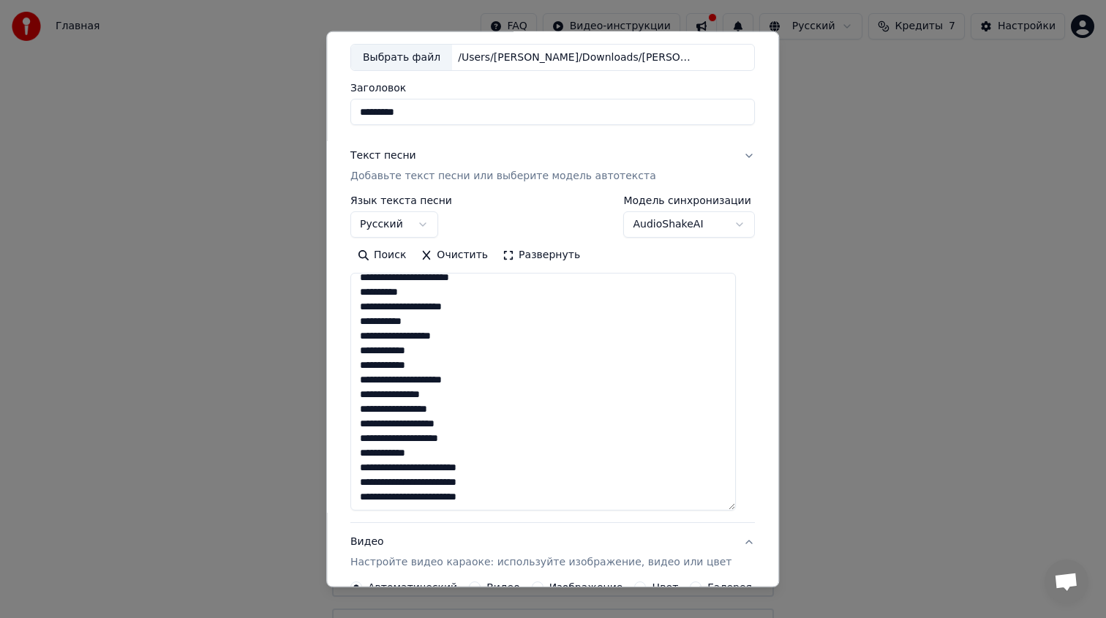
scroll to position [0, 0]
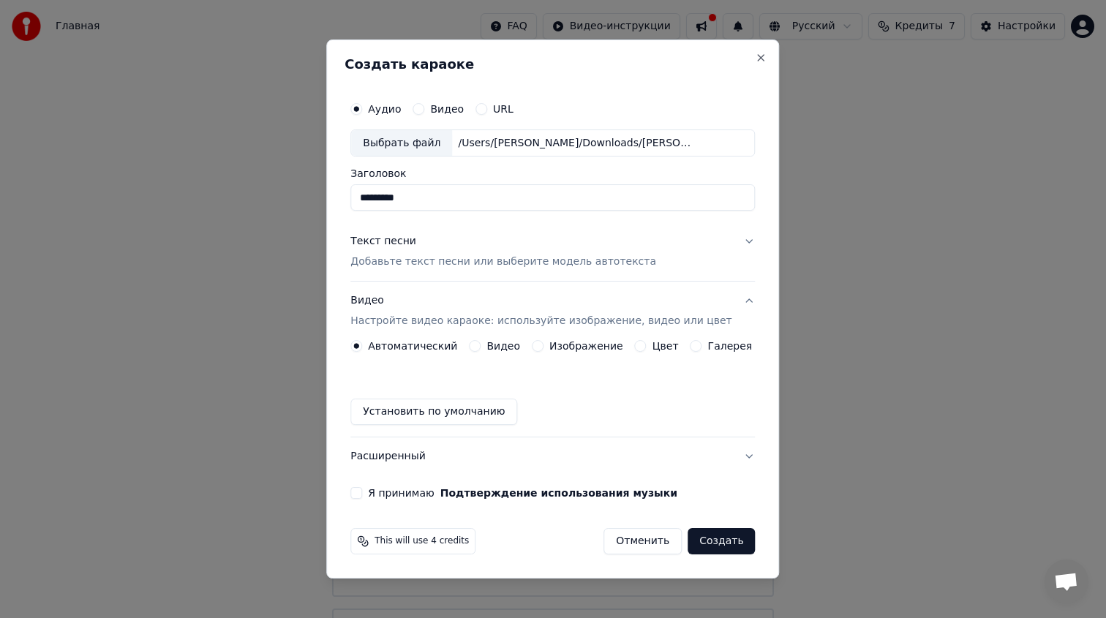
click at [638, 345] on button "Цвет" at bounding box center [641, 346] width 12 height 12
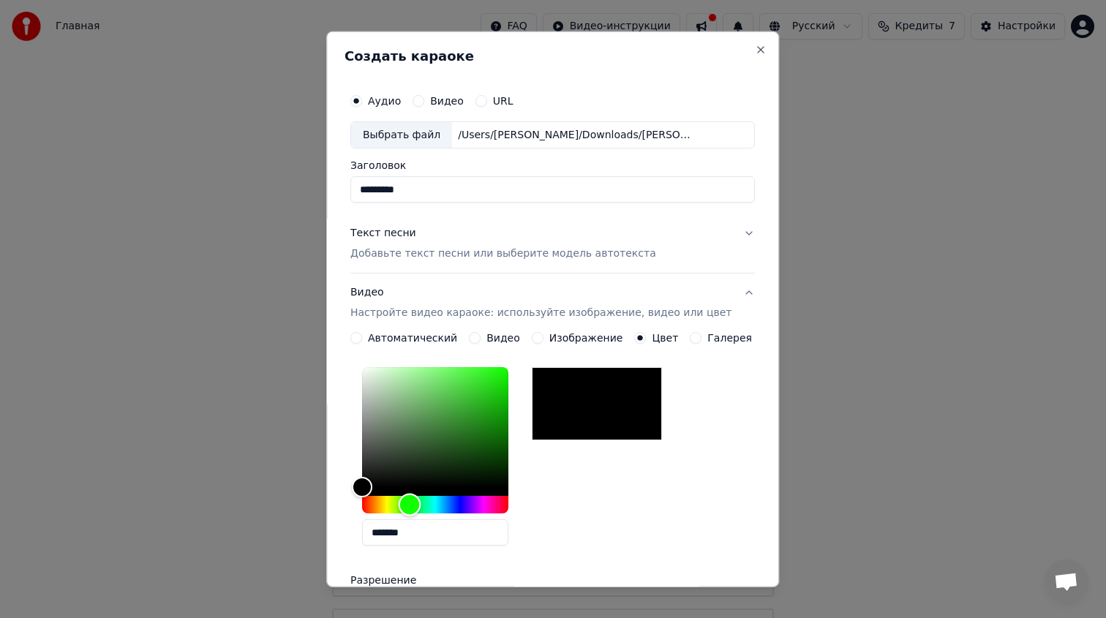
click at [419, 508] on div "Hue" at bounding box center [435, 505] width 146 height 18
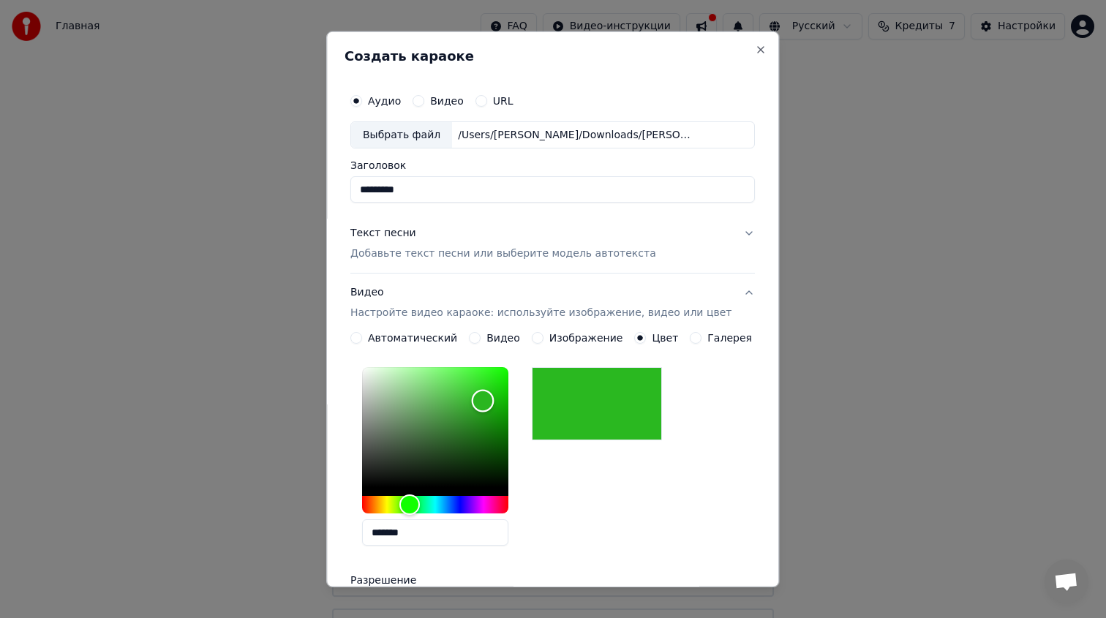
type input "*******"
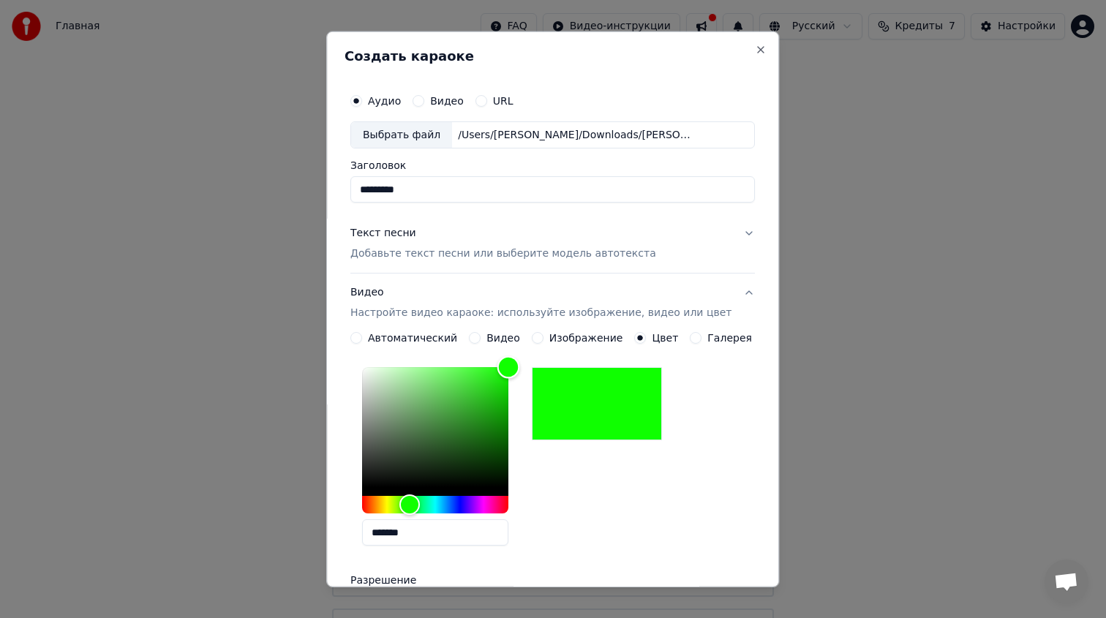
drag, startPoint x: 477, startPoint y: 425, endPoint x: 555, endPoint y: 336, distance: 118.7
click at [555, 336] on div "**********" at bounding box center [552, 502] width 404 height 341
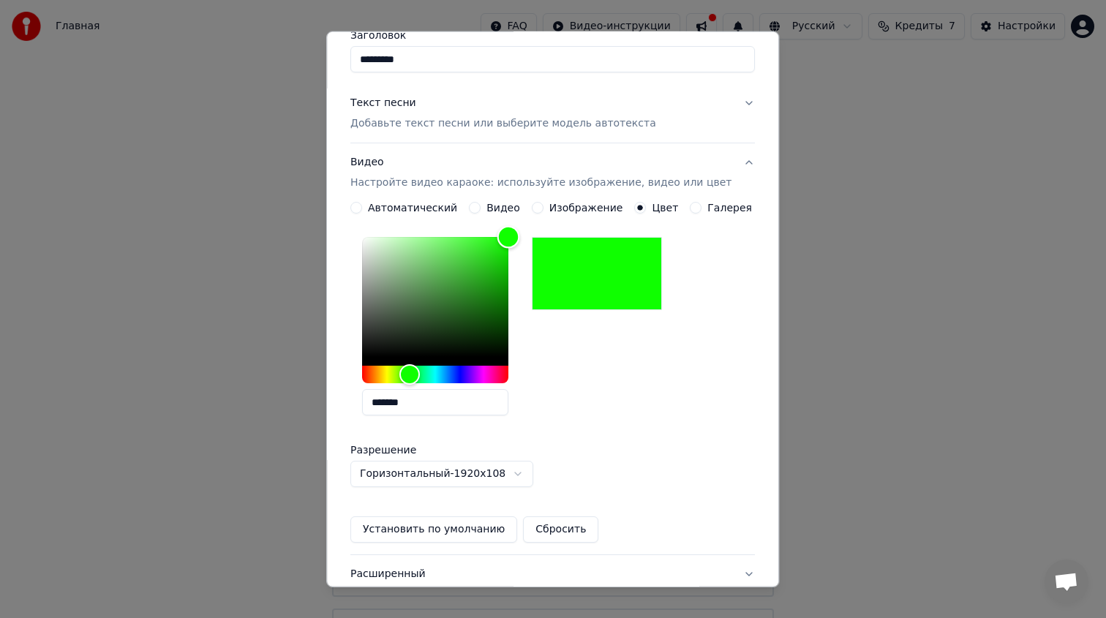
scroll to position [239, 0]
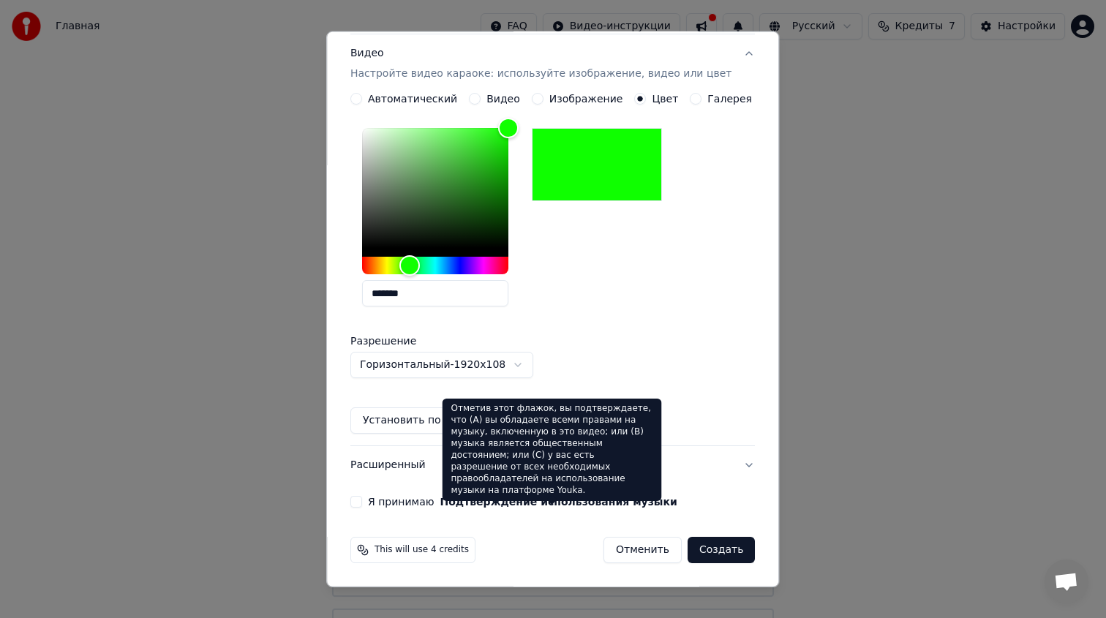
click at [520, 367] on body "Главная FAQ Видео-инструкции Русский Кредиты 7 Настройки Добро пожаловать в You…" at bounding box center [553, 370] width 1106 height 740
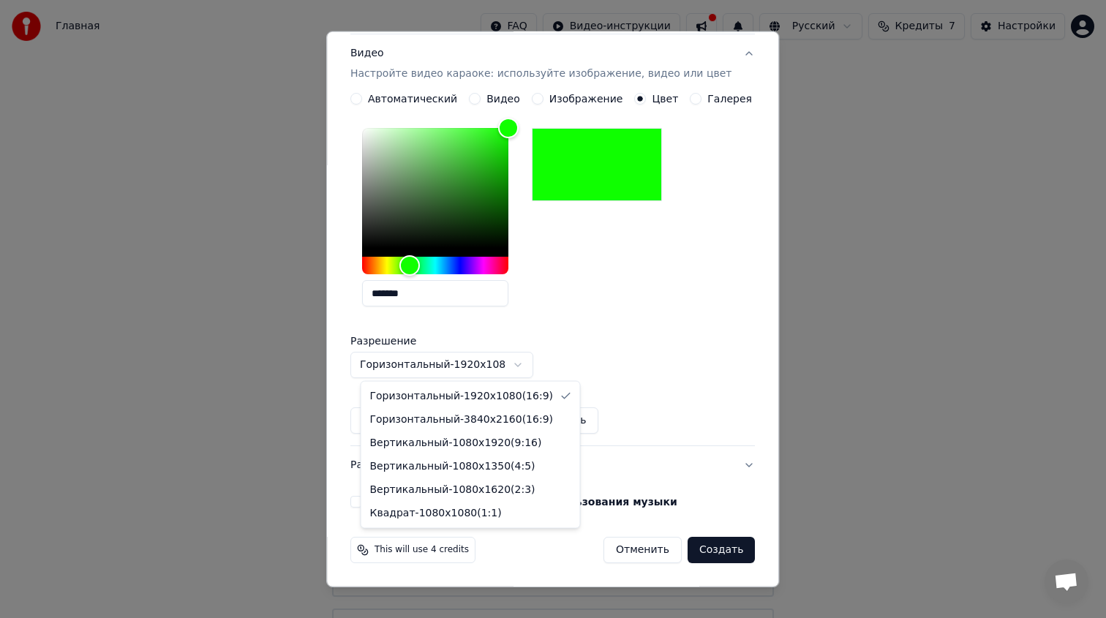
select select "*********"
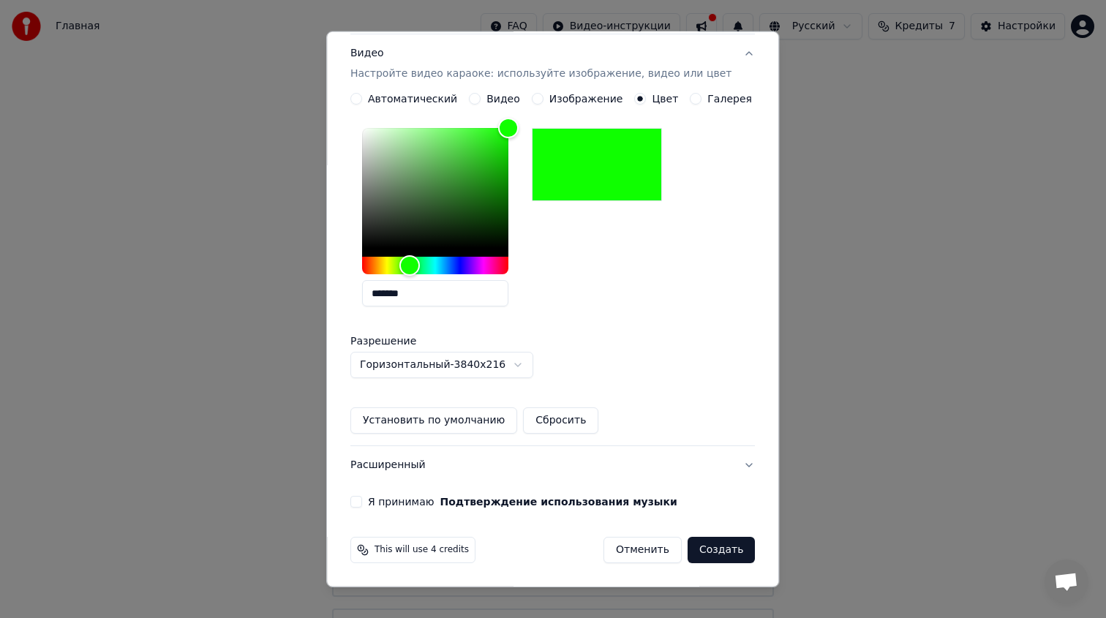
click at [362, 502] on button "Я принимаю Подтверждение использования музыки" at bounding box center [356, 502] width 12 height 12
click at [690, 552] on button "Создать" at bounding box center [720, 550] width 67 height 26
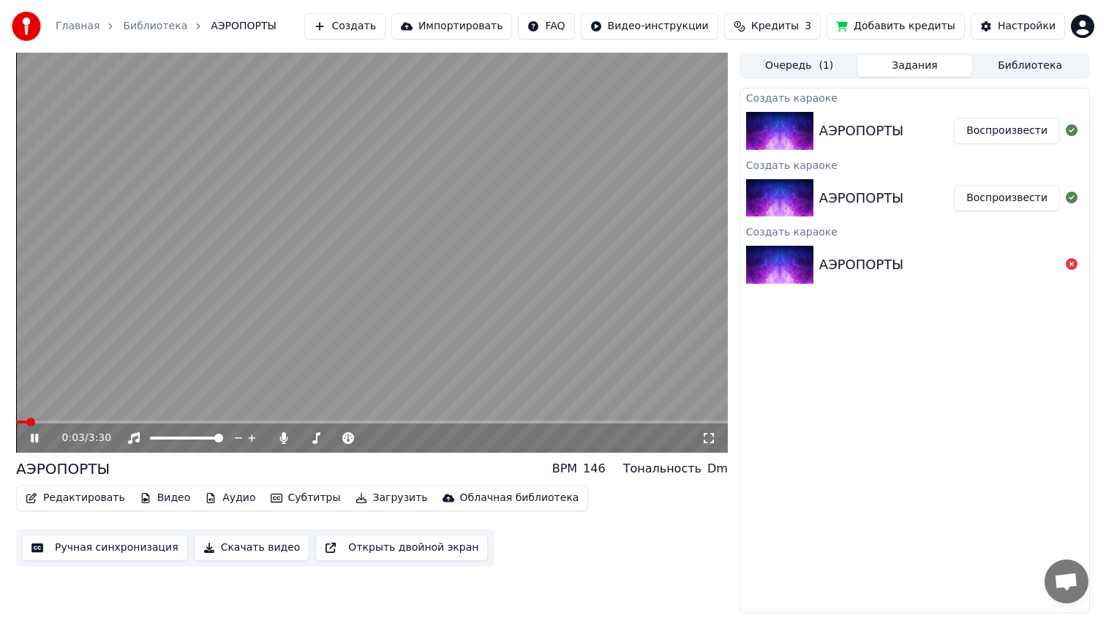
click at [16, 420] on span at bounding box center [21, 421] width 10 height 3
click at [336, 440] on span at bounding box center [336, 438] width 9 height 9
click at [336, 441] on span at bounding box center [336, 438] width 9 height 9
click at [328, 439] on span at bounding box center [329, 438] width 9 height 9
click at [336, 439] on span at bounding box center [336, 438] width 9 height 9
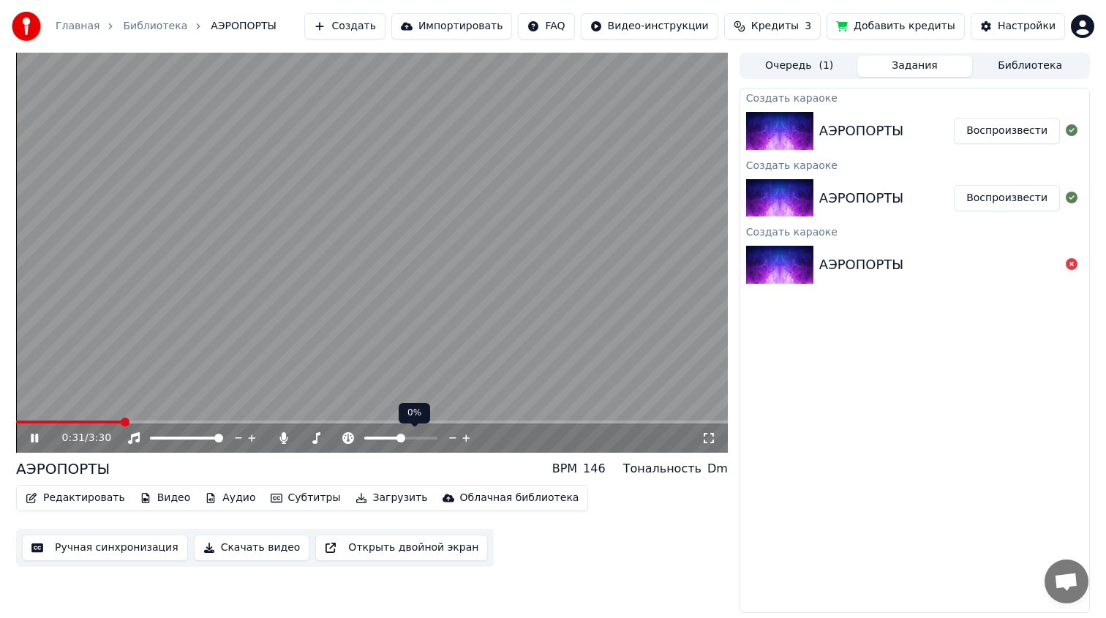
click at [450, 440] on icon at bounding box center [453, 438] width 14 height 15
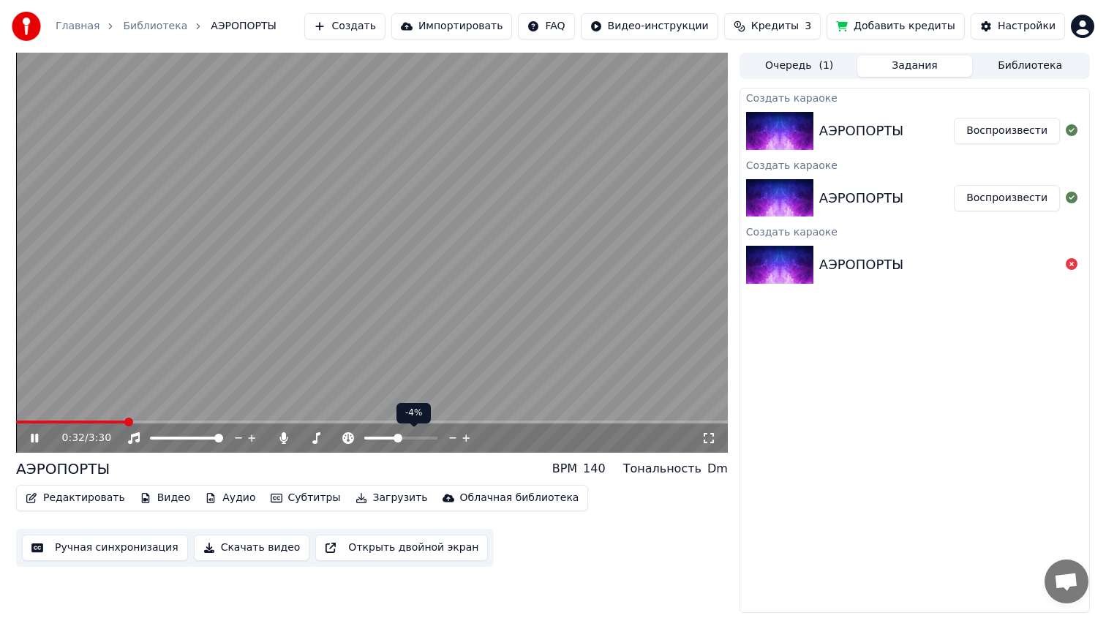
click at [450, 440] on icon at bounding box center [453, 438] width 14 height 15
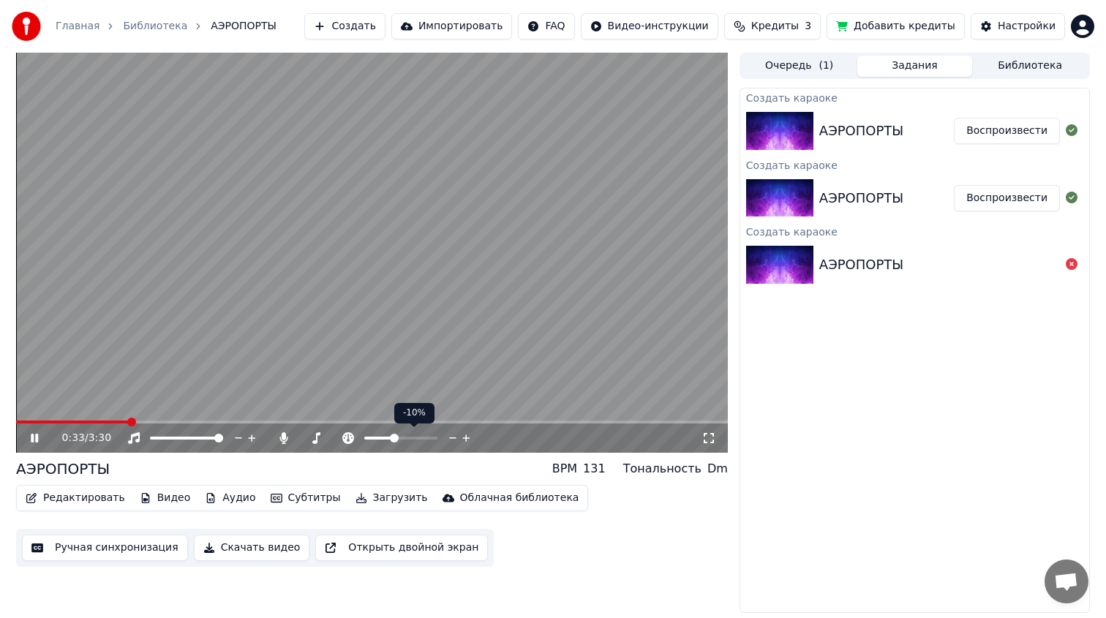
click at [450, 440] on icon at bounding box center [453, 438] width 14 height 15
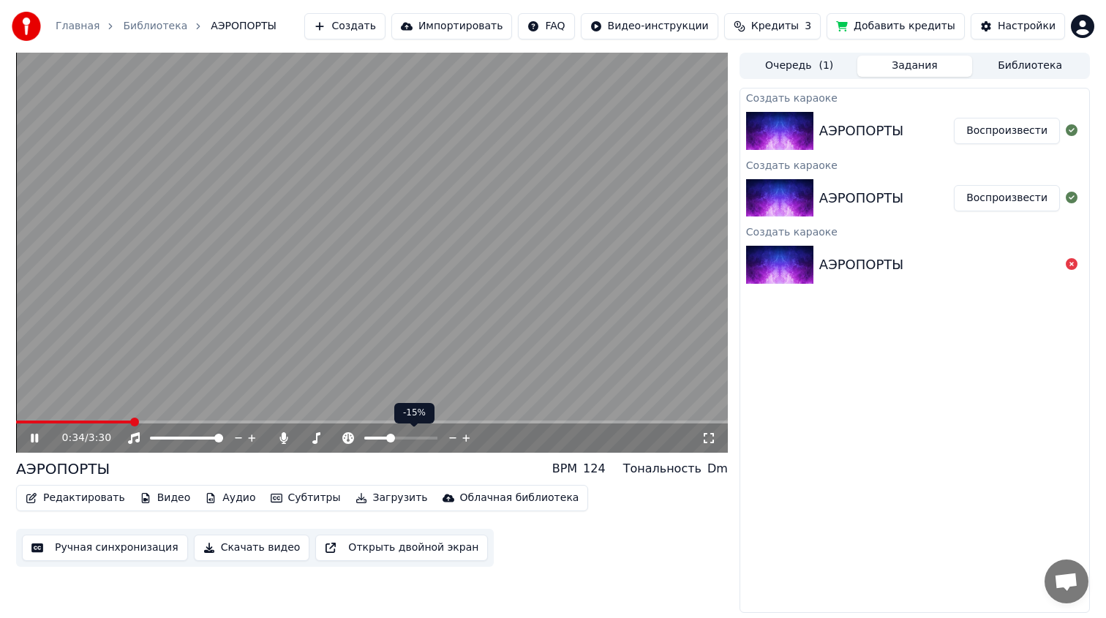
click at [450, 440] on icon at bounding box center [453, 438] width 14 height 15
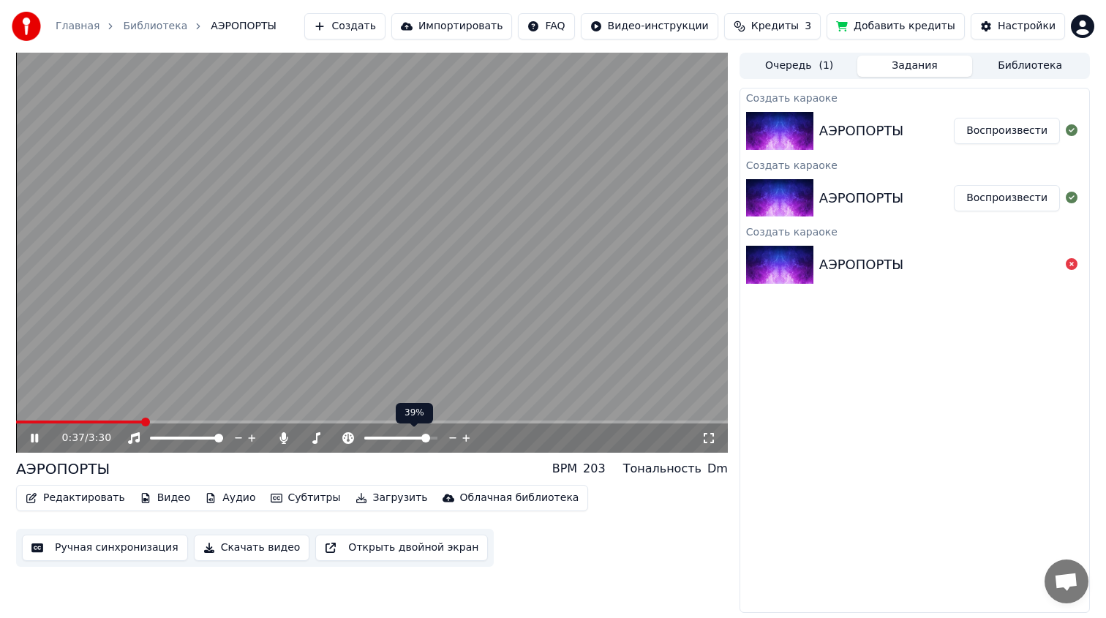
click at [428, 437] on span at bounding box center [425, 438] width 9 height 9
click at [400, 439] on span at bounding box center [382, 438] width 37 height 3
click at [350, 438] on span at bounding box center [352, 438] width 9 height 9
click at [366, 437] on span at bounding box center [368, 438] width 9 height 9
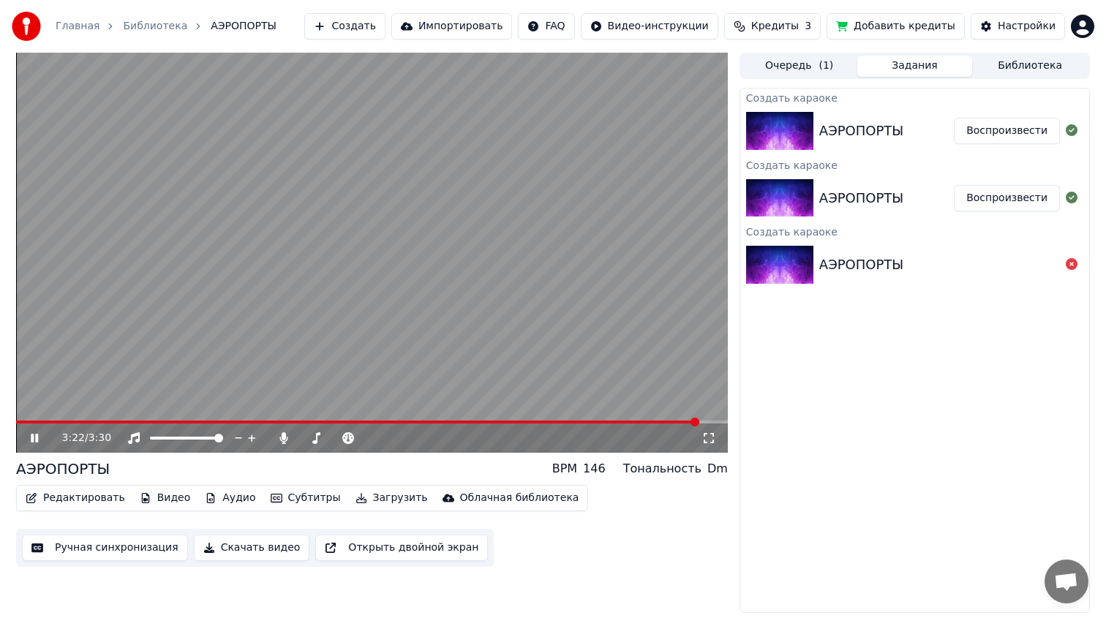
click at [88, 493] on button "Редактировать" at bounding box center [75, 498] width 111 height 20
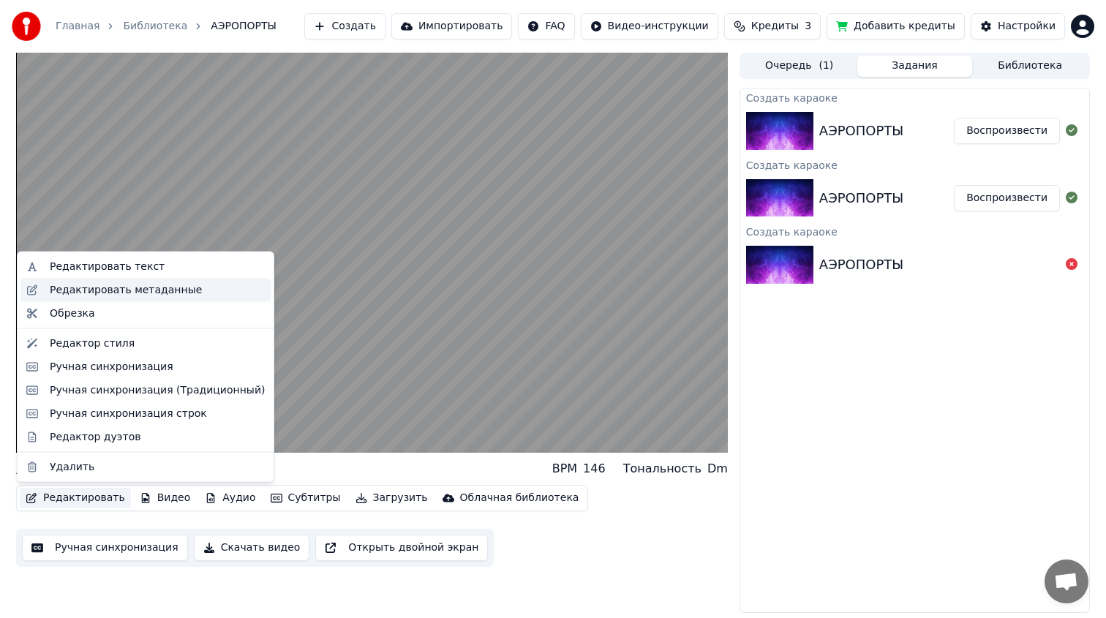
click at [172, 295] on div "Редактировать метаданные" at bounding box center [126, 289] width 152 height 15
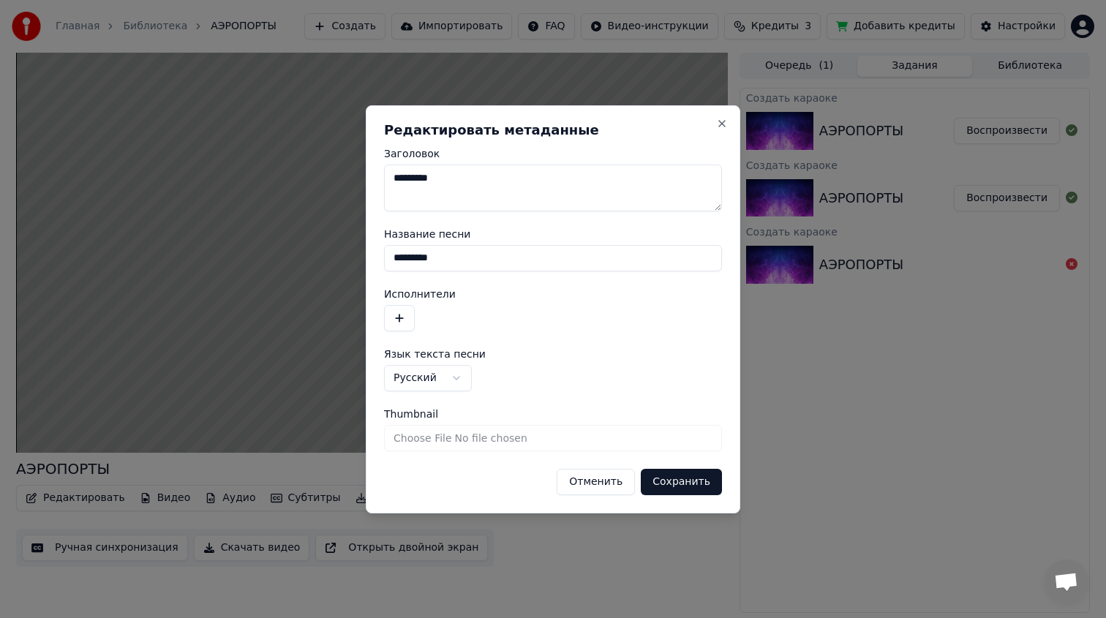
click at [591, 484] on button "Отменить" at bounding box center [595, 482] width 78 height 26
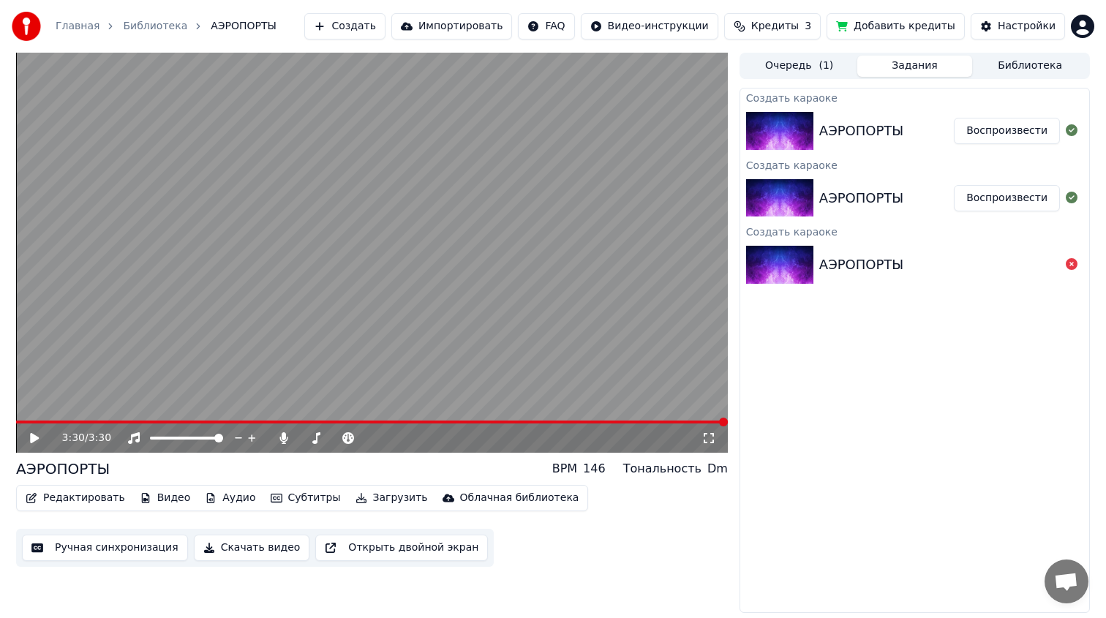
click at [524, 424] on div "3:30 / 3:30" at bounding box center [371, 437] width 711 height 29
click at [534, 420] on span at bounding box center [276, 421] width 520 height 3
click at [625, 428] on div "2:34 / 3:30" at bounding box center [371, 437] width 711 height 29
click at [624, 427] on div "2:34 / 3:30" at bounding box center [371, 437] width 711 height 29
click at [642, 422] on span at bounding box center [371, 421] width 711 height 3
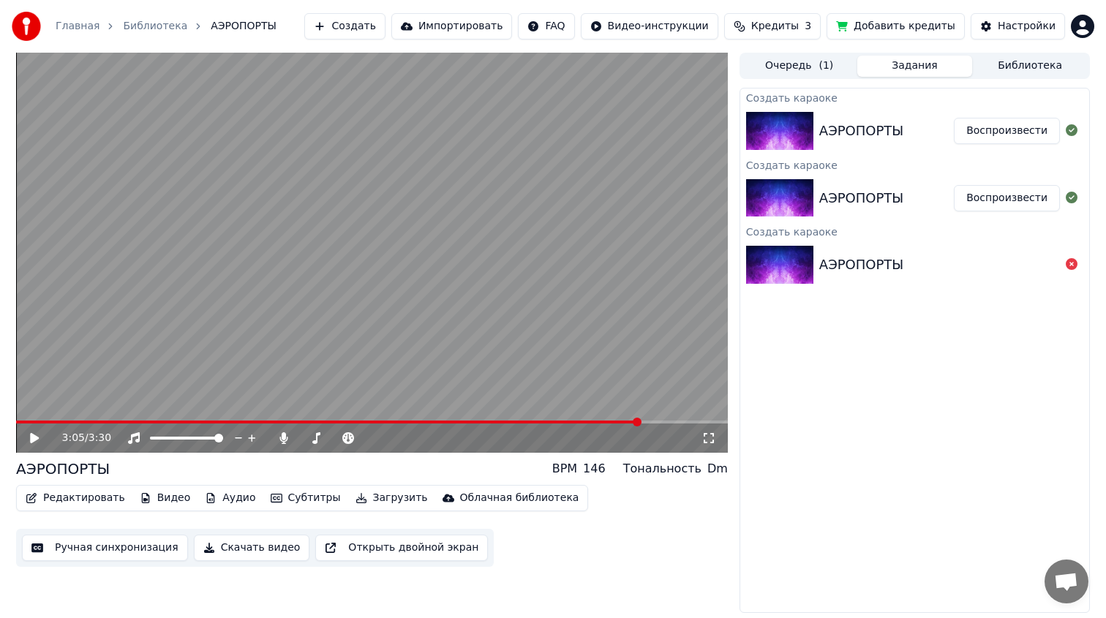
click at [642, 422] on span at bounding box center [371, 421] width 711 height 3
click at [644, 422] on span at bounding box center [371, 421] width 711 height 3
click at [650, 422] on span at bounding box center [371, 421] width 711 height 3
click at [651, 422] on span at bounding box center [371, 421] width 711 height 3
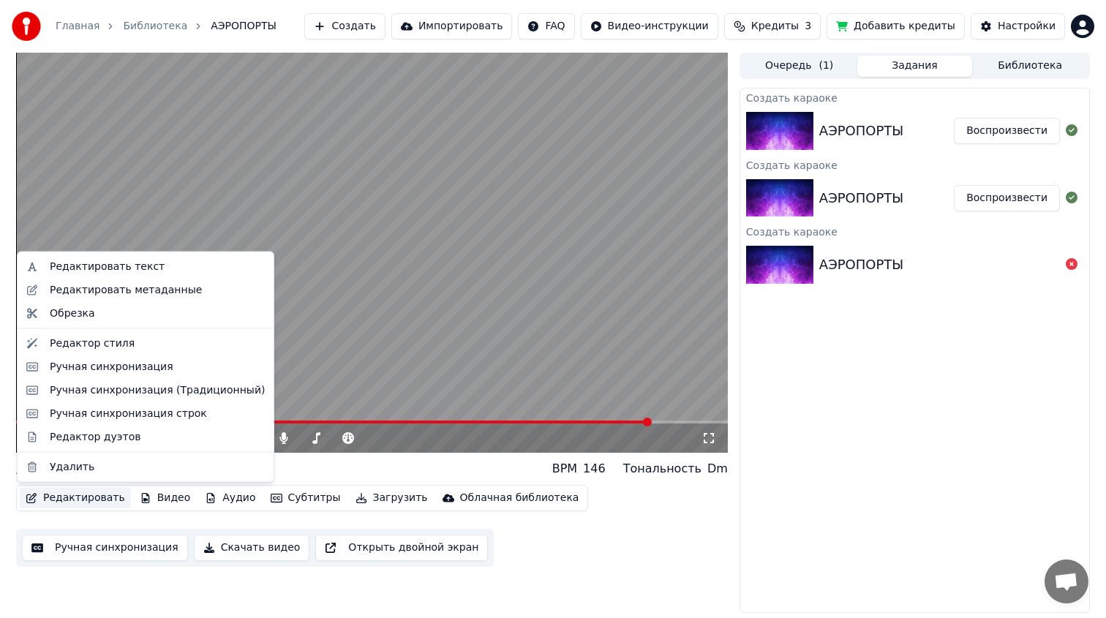
click at [55, 496] on button "Редактировать" at bounding box center [75, 498] width 111 height 20
click at [137, 265] on div "Редактировать текст" at bounding box center [107, 267] width 115 height 15
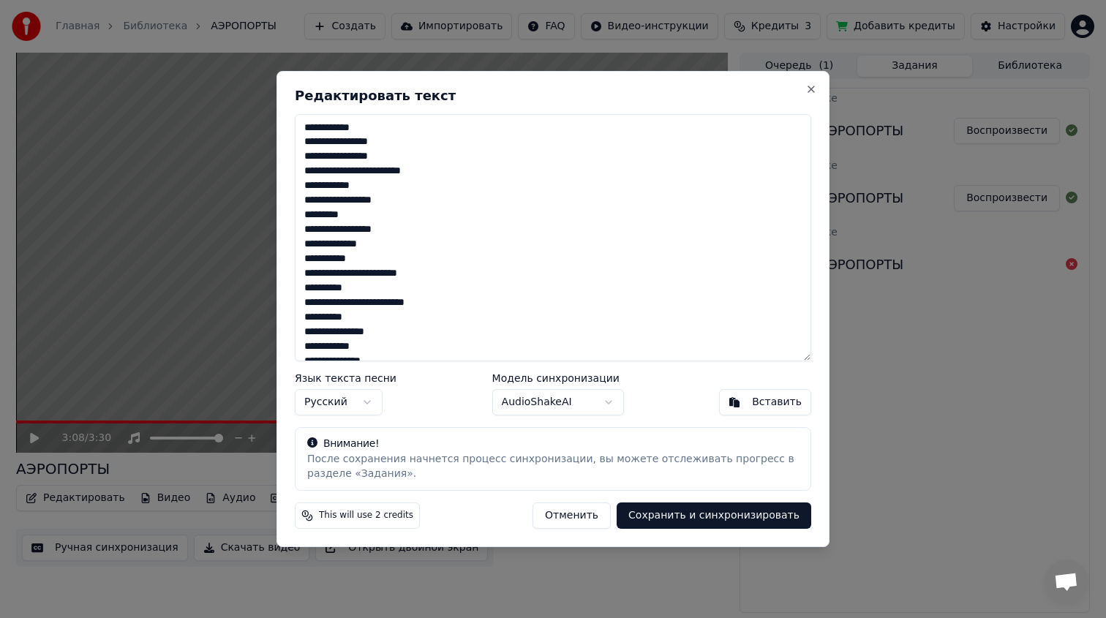
scroll to position [379, 0]
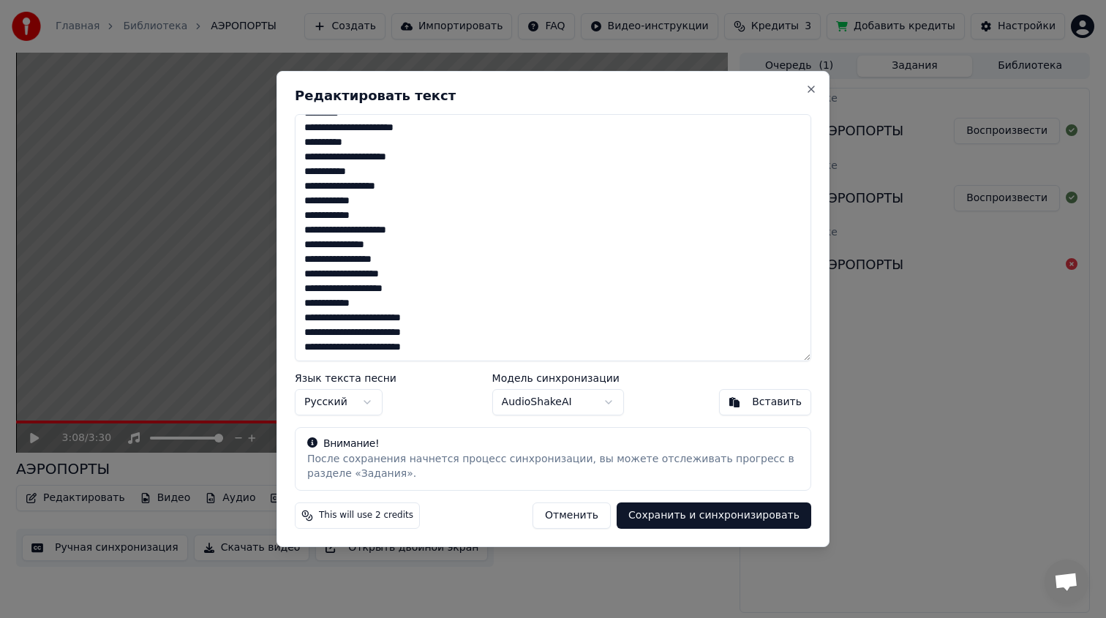
click at [313, 317] on textarea "**********" at bounding box center [553, 237] width 516 height 247
drag, startPoint x: 312, startPoint y: 330, endPoint x: 270, endPoint y: 330, distance: 42.4
click at [270, 330] on body "Главная Библиотека АЭРОПОРТЫ Создать Импортировать FAQ Видео-инструкции Кредиты…" at bounding box center [553, 309] width 1106 height 618
click at [315, 335] on textarea "**********" at bounding box center [553, 237] width 516 height 247
type textarea "**********"
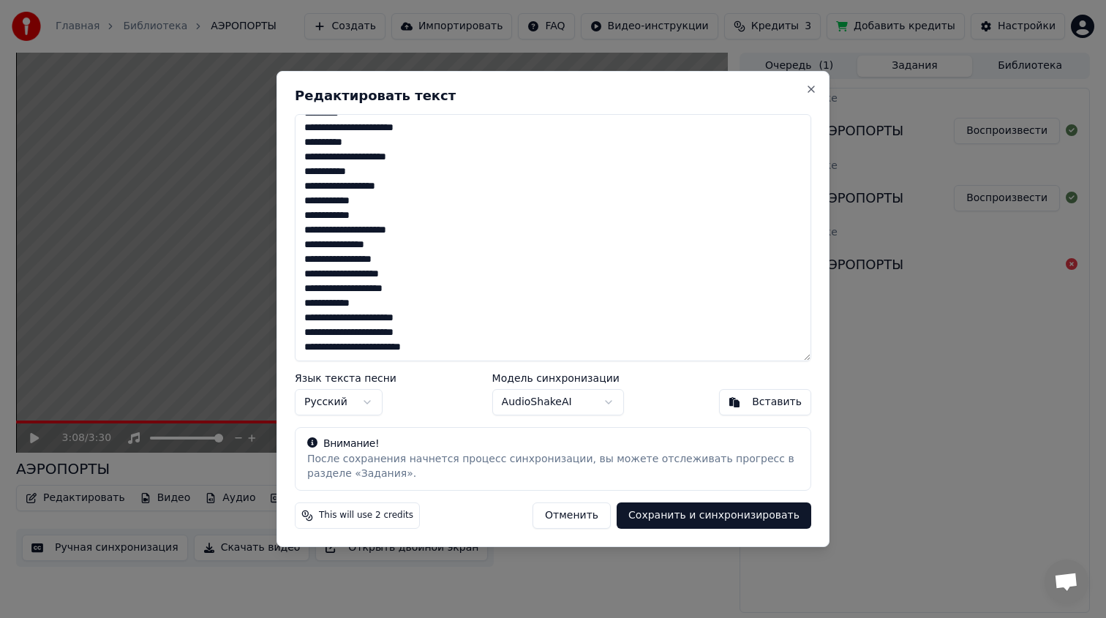
click at [641, 522] on button "Сохранить и синхронизировать" at bounding box center [713, 515] width 194 height 26
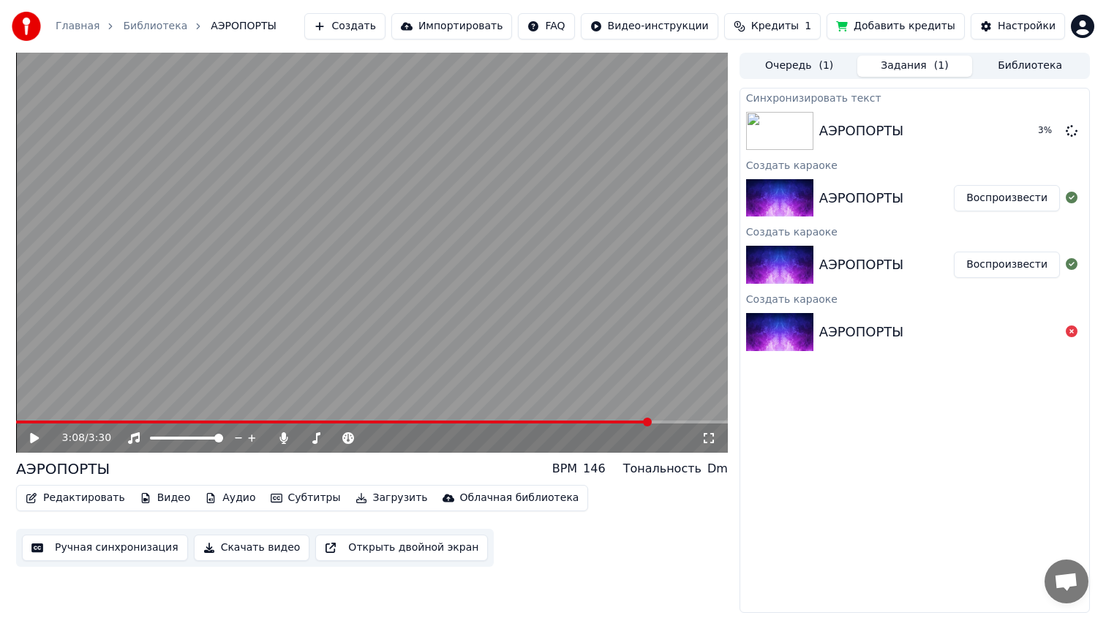
click at [632, 420] on span at bounding box center [333, 421] width 635 height 3
click at [619, 420] on span at bounding box center [323, 421] width 614 height 3
click at [618, 420] on span at bounding box center [617, 422] width 9 height 9
click at [32, 437] on icon at bounding box center [34, 438] width 9 height 10
click at [625, 422] on span at bounding box center [321, 421] width 611 height 3
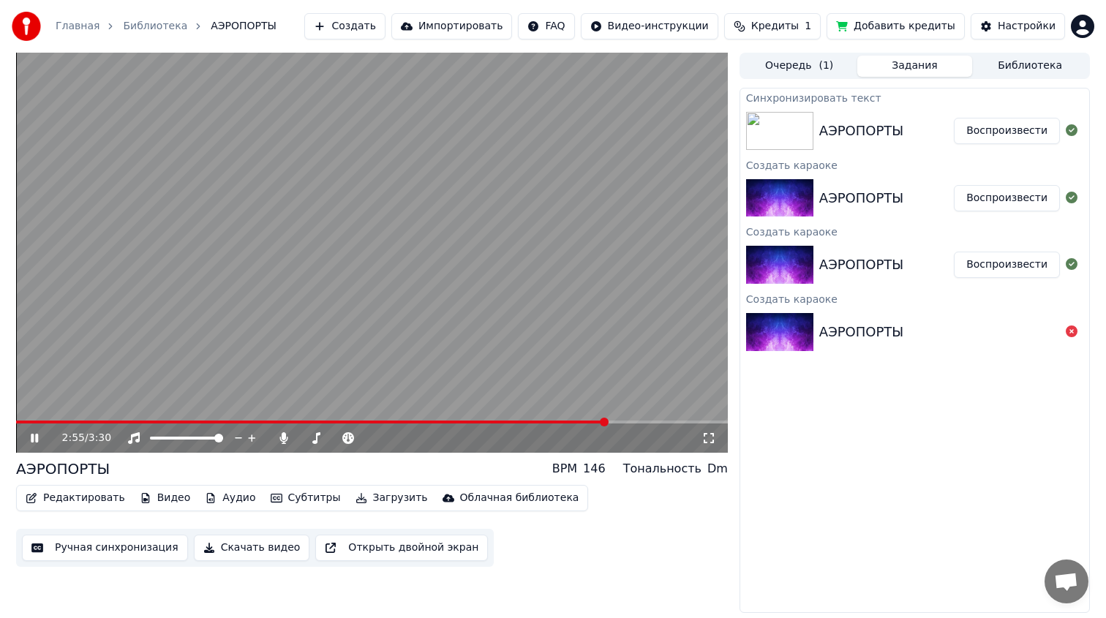
click at [606, 422] on span at bounding box center [311, 421] width 591 height 3
click at [80, 491] on button "Редактировать" at bounding box center [75, 498] width 111 height 20
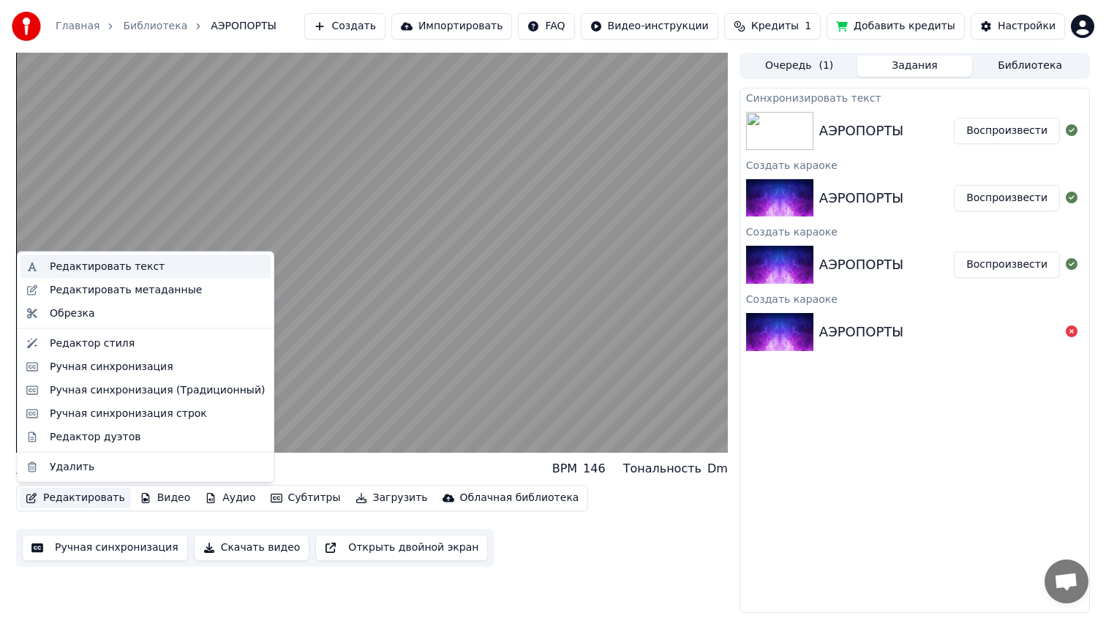
click at [162, 271] on div "Редактировать текст" at bounding box center [157, 267] width 215 height 15
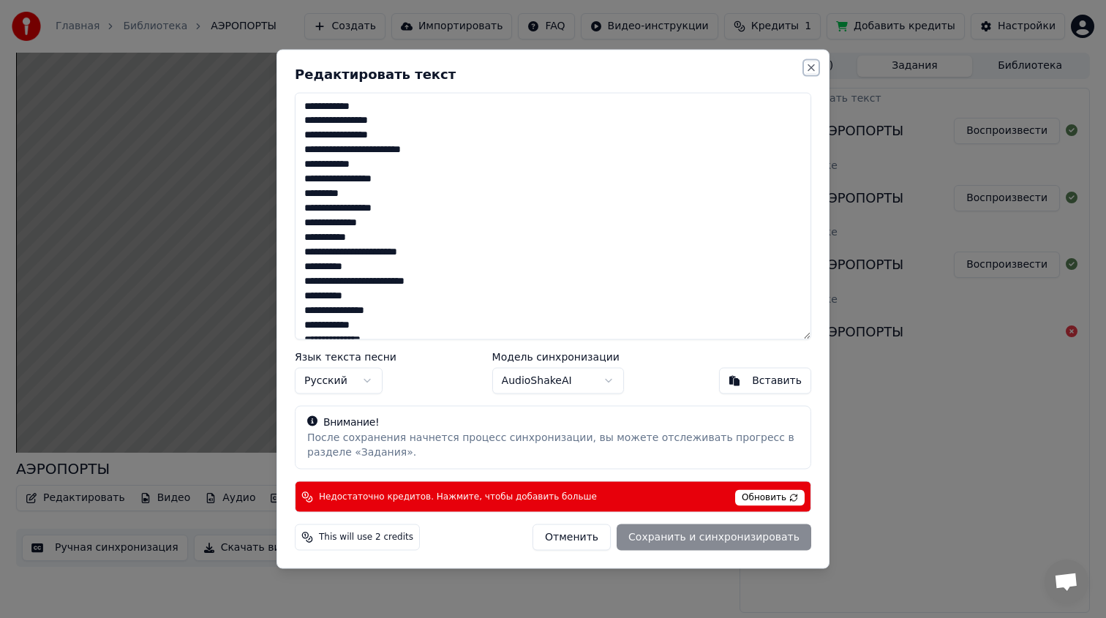
click at [812, 70] on button "Close" at bounding box center [811, 67] width 12 height 12
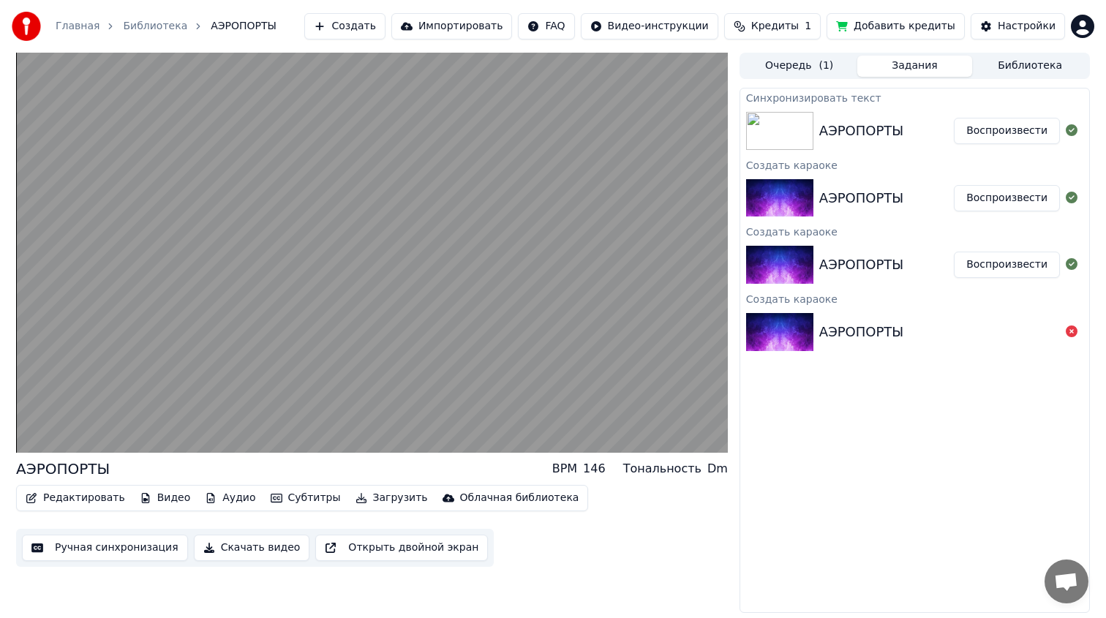
click at [374, 500] on button "Загрузить" at bounding box center [392, 498] width 84 height 20
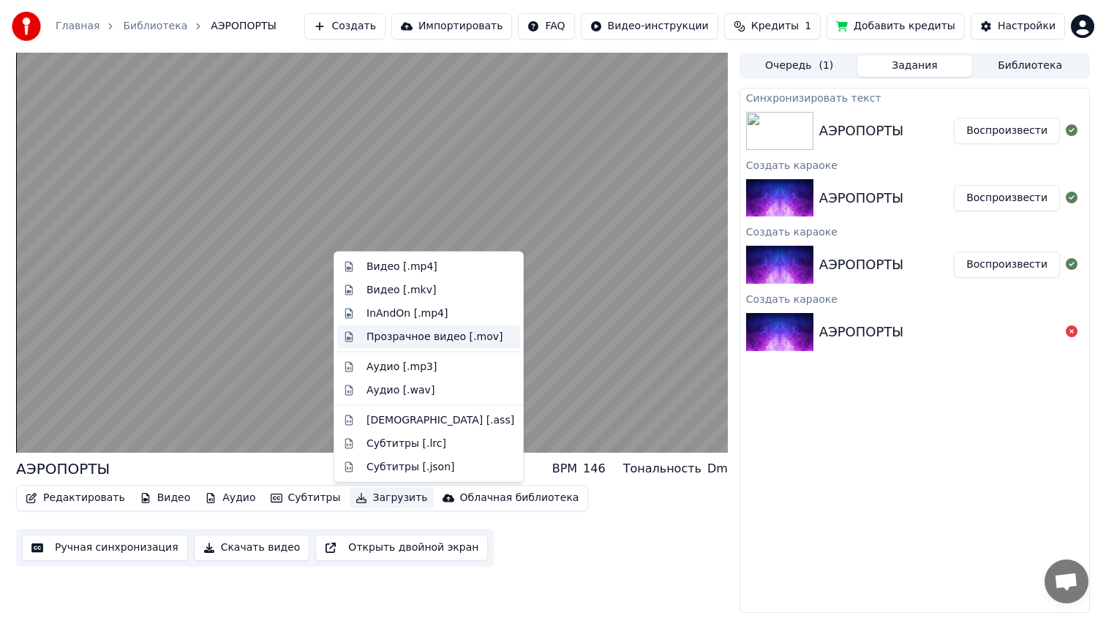
click at [416, 333] on div "Прозрачное видео [.mov]" at bounding box center [434, 336] width 136 height 15
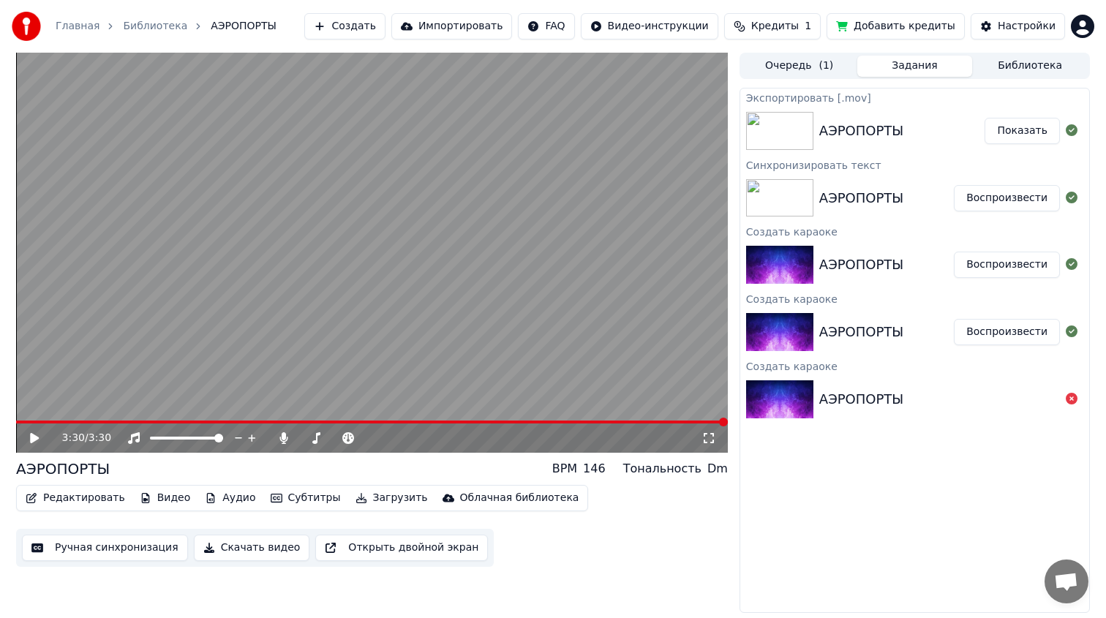
click at [1007, 132] on button "Показать" at bounding box center [1021, 131] width 75 height 26
